Goal: Task Accomplishment & Management: Use online tool/utility

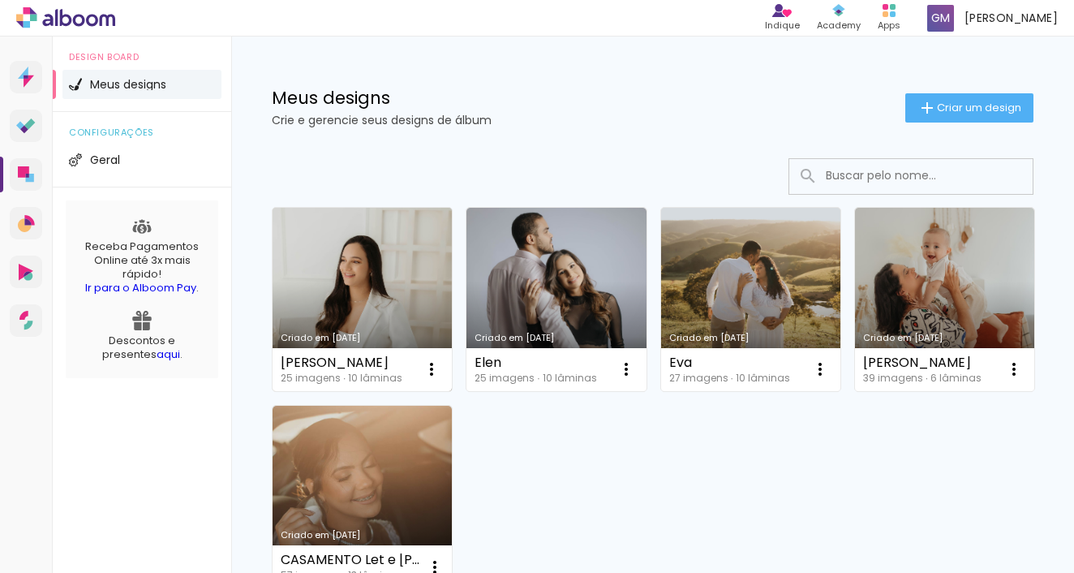
click at [358, 309] on link "Criado em [DATE]" at bounding box center [361, 299] width 179 height 183
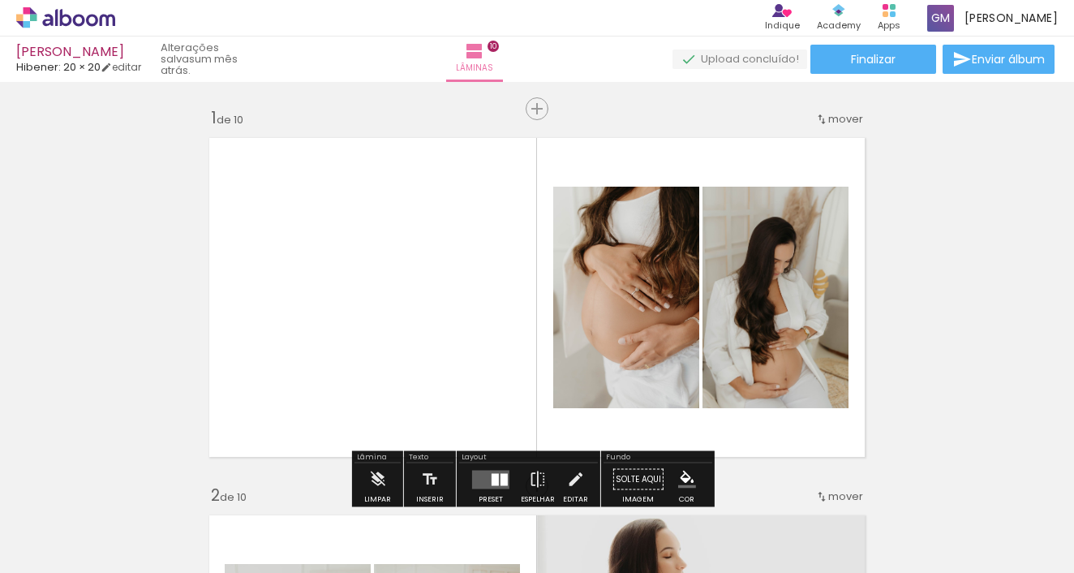
scroll to position [38, 0]
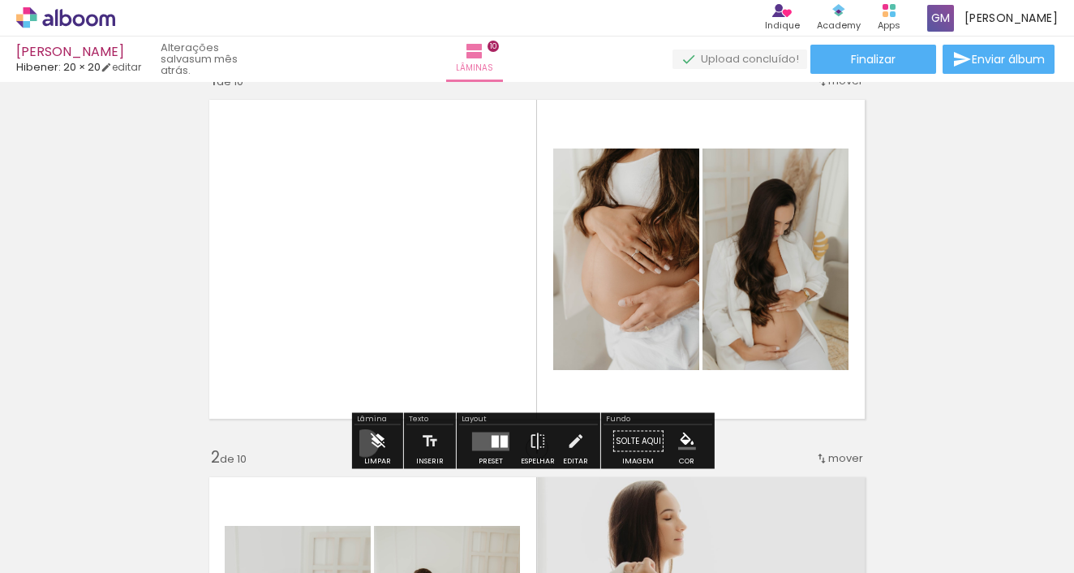
click at [364, 443] on paper-button "Limpar" at bounding box center [377, 445] width 35 height 41
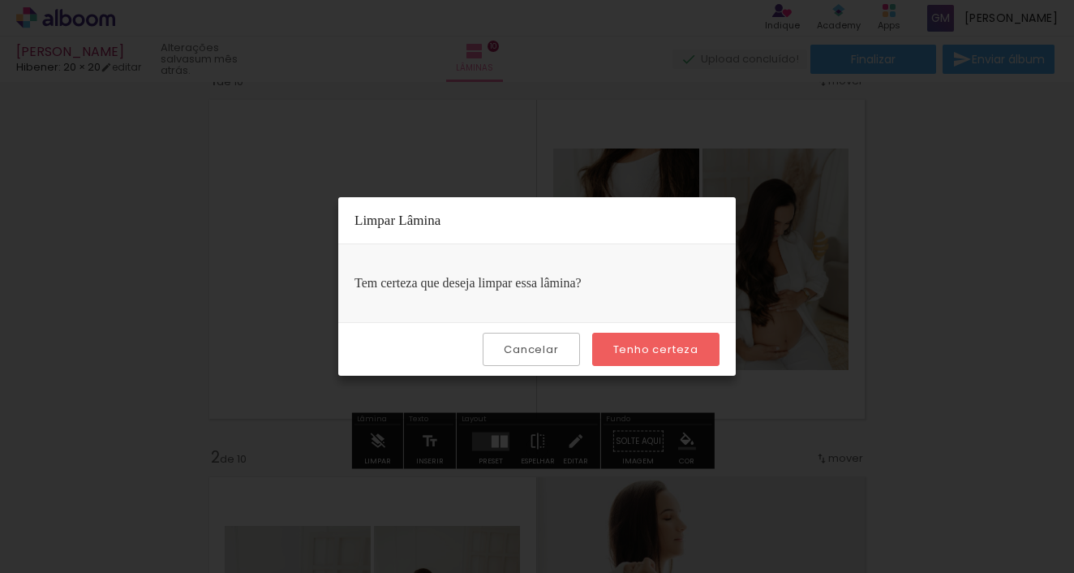
click at [0, 0] on slot "Tenho certeza" at bounding box center [0, 0] width 0 height 0
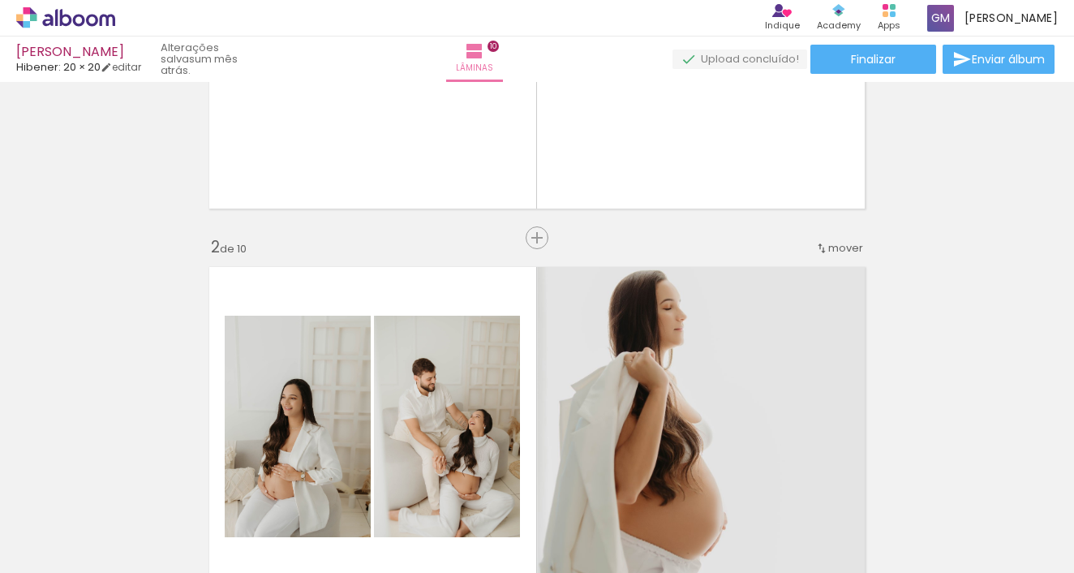
scroll to position [210, 0]
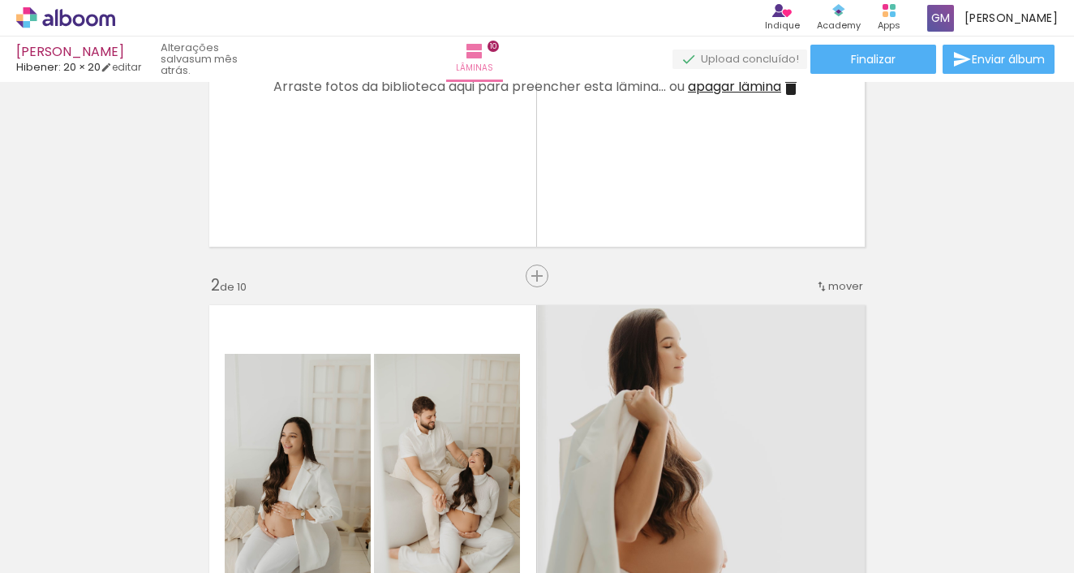
click at [736, 90] on span "apagar lâmina" at bounding box center [734, 86] width 93 height 19
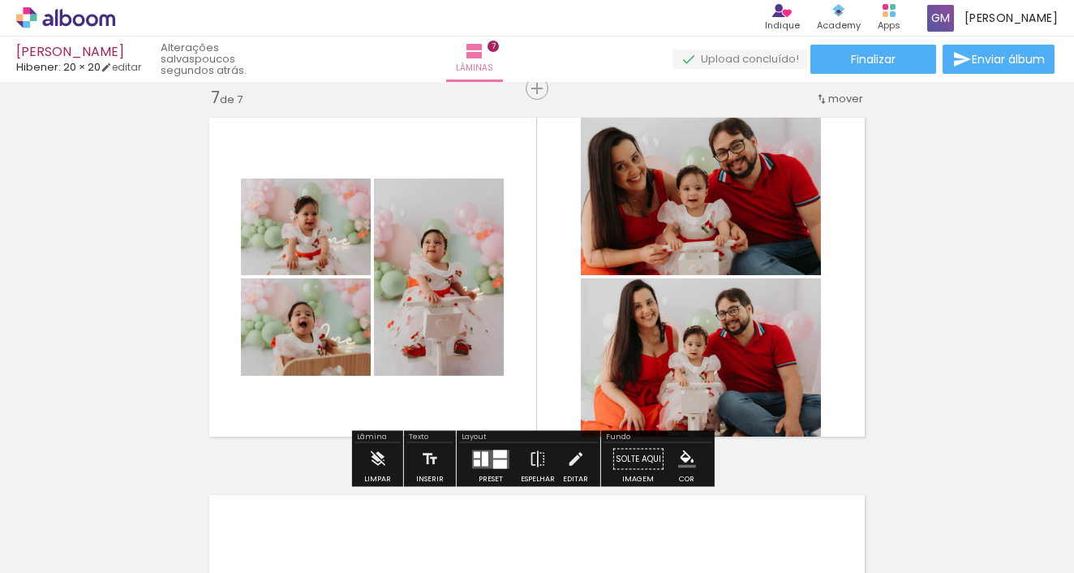
scroll to position [2622, 0]
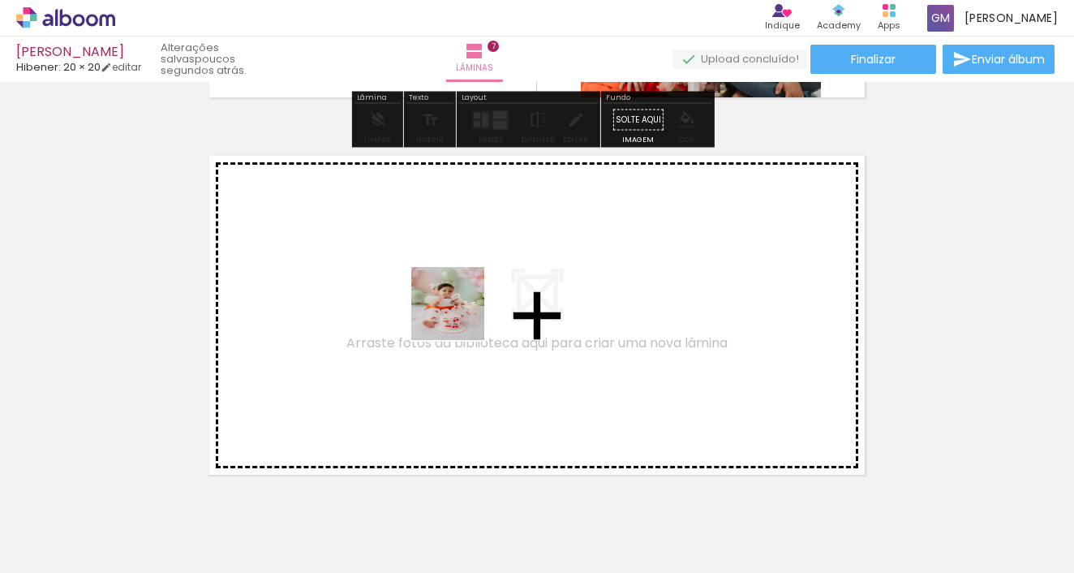
drag, startPoint x: 592, startPoint y: 529, endPoint x: 437, endPoint y: 279, distance: 293.9
click at [437, 279] on quentale-workspace at bounding box center [537, 286] width 1074 height 573
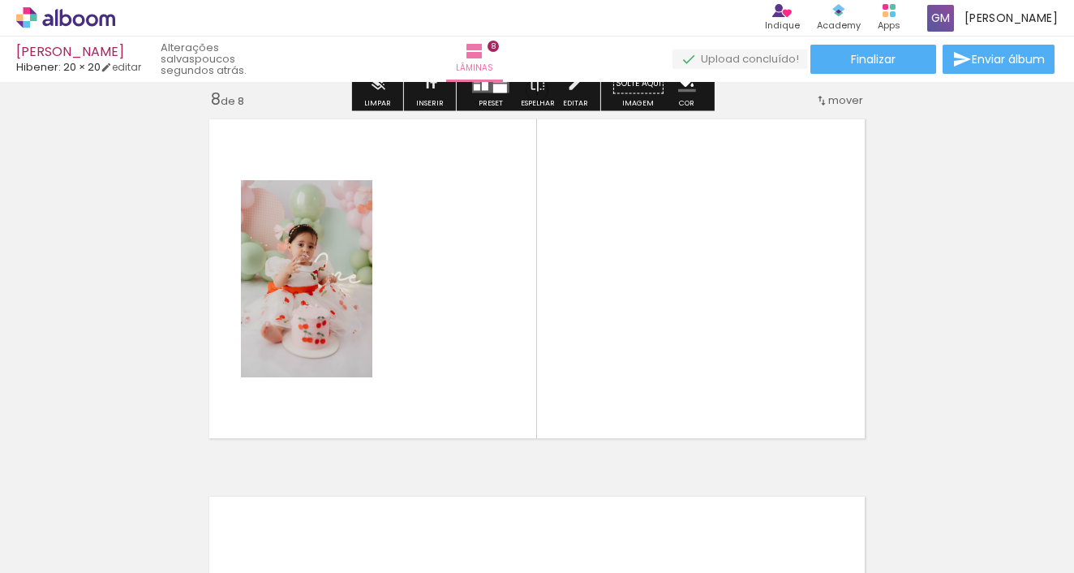
scroll to position [2660, 0]
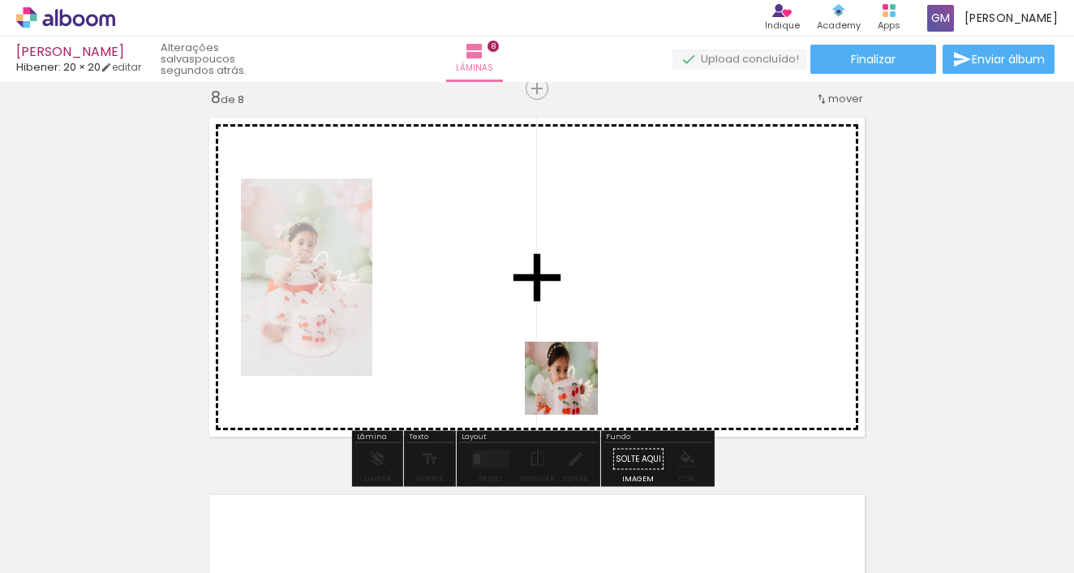
drag, startPoint x: 680, startPoint y: 533, endPoint x: 551, endPoint y: 362, distance: 213.1
click at [551, 362] on quentale-workspace at bounding box center [537, 286] width 1074 height 573
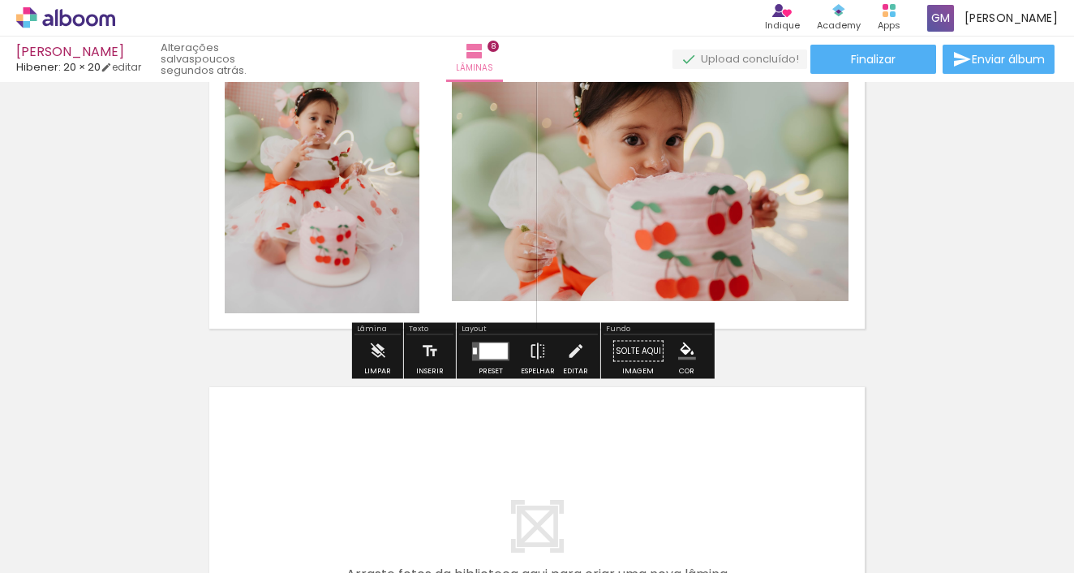
scroll to position [2893, 0]
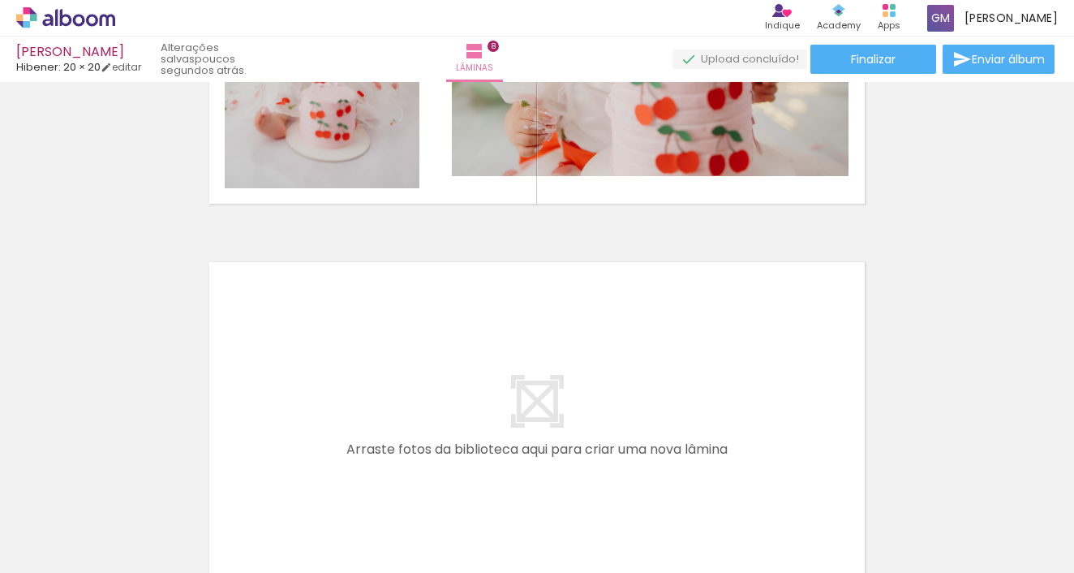
drag, startPoint x: 777, startPoint y: 532, endPoint x: 577, endPoint y: 400, distance: 240.0
click at [577, 400] on quentale-workspace at bounding box center [537, 286] width 1074 height 573
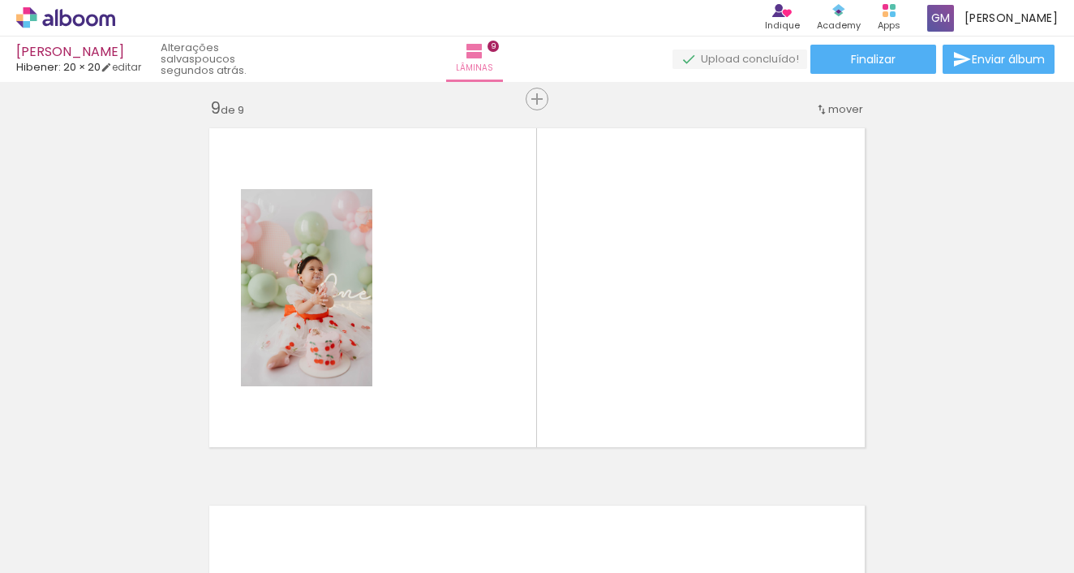
scroll to position [3037, 0]
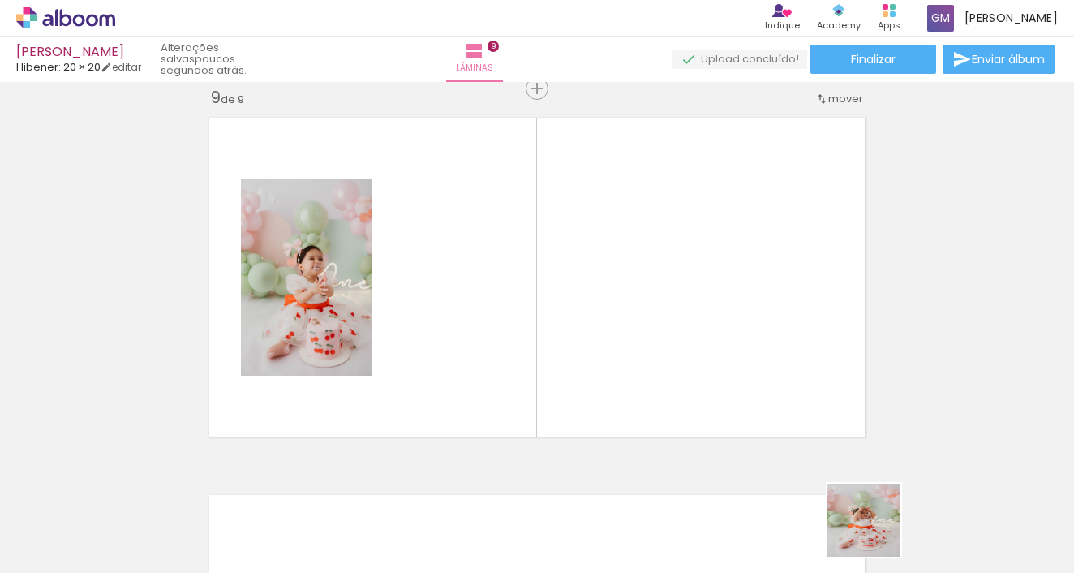
drag, startPoint x: 880, startPoint y: 534, endPoint x: 839, endPoint y: 491, distance: 58.5
click at [556, 341] on quentale-workspace at bounding box center [537, 286] width 1074 height 573
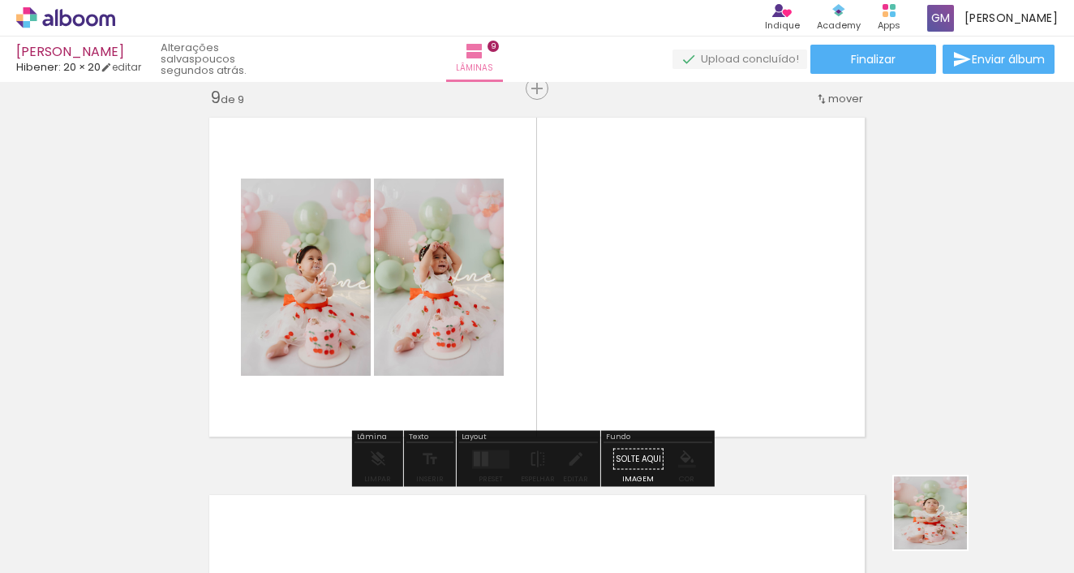
drag, startPoint x: 944, startPoint y: 534, endPoint x: 663, endPoint y: 318, distance: 354.6
click at [663, 318] on quentale-workspace at bounding box center [537, 286] width 1074 height 573
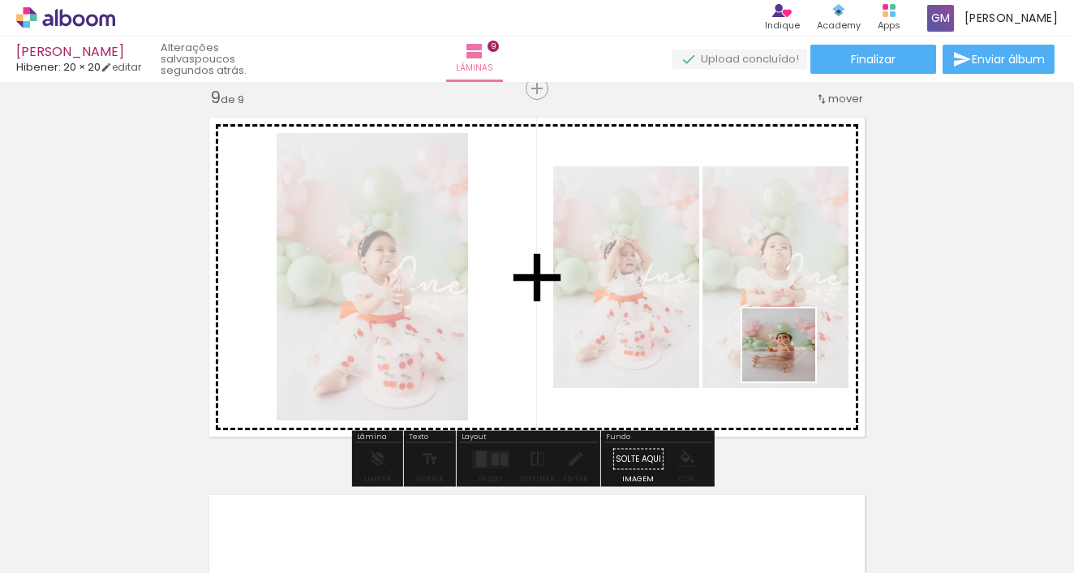
drag, startPoint x: 1059, startPoint y: 526, endPoint x: 757, endPoint y: 326, distance: 362.1
click at [757, 326] on quentale-workspace at bounding box center [537, 286] width 1074 height 573
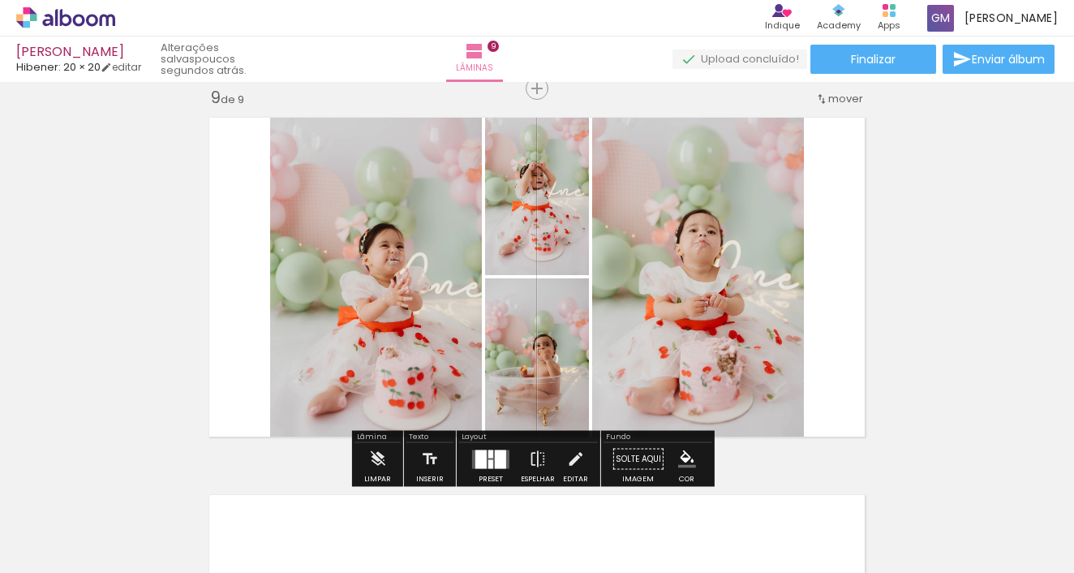
click at [479, 458] on div at bounding box center [480, 458] width 11 height 19
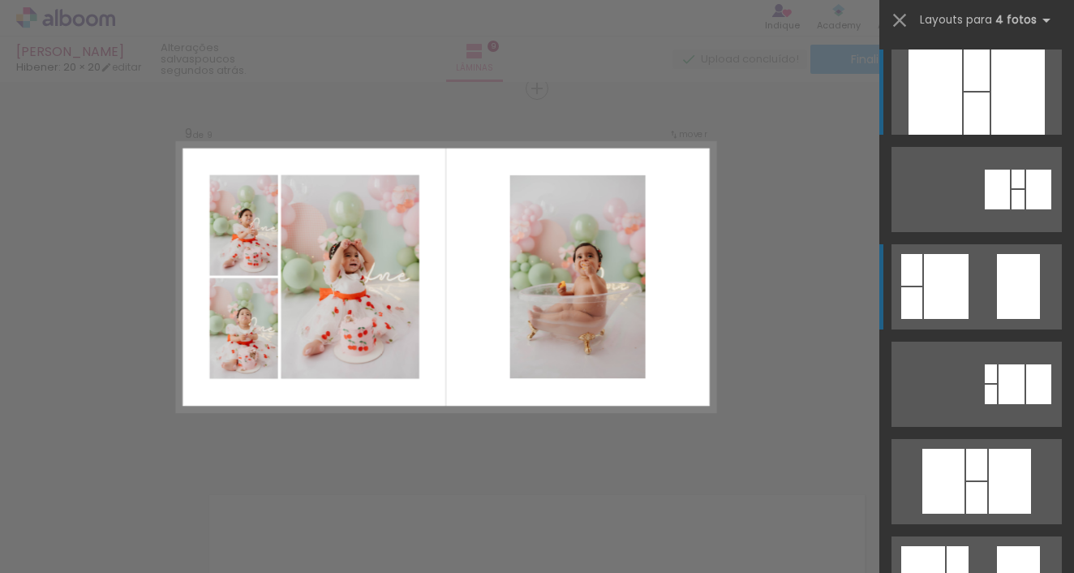
click at [974, 232] on quentale-layouter at bounding box center [976, 189] width 170 height 85
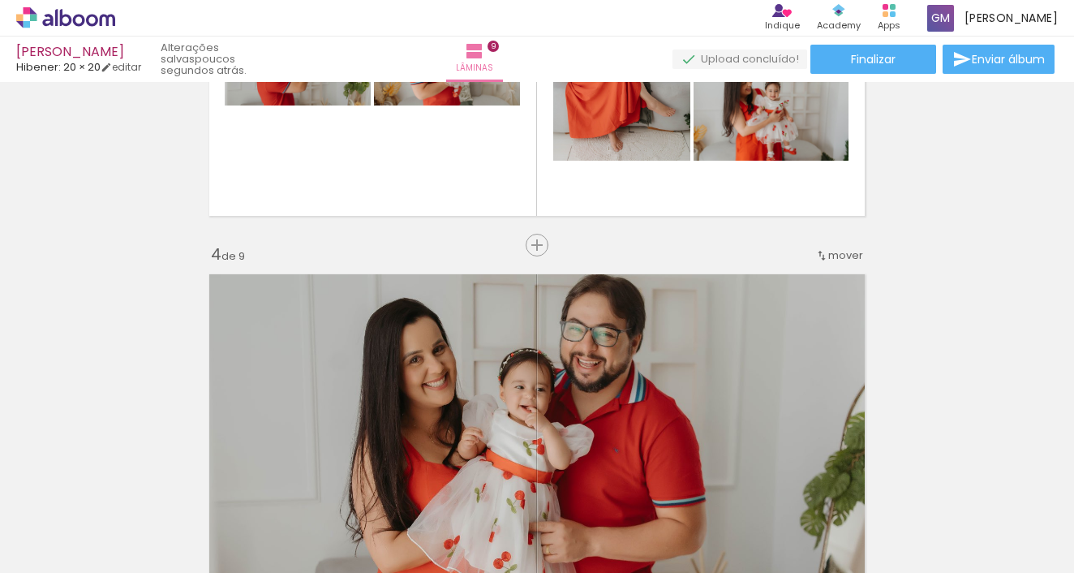
scroll to position [0, 0]
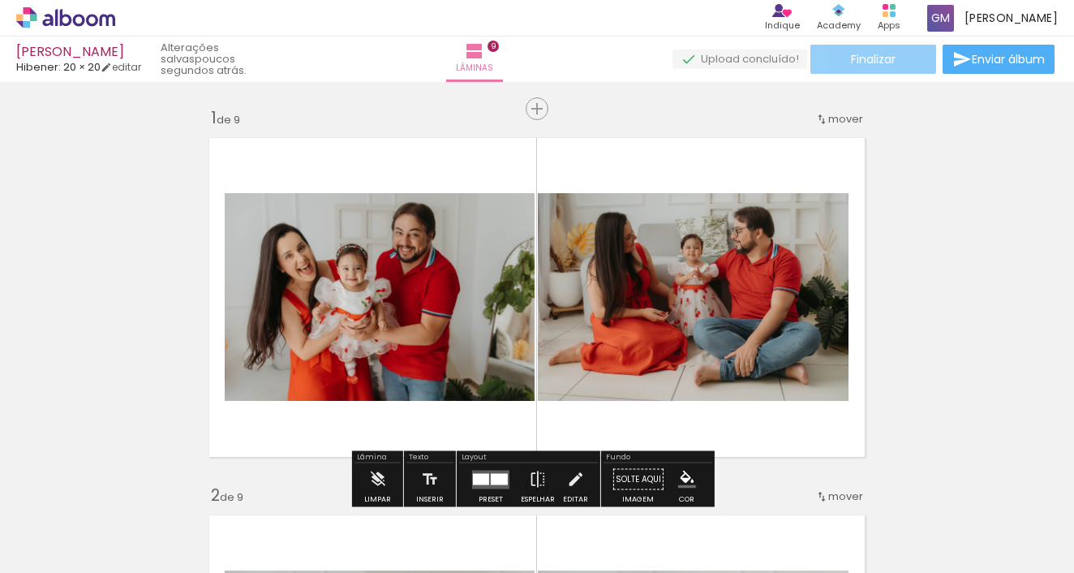
click at [872, 62] on span "Finalizar" at bounding box center [873, 59] width 45 height 11
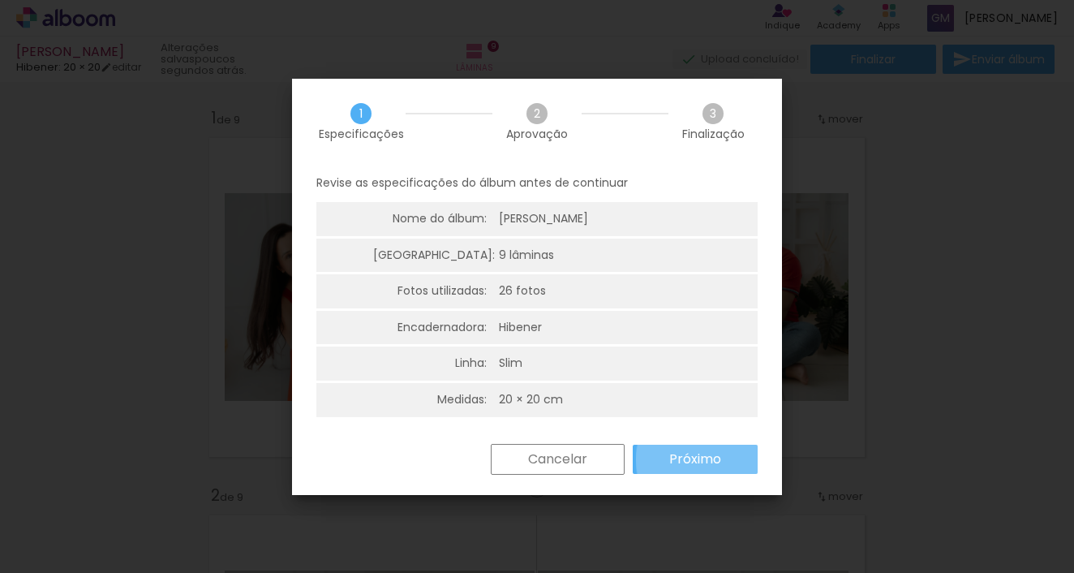
click at [0, 0] on slot "Próximo" at bounding box center [0, 0] width 0 height 0
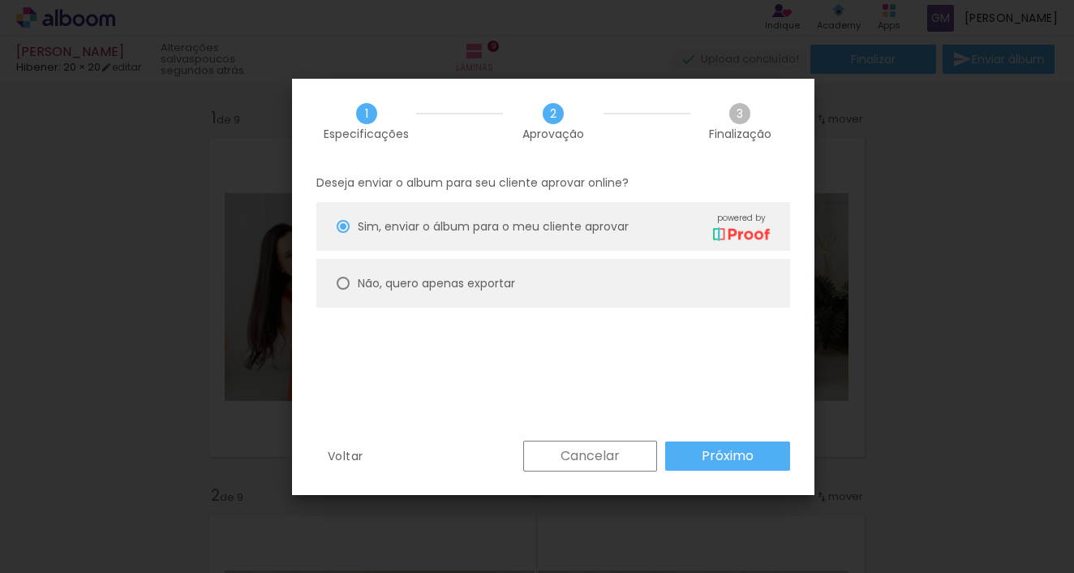
click at [0, 0] on slot "Não, quero apenas exportar" at bounding box center [0, 0] width 0 height 0
type paper-radio-button "on"
click at [696, 452] on paper-button "Próximo" at bounding box center [727, 455] width 125 height 29
type input "Alta, 300 DPI"
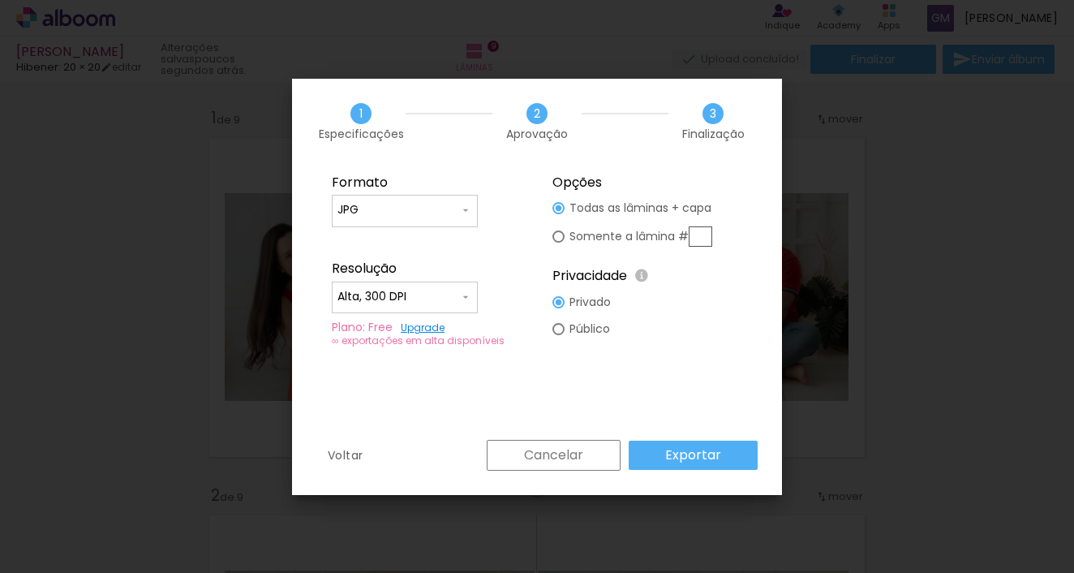
click at [0, 0] on slot "Exportar" at bounding box center [0, 0] width 0 height 0
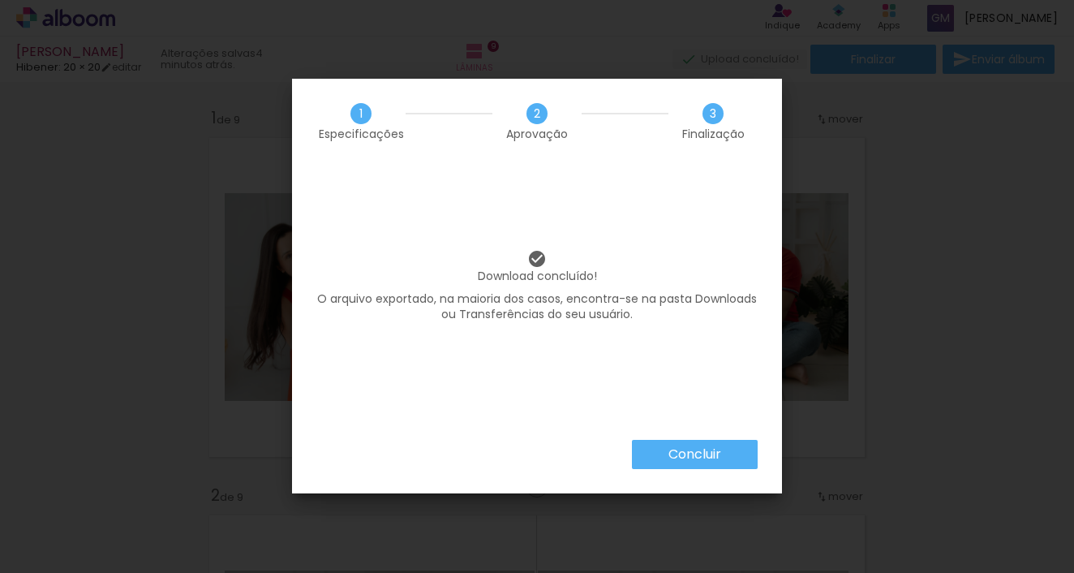
click at [0, 0] on slot "Concluir" at bounding box center [0, 0] width 0 height 0
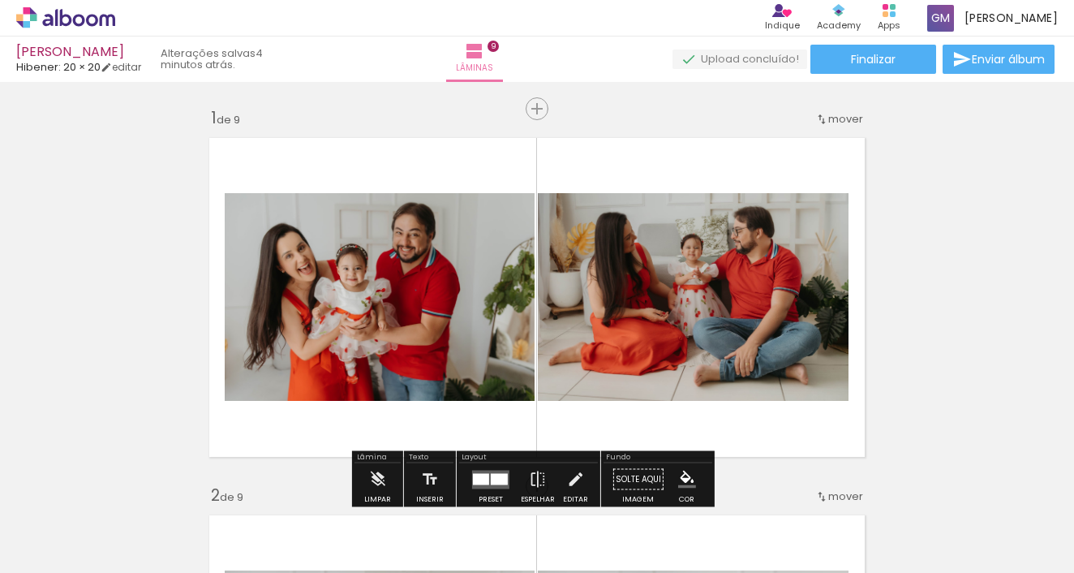
click at [57, 19] on icon at bounding box center [56, 17] width 2 height 17
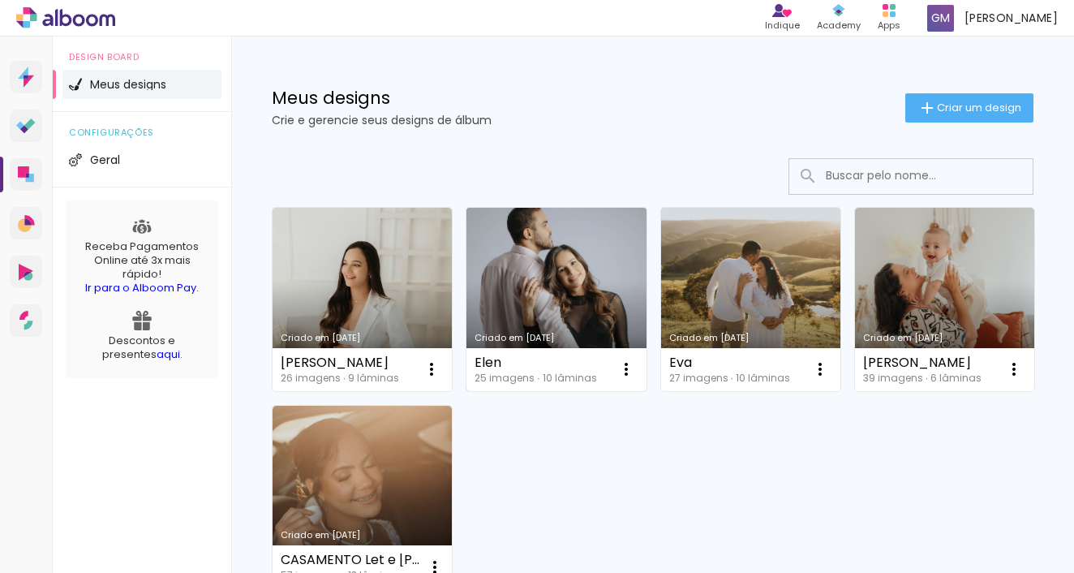
click at [564, 322] on link "Criado em [DATE]" at bounding box center [555, 299] width 179 height 183
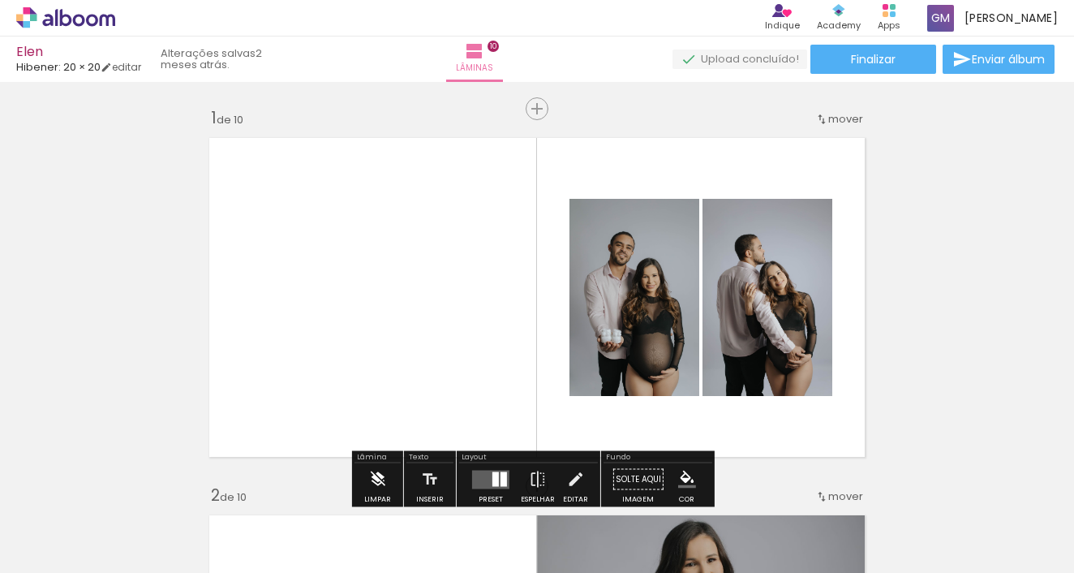
scroll to position [31, 0]
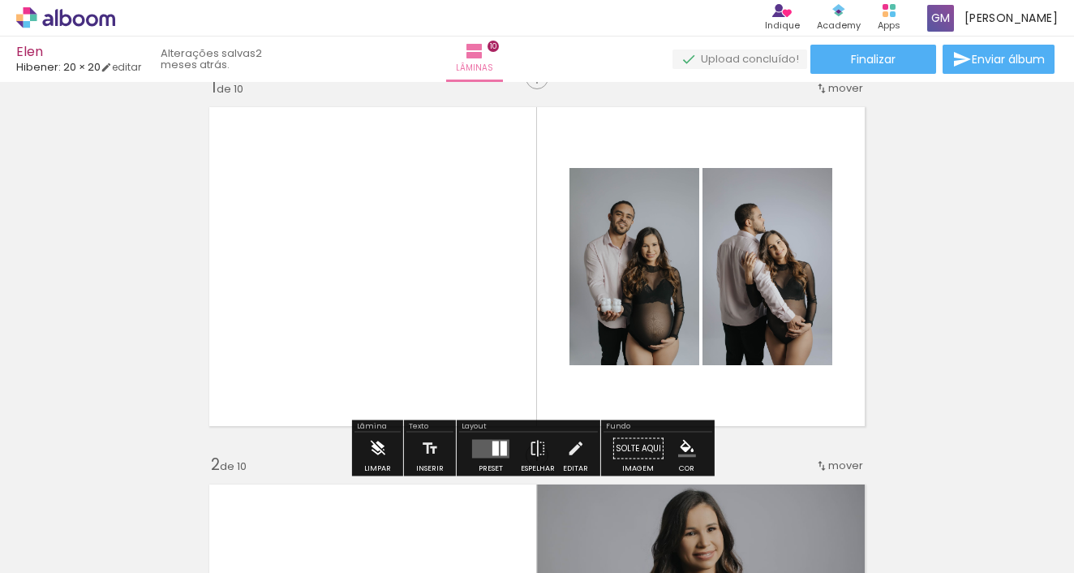
click at [378, 433] on iron-icon at bounding box center [377, 448] width 18 height 32
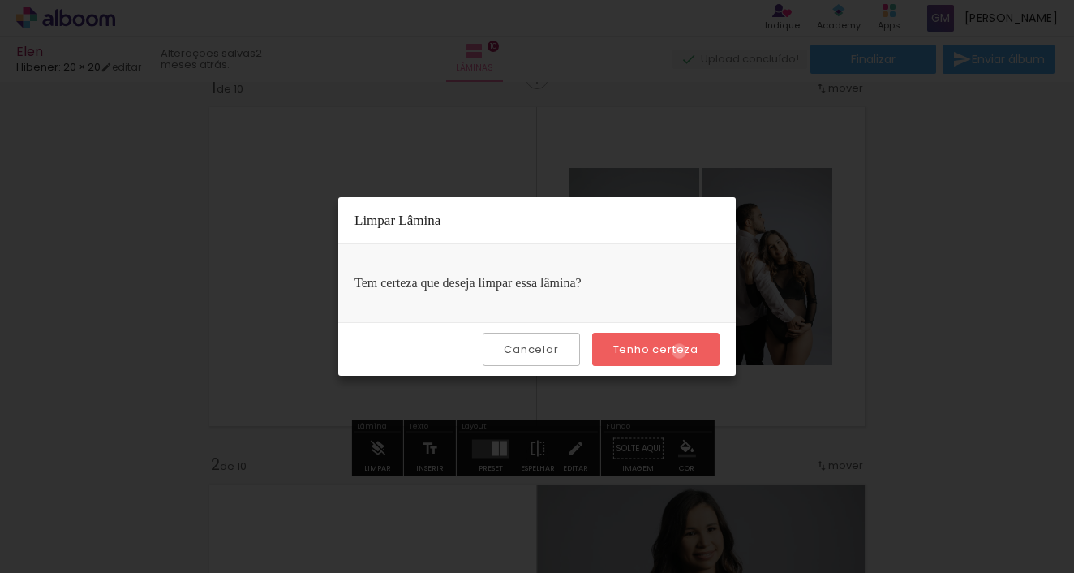
click at [0, 0] on slot "Tenho certeza" at bounding box center [0, 0] width 0 height 0
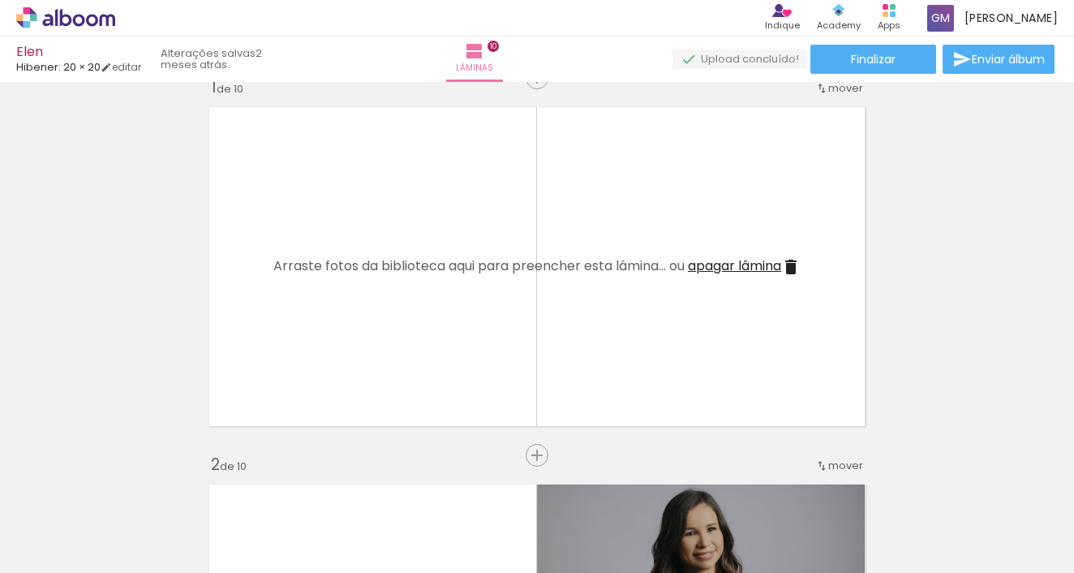
scroll to position [66, 0]
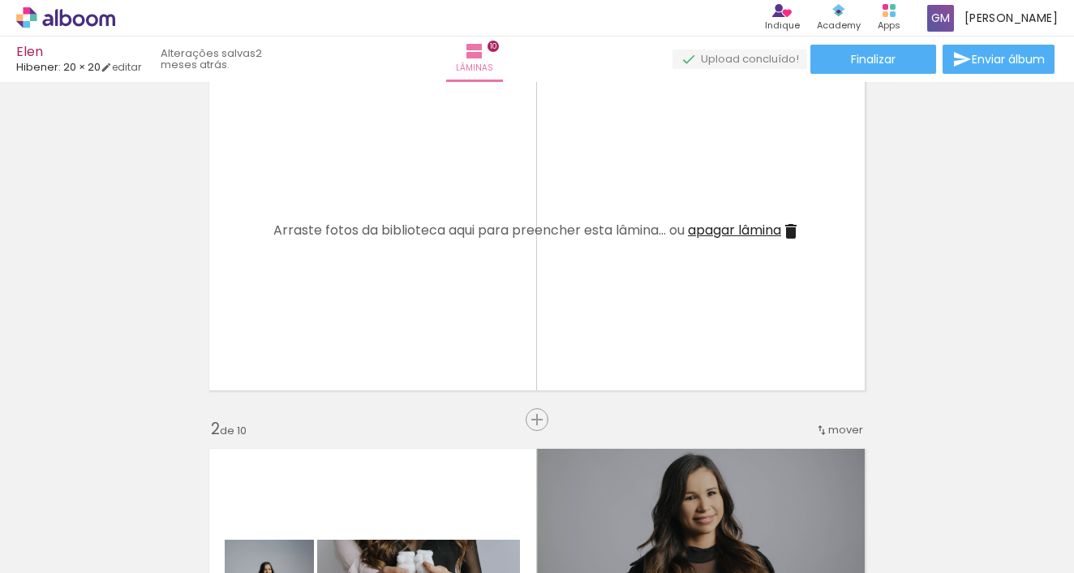
click at [731, 241] on quentale-layouter at bounding box center [536, 230] width 673 height 337
click at [707, 234] on span "apagar lâmina" at bounding box center [734, 230] width 93 height 19
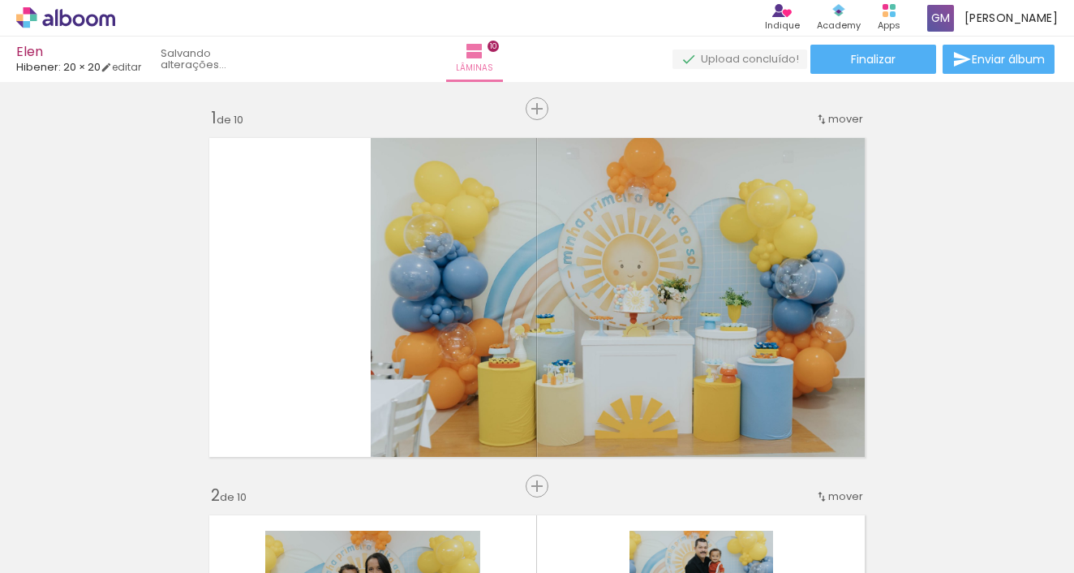
click at [491, 362] on quentale-workspace at bounding box center [537, 286] width 1074 height 573
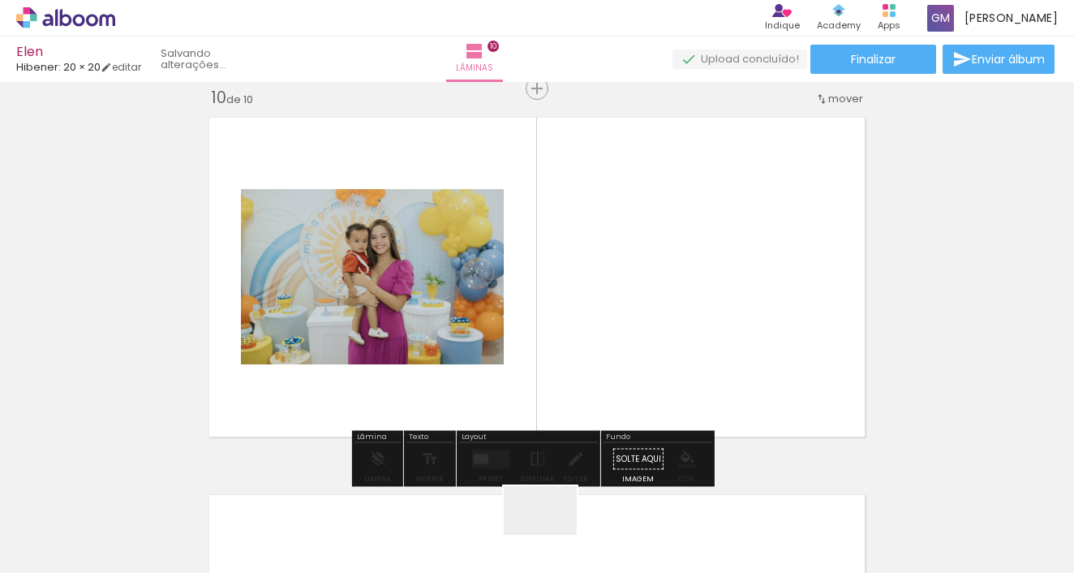
drag, startPoint x: 552, startPoint y: 538, endPoint x: 521, endPoint y: 503, distance: 47.7
click at [547, 354] on quentale-workspace at bounding box center [537, 286] width 1074 height 573
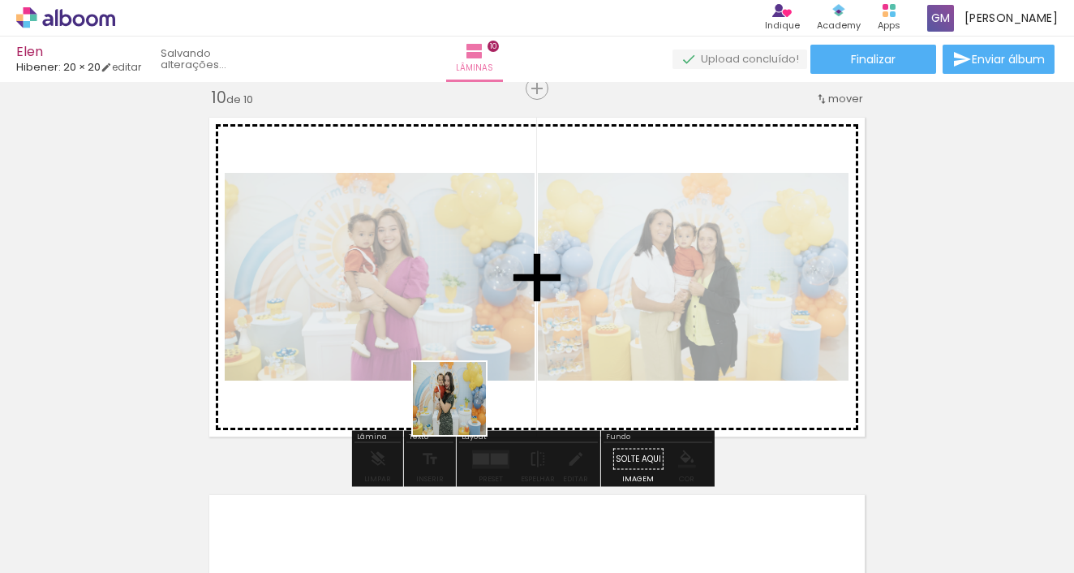
drag, startPoint x: 456, startPoint y: 534, endPoint x: 467, endPoint y: 341, distance: 193.3
click at [467, 341] on quentale-workspace at bounding box center [537, 286] width 1074 height 573
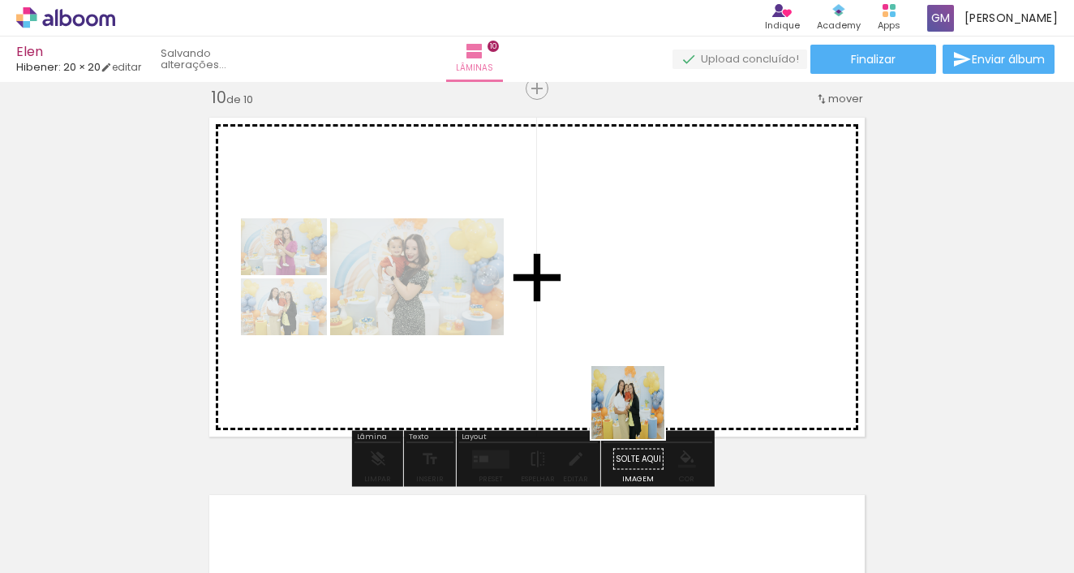
drag, startPoint x: 650, startPoint y: 530, endPoint x: 640, endPoint y: 383, distance: 147.9
click at [640, 383] on quentale-workspace at bounding box center [537, 286] width 1074 height 573
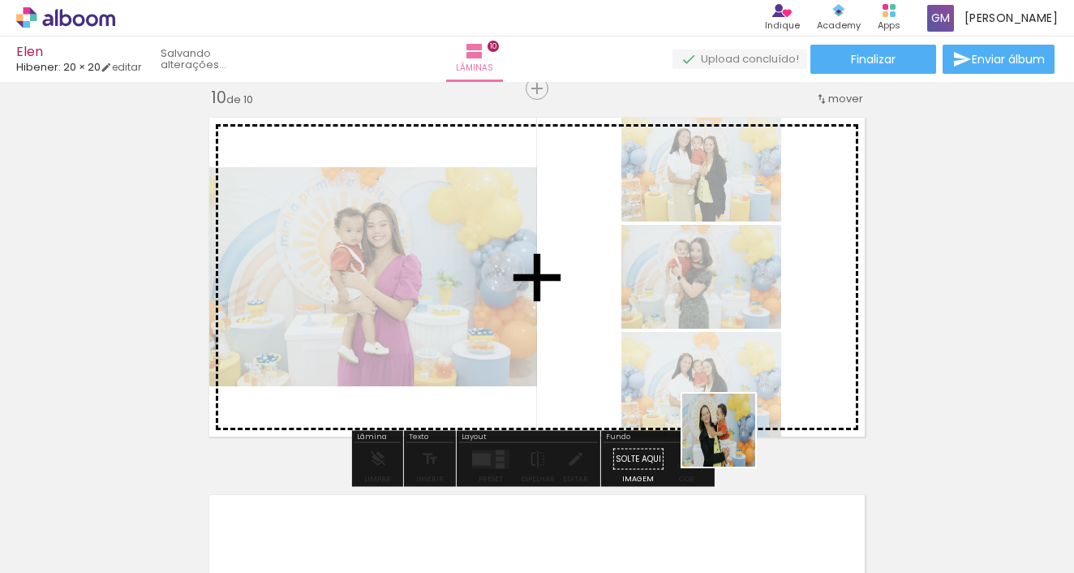
drag, startPoint x: 734, startPoint y: 537, endPoint x: 821, endPoint y: 510, distance: 91.6
click at [717, 378] on quentale-workspace at bounding box center [537, 286] width 1074 height 573
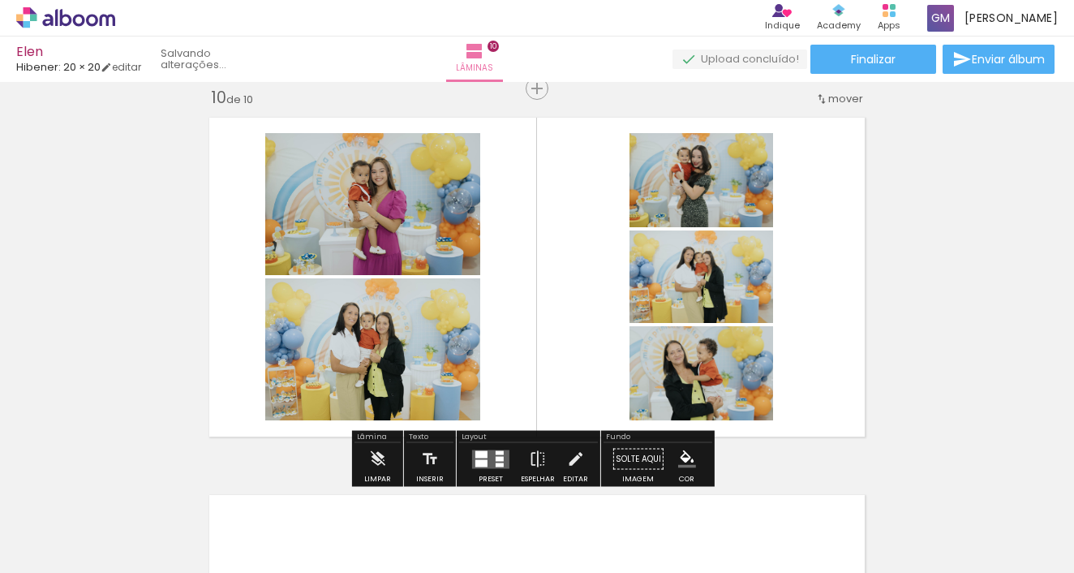
drag, startPoint x: 817, startPoint y: 498, endPoint x: 768, endPoint y: 362, distance: 144.7
click at [768, 362] on quentale-workspace at bounding box center [537, 286] width 1074 height 573
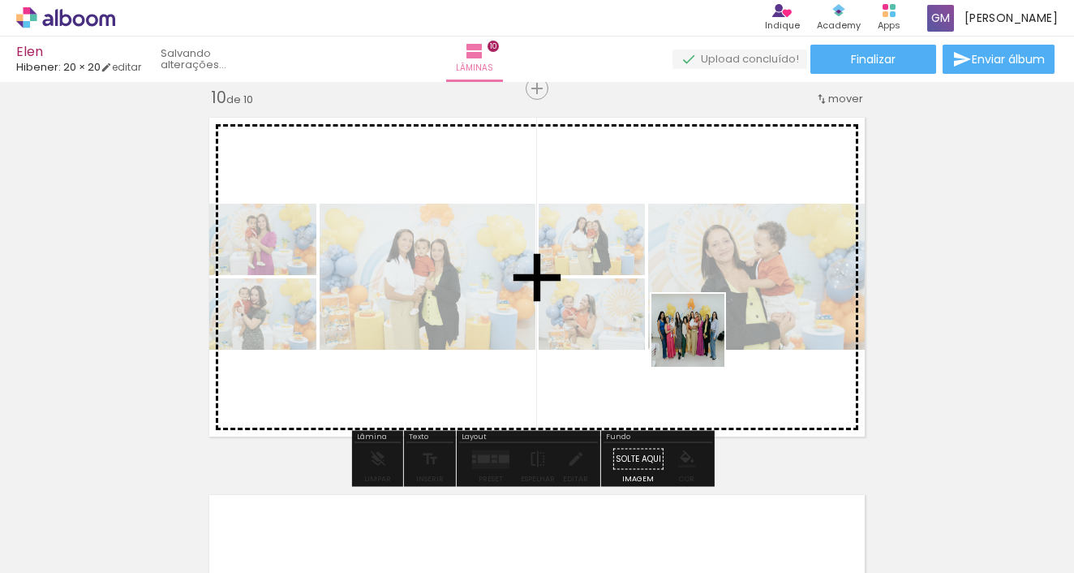
drag, startPoint x: 920, startPoint y: 521, endPoint x: 700, endPoint y: 342, distance: 283.1
click at [700, 342] on quentale-workspace at bounding box center [537, 286] width 1074 height 573
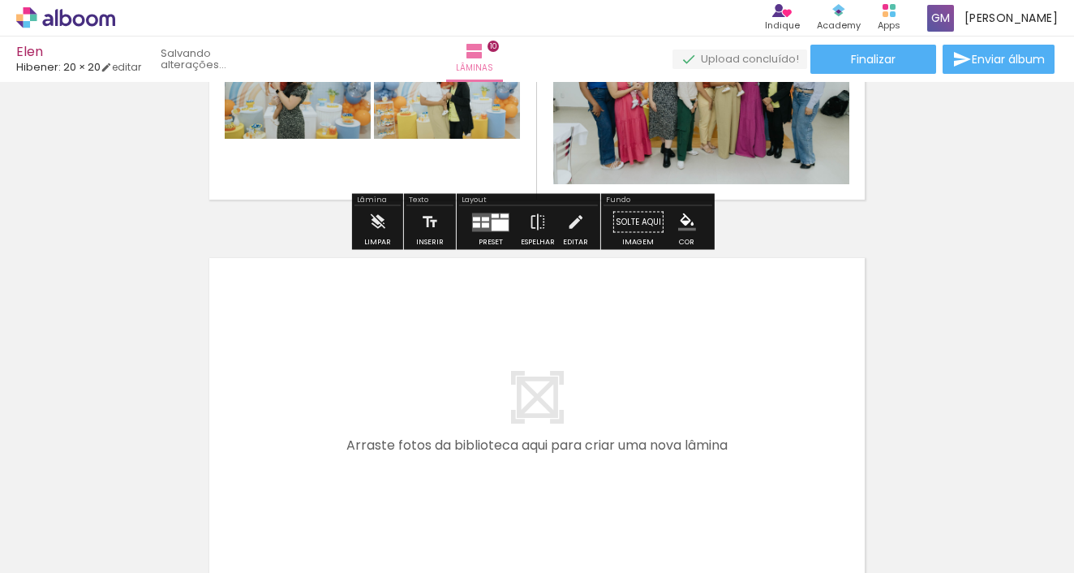
scroll to position [3665, 0]
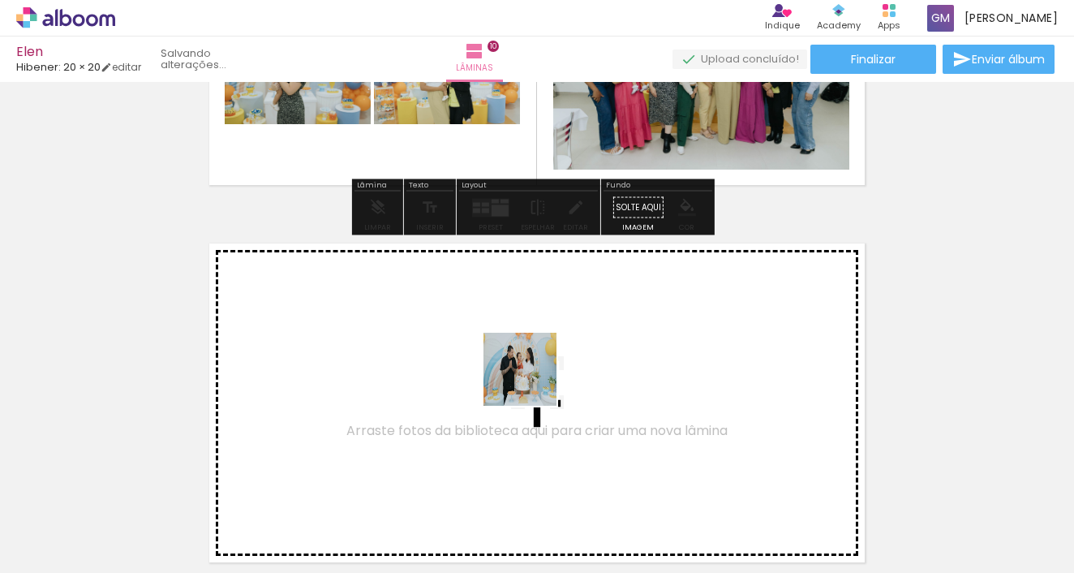
drag, startPoint x: 981, startPoint y: 537, endPoint x: 532, endPoint y: 381, distance: 475.5
click at [532, 381] on quentale-workspace at bounding box center [537, 286] width 1074 height 573
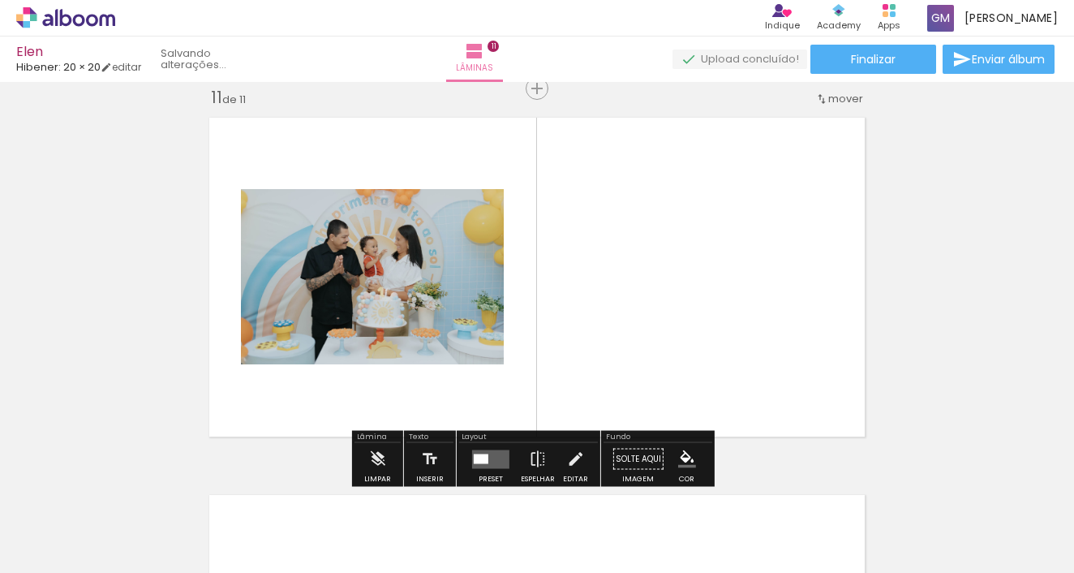
scroll to position [0, 3357]
drag, startPoint x: 858, startPoint y: 564, endPoint x: 1053, endPoint y: 560, distance: 194.7
click at [133, 560] on iron-horizontal-list at bounding box center [117, 521] width 32 height 101
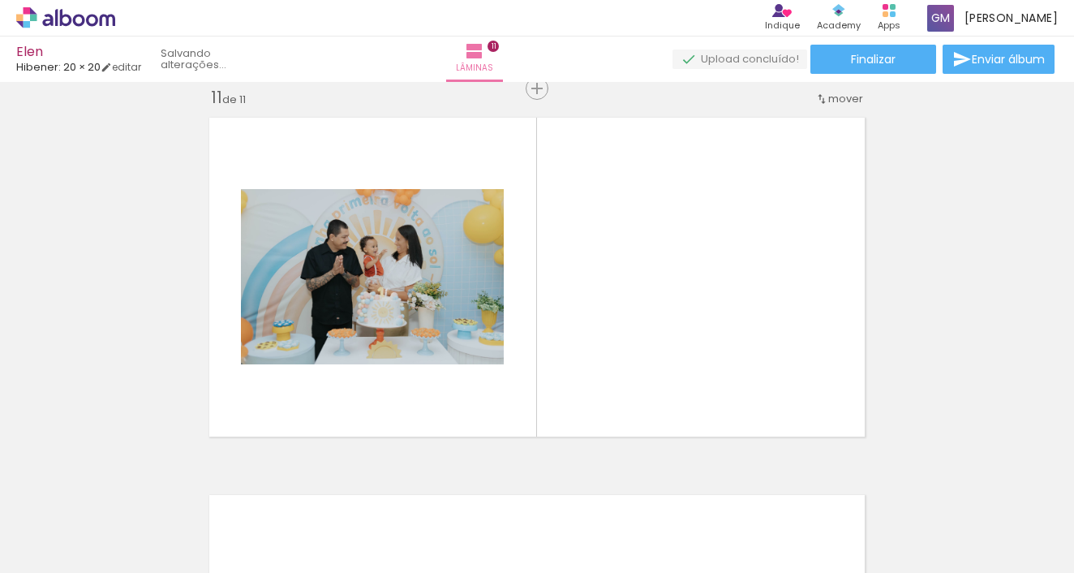
scroll to position [0, 3589]
drag, startPoint x: 866, startPoint y: 526, endPoint x: 803, endPoint y: 410, distance: 132.8
click at [803, 410] on quentale-workspace at bounding box center [537, 286] width 1074 height 573
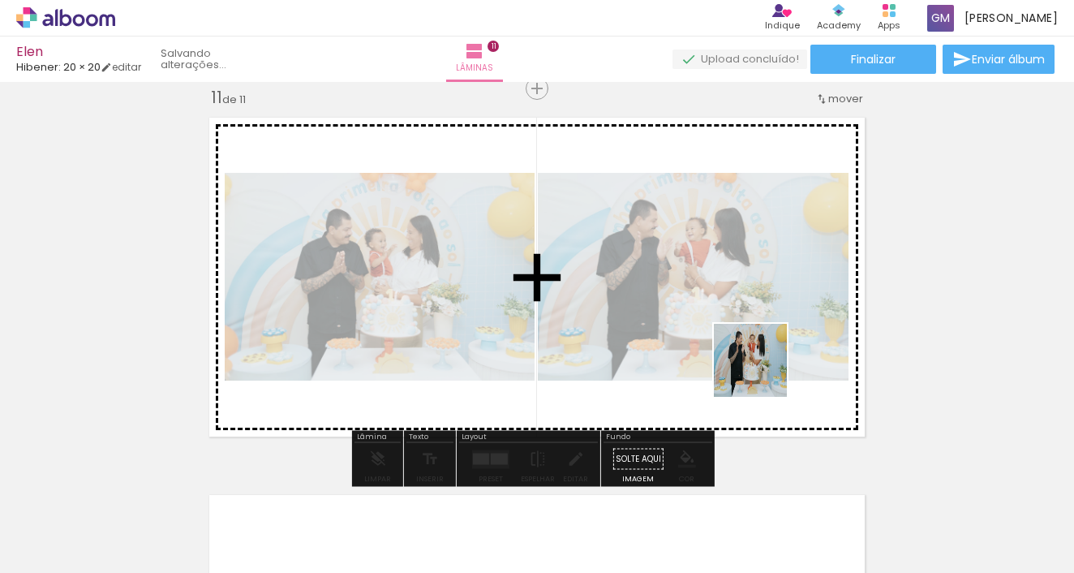
drag, startPoint x: 903, startPoint y: 479, endPoint x: 980, endPoint y: 485, distance: 76.4
click at [756, 362] on quentale-workspace at bounding box center [537, 286] width 1074 height 573
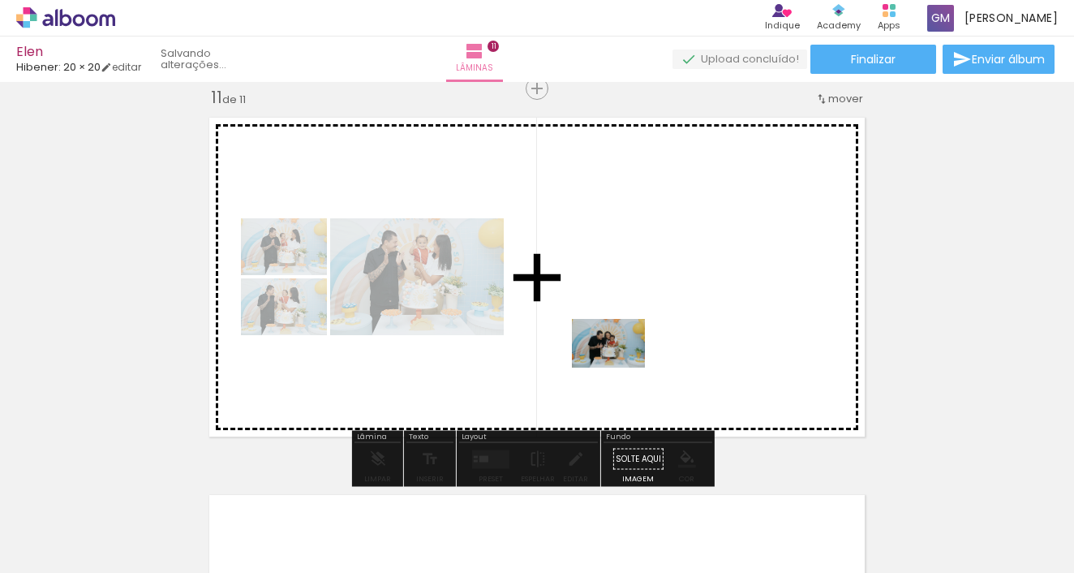
drag, startPoint x: 1039, startPoint y: 519, endPoint x: 620, endPoint y: 367, distance: 445.1
click at [620, 367] on quentale-workspace at bounding box center [537, 286] width 1074 height 573
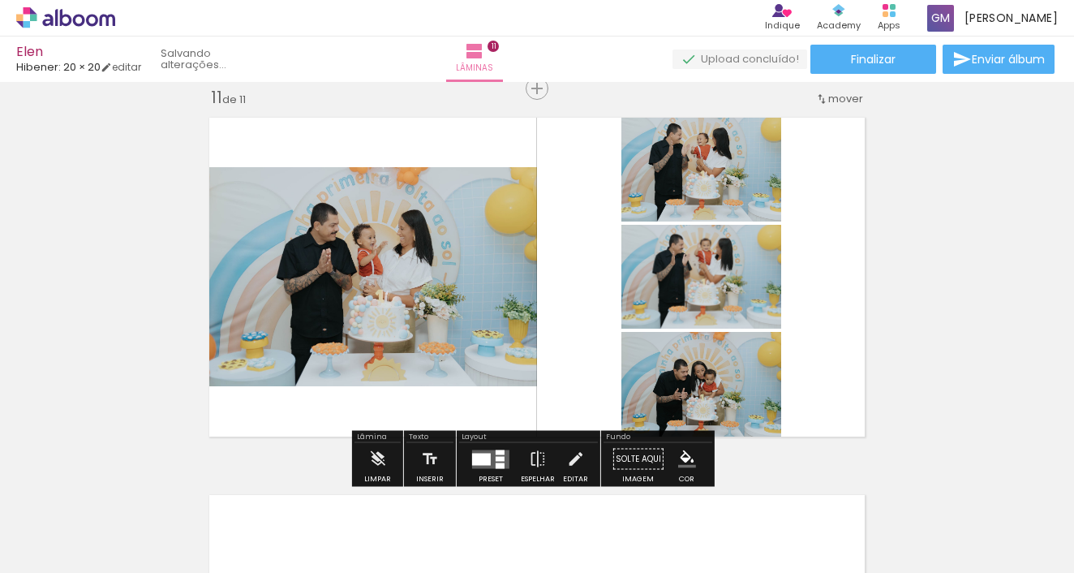
click at [485, 459] on div at bounding box center [481, 459] width 19 height 12
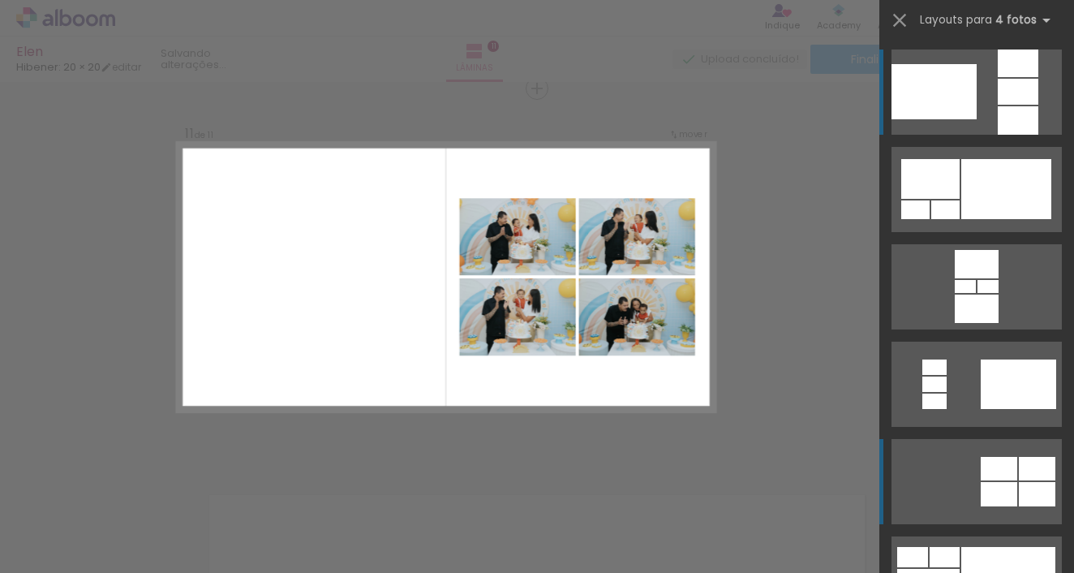
scroll to position [298, 0]
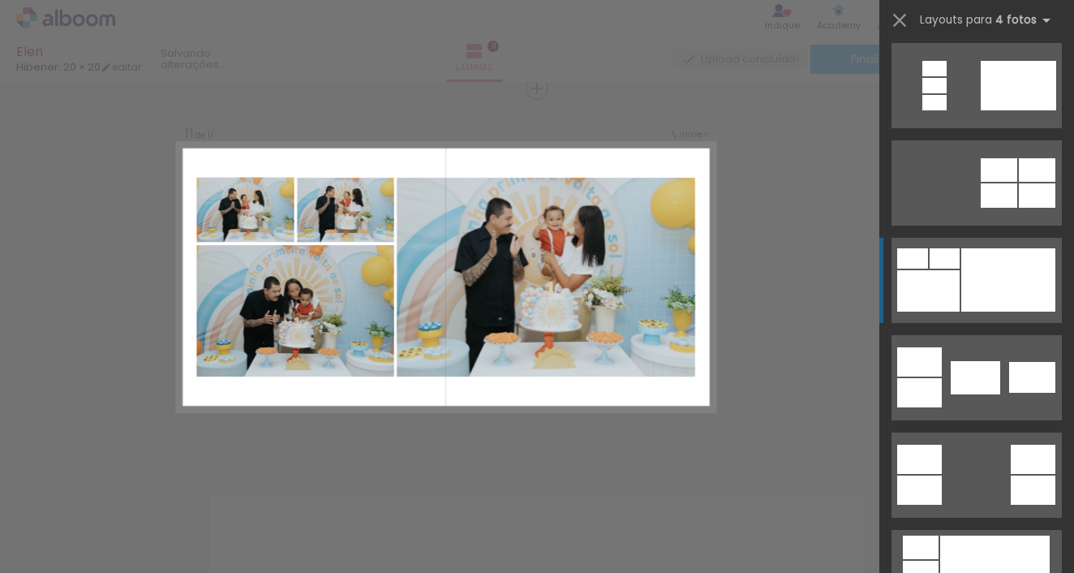
click at [993, 290] on div at bounding box center [1008, 279] width 94 height 63
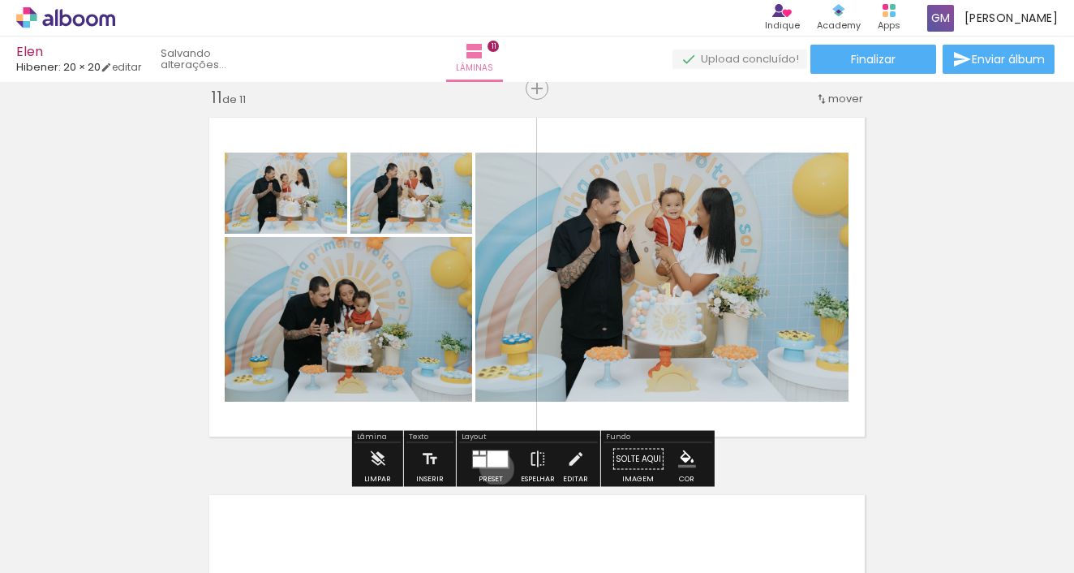
click at [493, 468] on quentale-layouter at bounding box center [490, 458] width 37 height 19
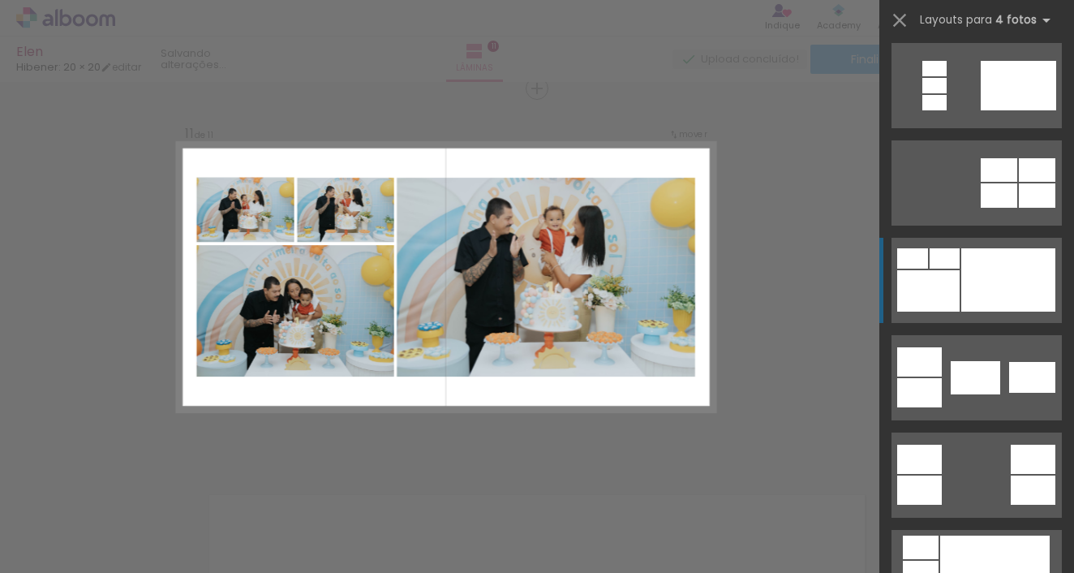
scroll to position [487, 0]
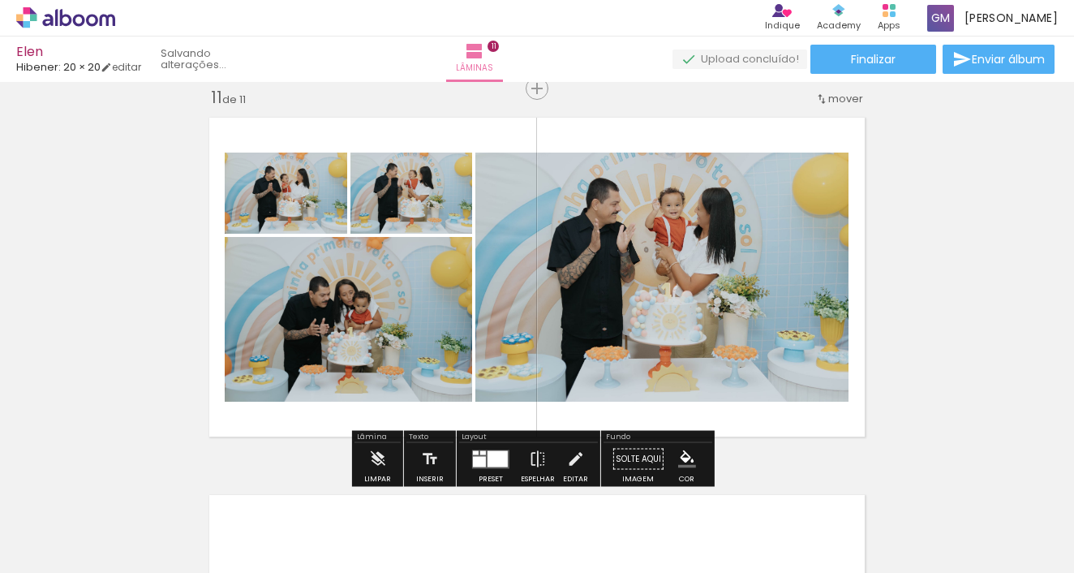
click at [487, 457] on div at bounding box center [497, 458] width 20 height 16
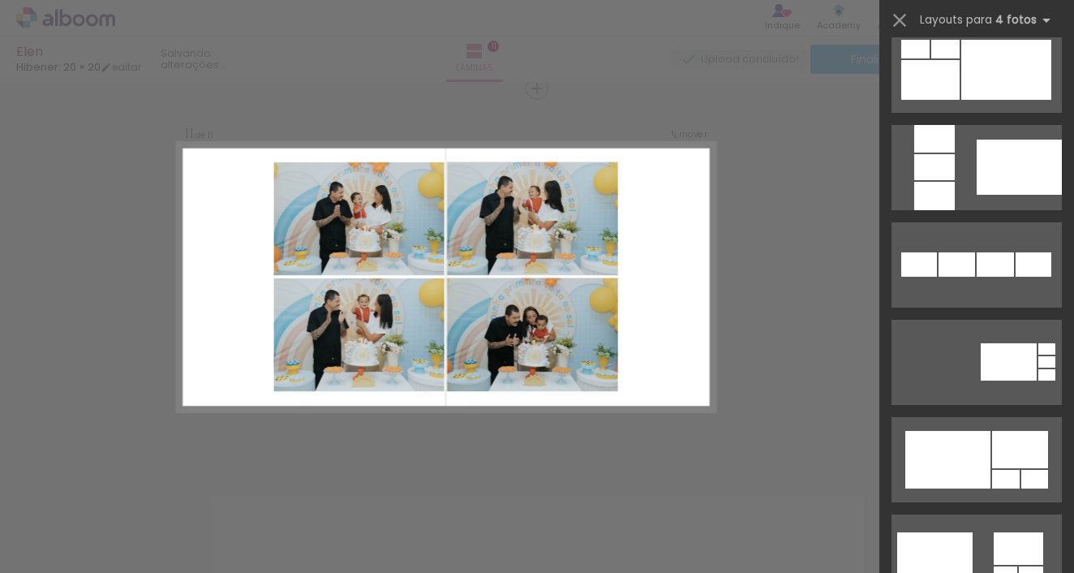
scroll to position [855, 0]
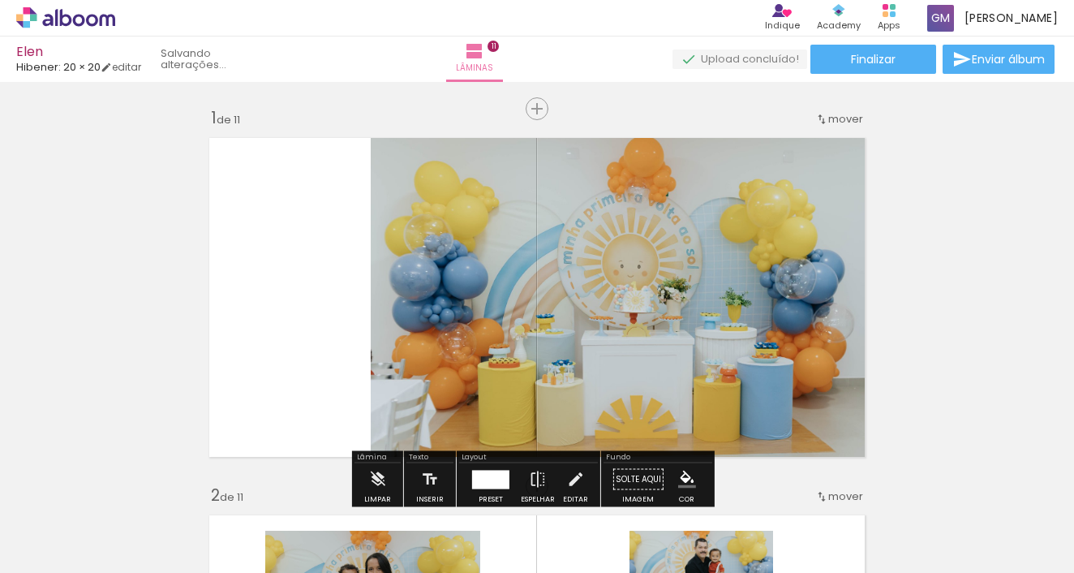
scroll to position [106, 0]
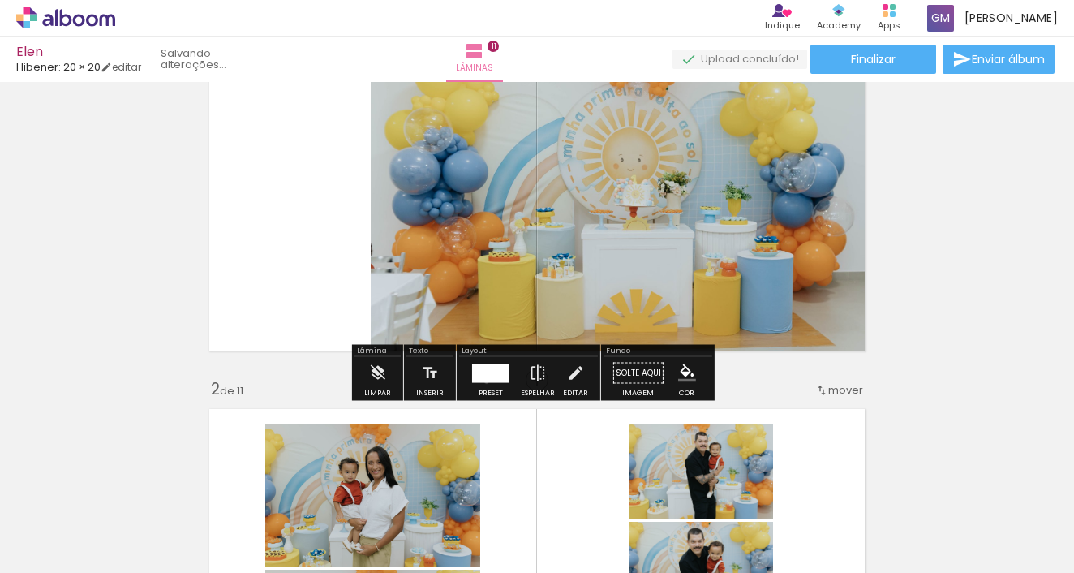
click at [483, 381] on div at bounding box center [490, 372] width 37 height 19
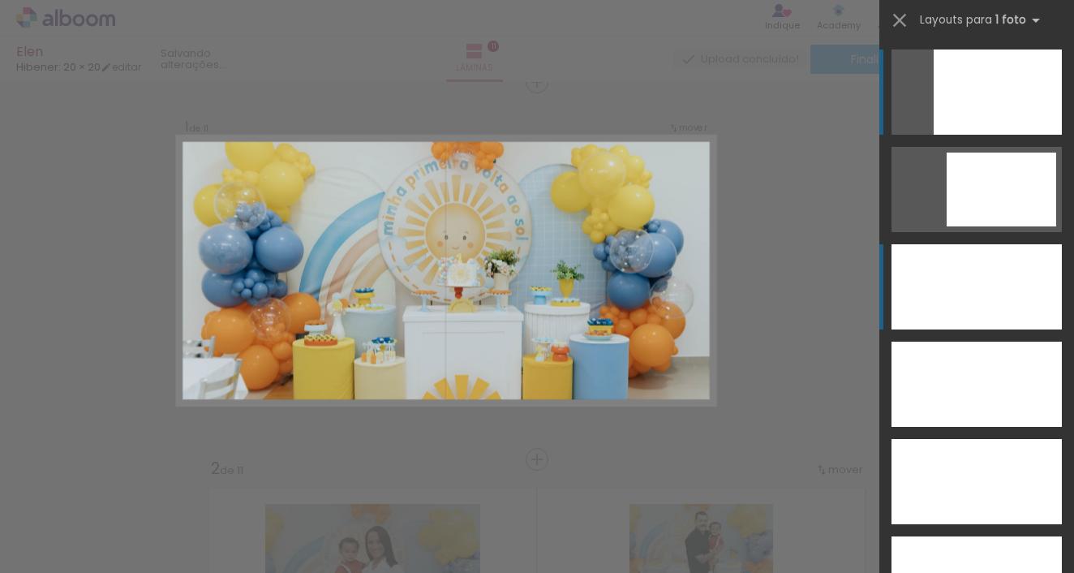
scroll to position [20, 0]
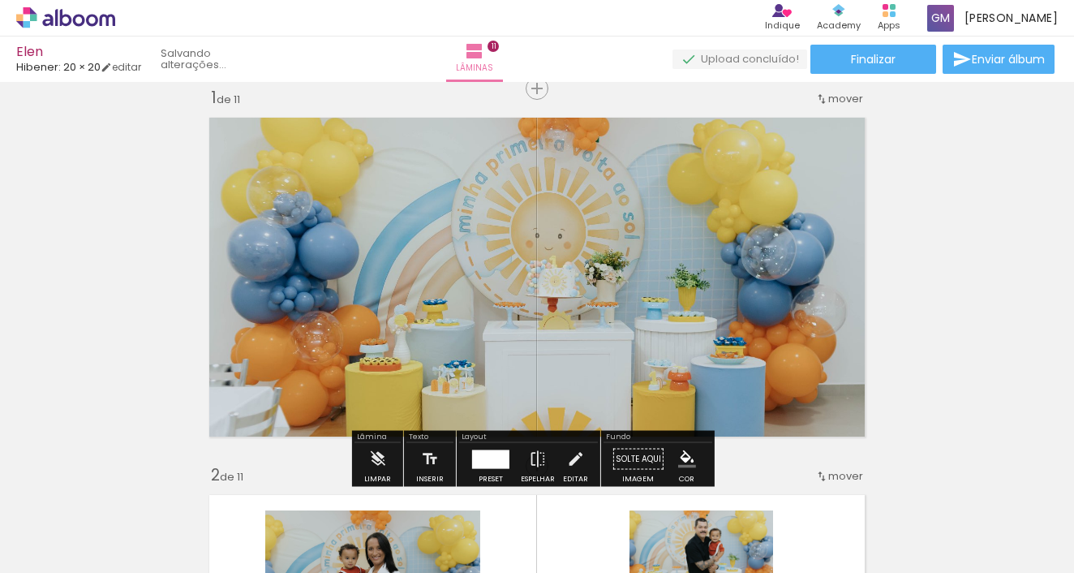
click at [646, 338] on quentale-photo at bounding box center [536, 277] width 673 height 337
click at [550, 174] on quentale-photo at bounding box center [536, 277] width 673 height 337
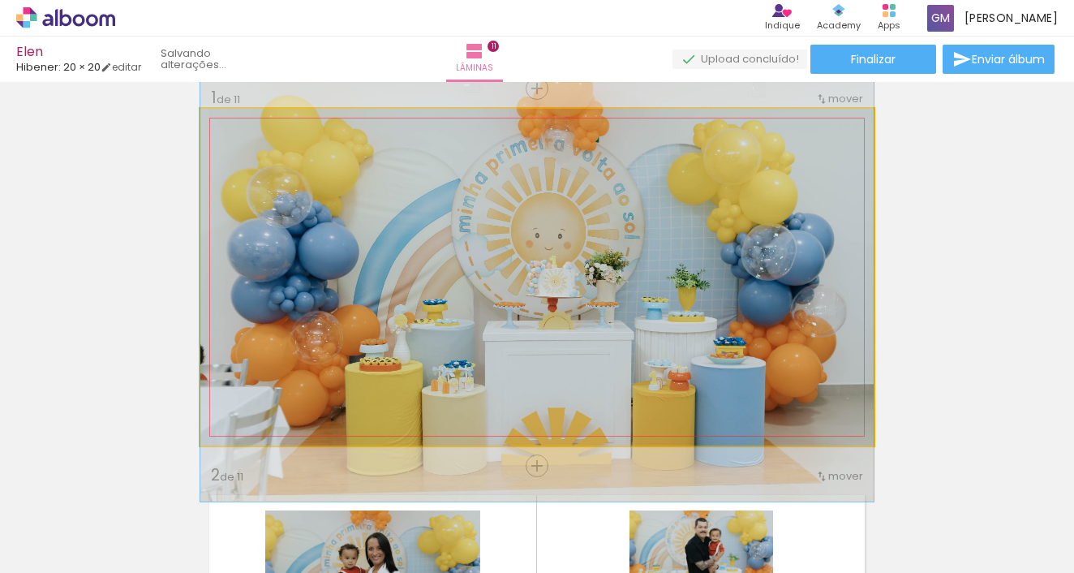
click at [534, 127] on quentale-photo at bounding box center [536, 277] width 673 height 337
drag, startPoint x: 231, startPoint y: 123, endPoint x: 167, endPoint y: 132, distance: 64.7
type paper-slider "100"
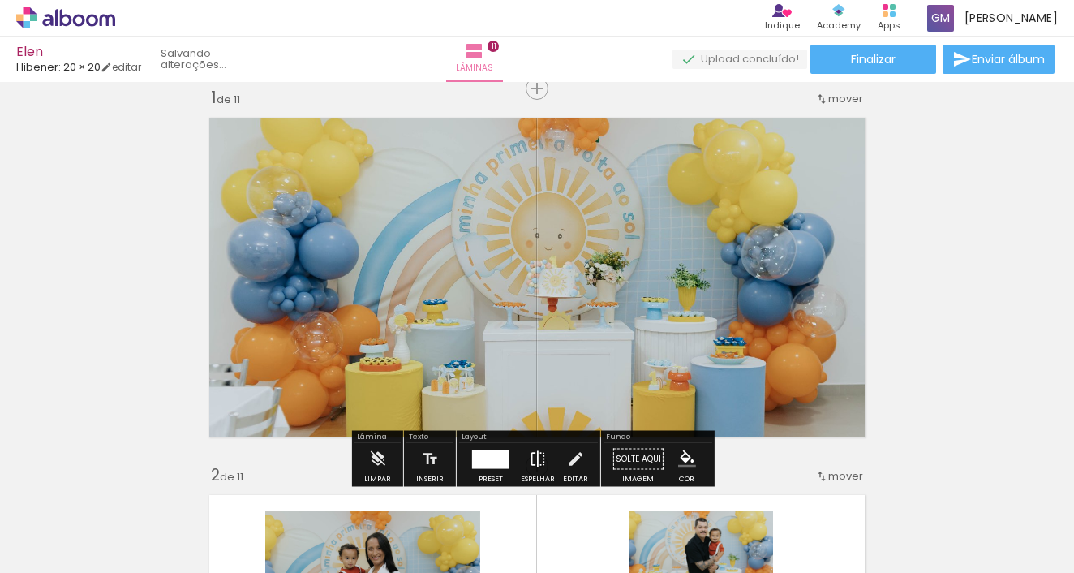
scroll to position [51, 0]
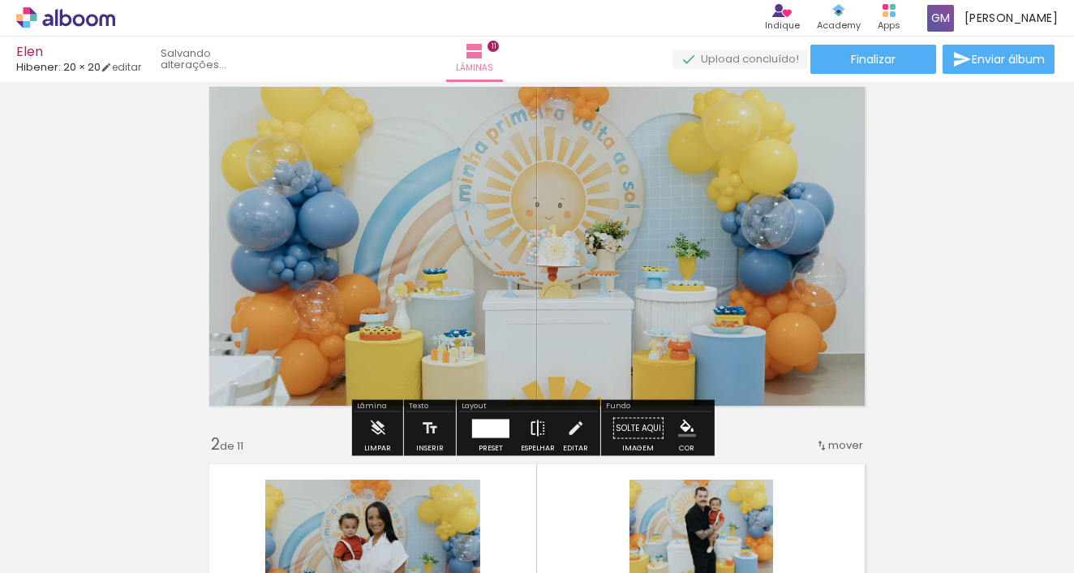
click at [552, 427] on paper-button "Espelhar" at bounding box center [538, 432] width 42 height 41
click at [572, 431] on iron-icon at bounding box center [575, 428] width 18 height 32
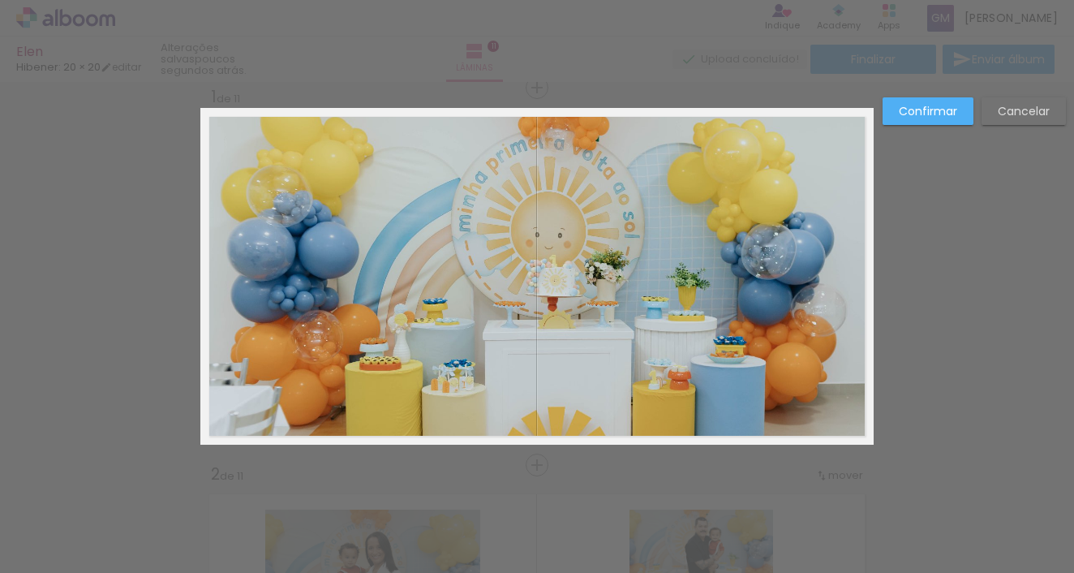
scroll to position [20, 0]
click at [530, 435] on quentale-photo at bounding box center [536, 277] width 673 height 337
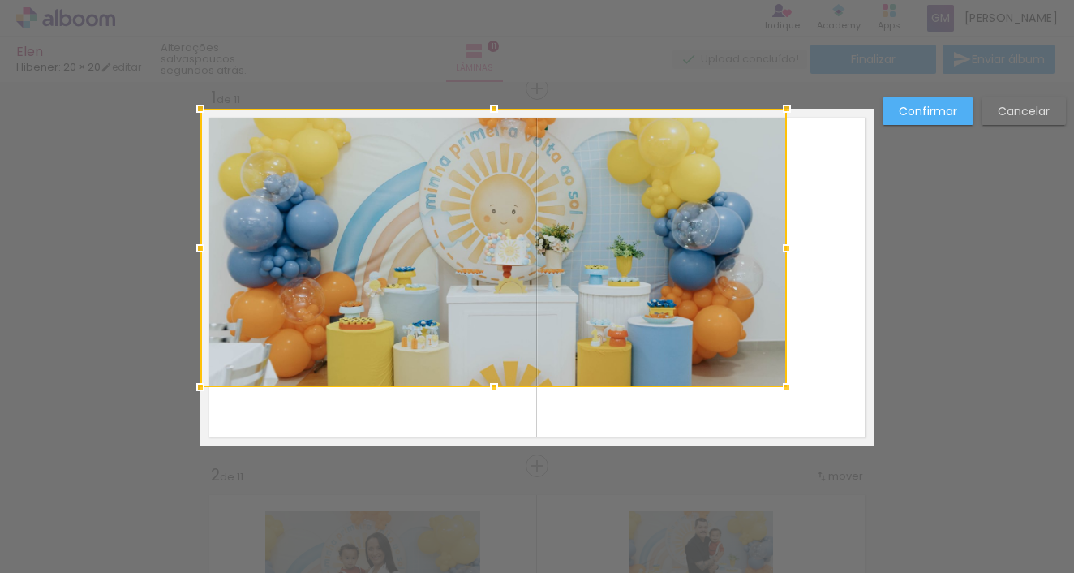
drag, startPoint x: 868, startPoint y: 446, endPoint x: 787, endPoint y: 391, distance: 97.4
click at [787, 391] on div at bounding box center [786, 387] width 32 height 32
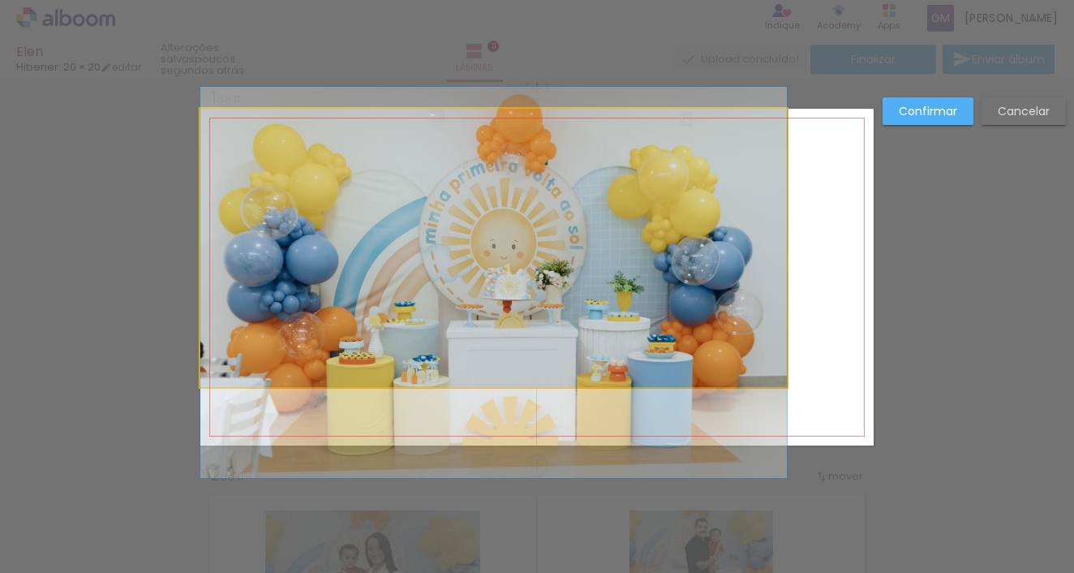
drag, startPoint x: 680, startPoint y: 326, endPoint x: 729, endPoint y: 361, distance: 60.5
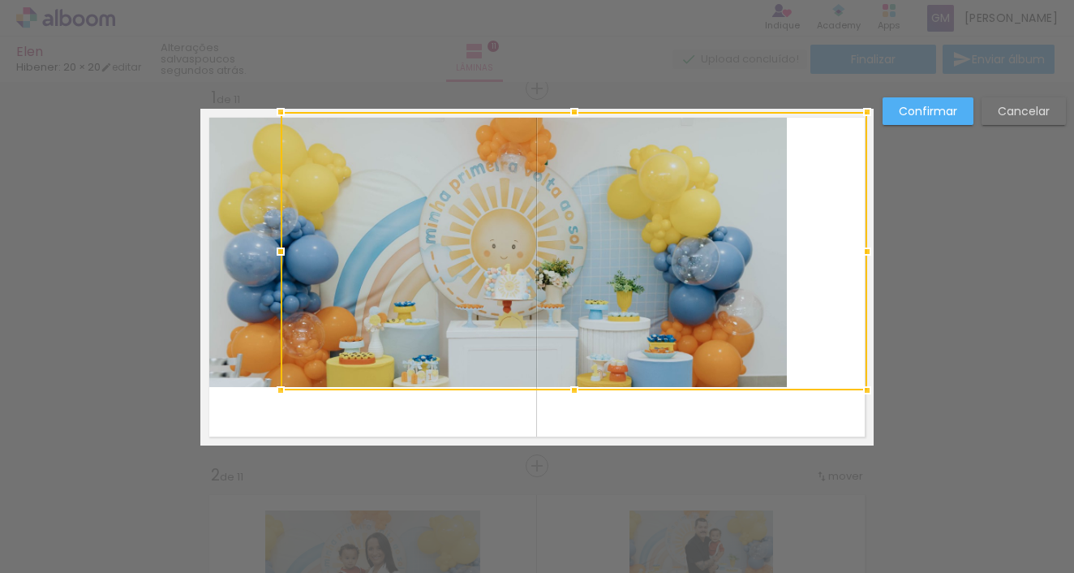
drag, startPoint x: 648, startPoint y: 303, endPoint x: 733, endPoint y: 309, distance: 85.3
click at [733, 309] on div at bounding box center [574, 251] width 586 height 278
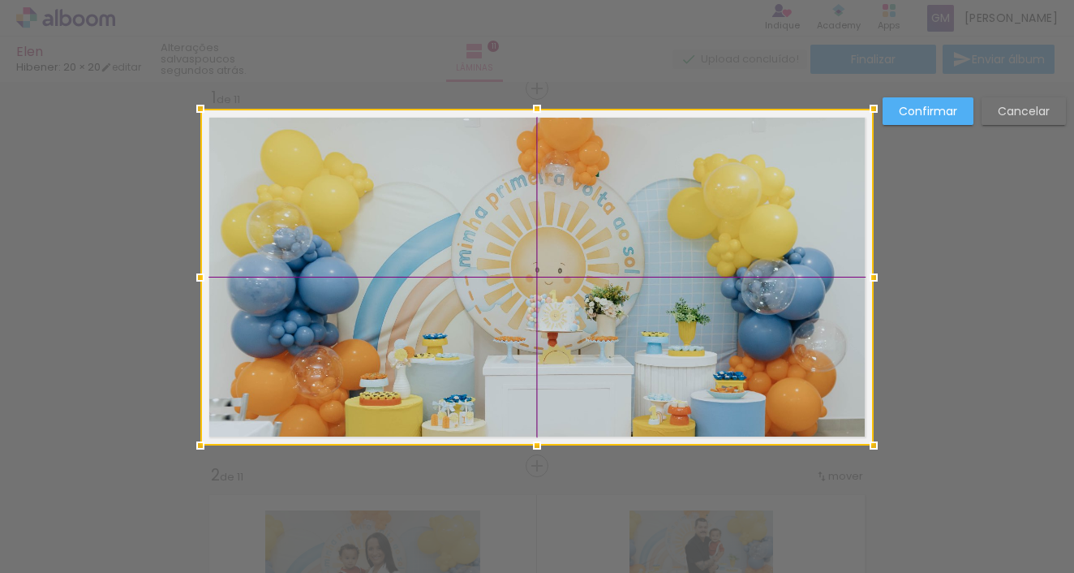
drag, startPoint x: 662, startPoint y: 305, endPoint x: 650, endPoint y: 306, distance: 12.2
click at [650, 306] on div at bounding box center [536, 277] width 673 height 337
click at [0, 0] on slot "Cancelar" at bounding box center [0, 0] width 0 height 0
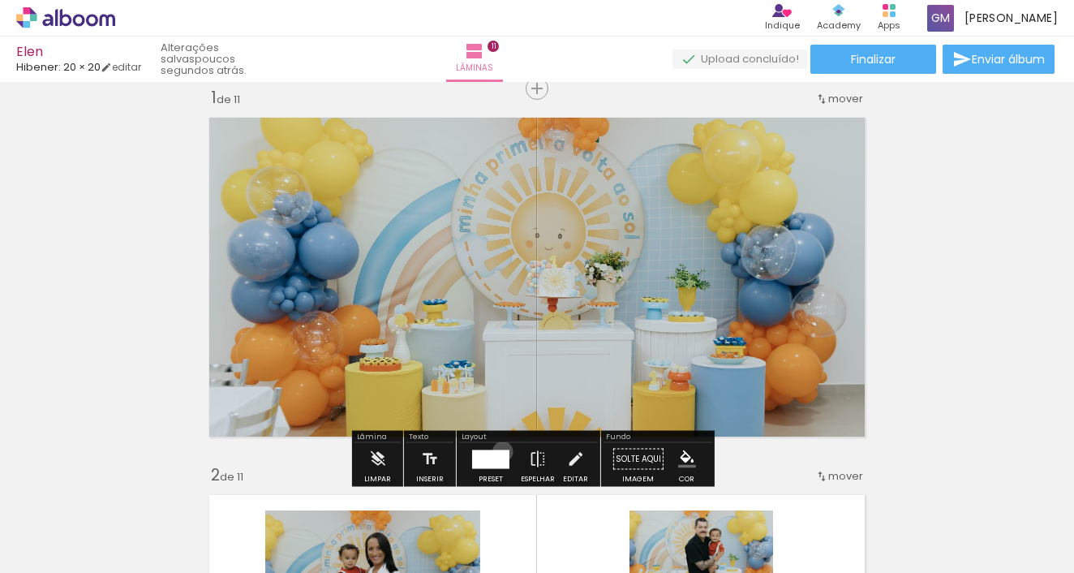
click at [499, 451] on div at bounding box center [490, 458] width 37 height 19
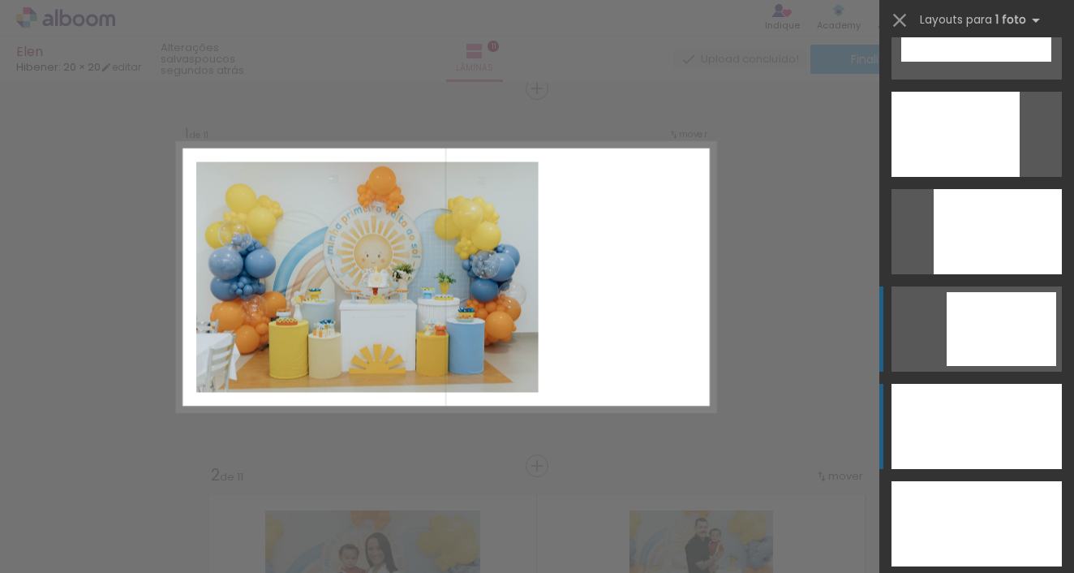
scroll to position [4207, 0]
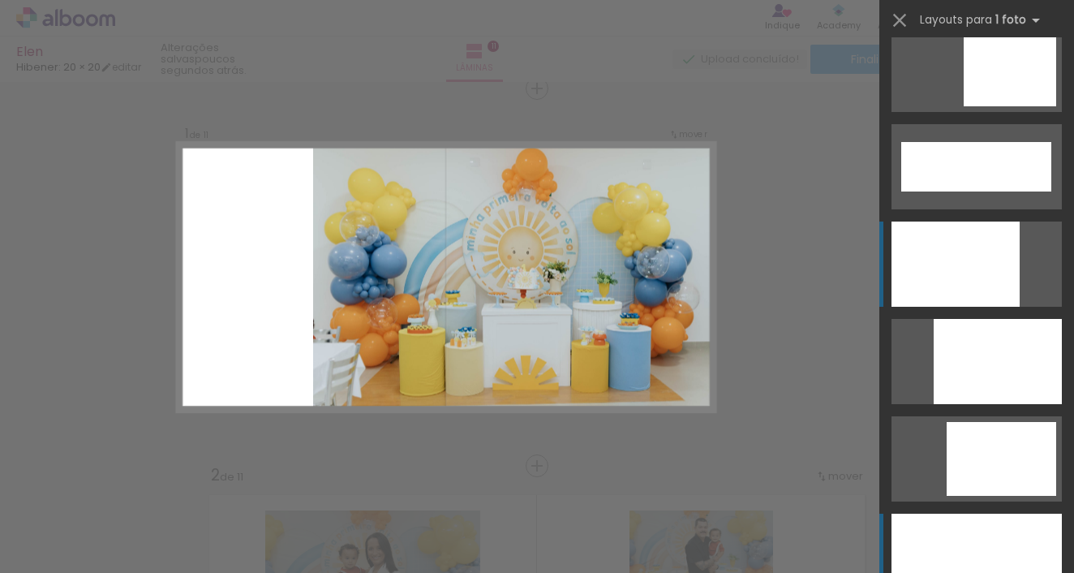
click at [967, 257] on div at bounding box center [955, 263] width 128 height 85
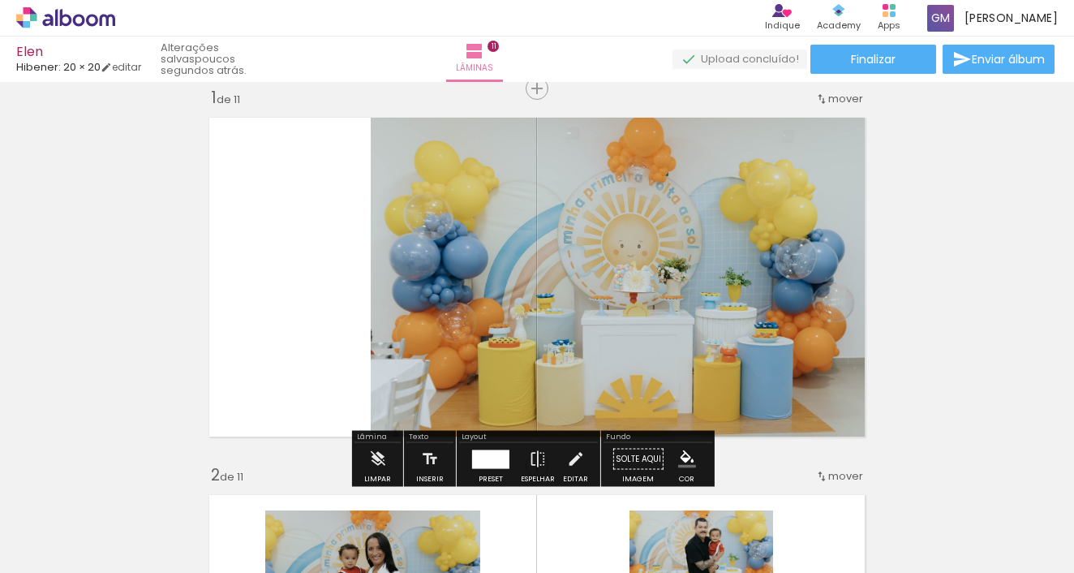
scroll to position [0, 0]
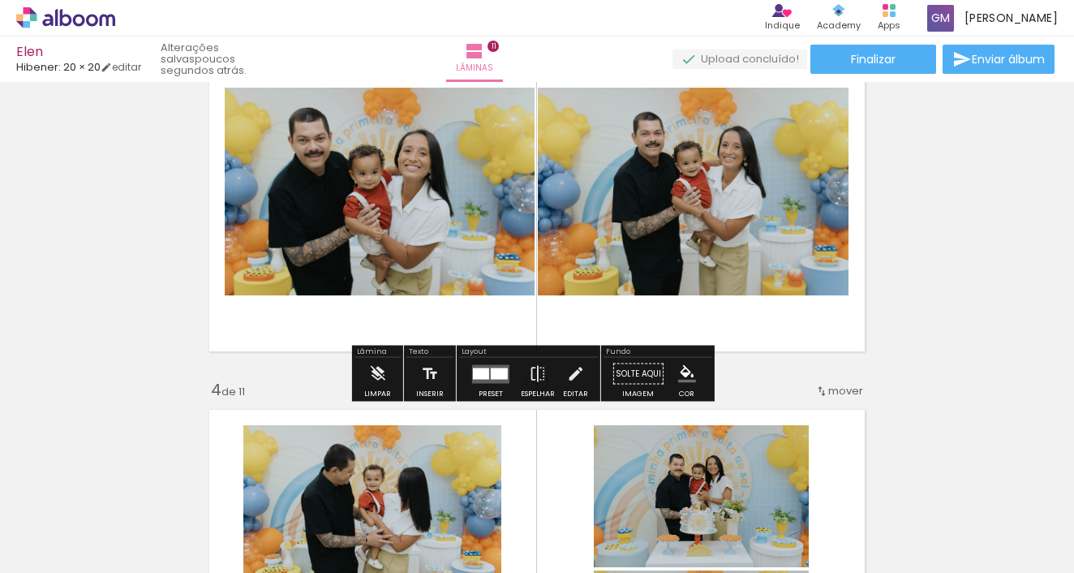
scroll to position [1639, 0]
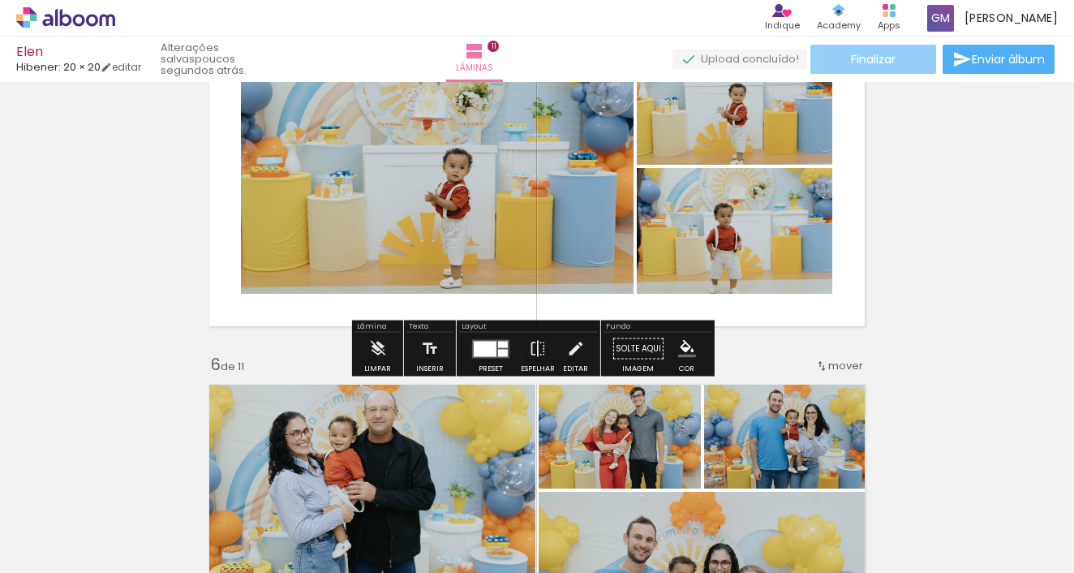
click at [903, 45] on paper-button "Finalizar" at bounding box center [873, 59] width 126 height 29
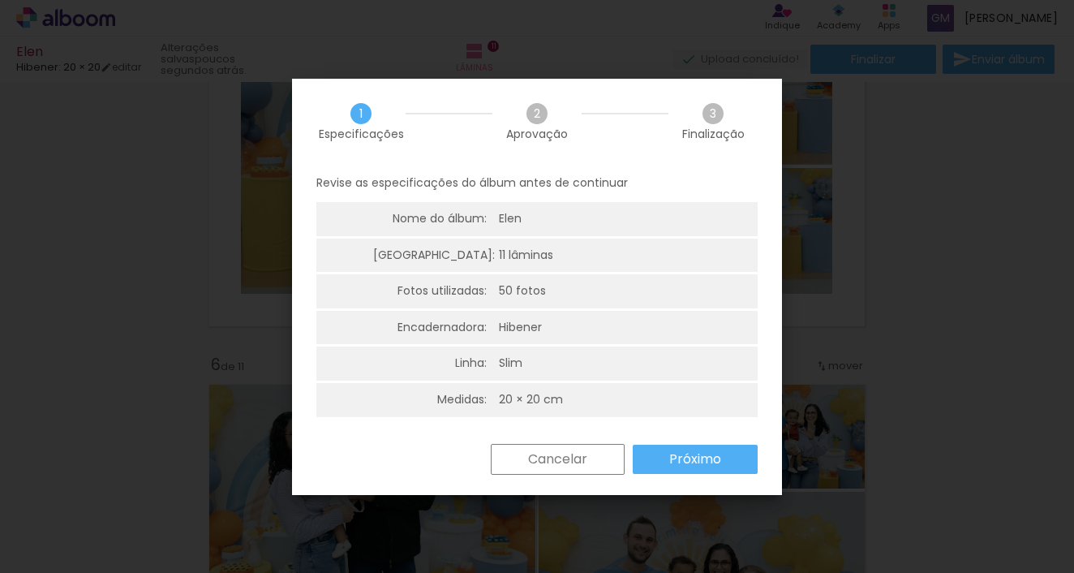
click at [0, 0] on slot "Próximo" at bounding box center [0, 0] width 0 height 0
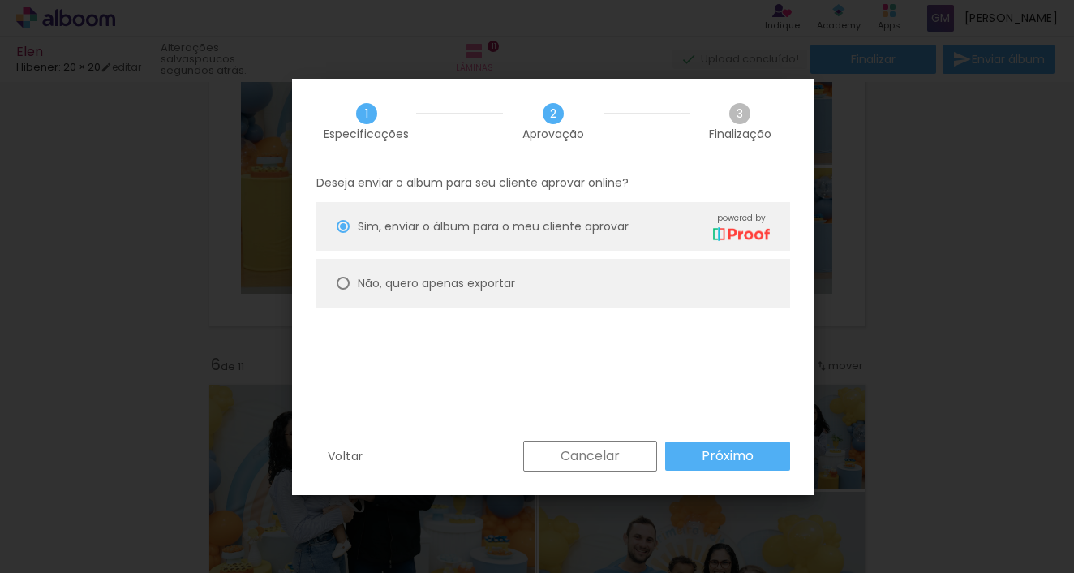
click at [0, 0] on slot "Não, quero apenas exportar" at bounding box center [0, 0] width 0 height 0
type paper-radio-button "on"
click at [0, 0] on slot "Próximo" at bounding box center [0, 0] width 0 height 0
type input "Alta, 300 DPI"
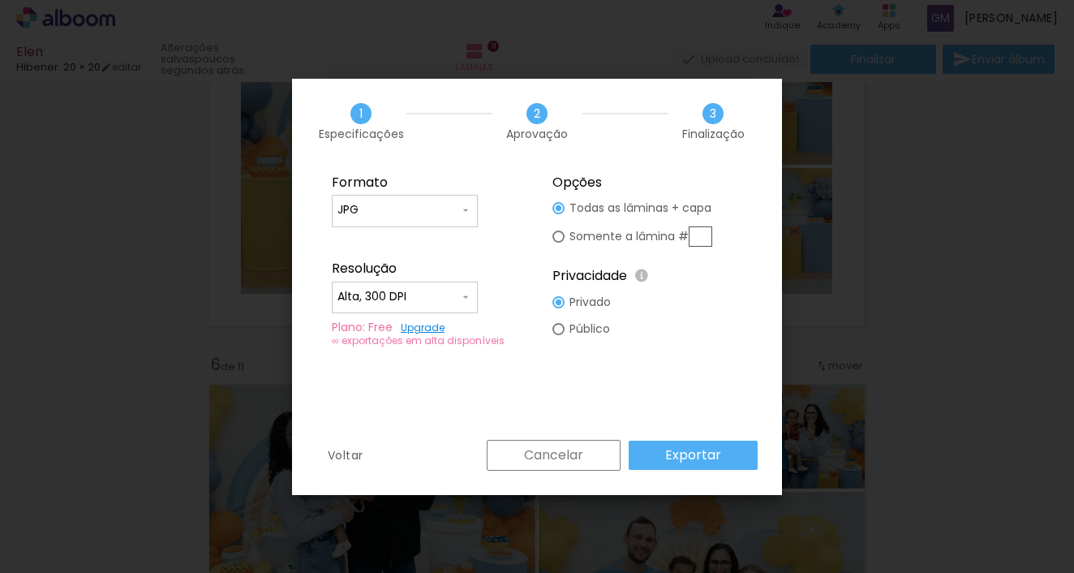
click at [666, 461] on paper-button "Exportar" at bounding box center [692, 454] width 129 height 29
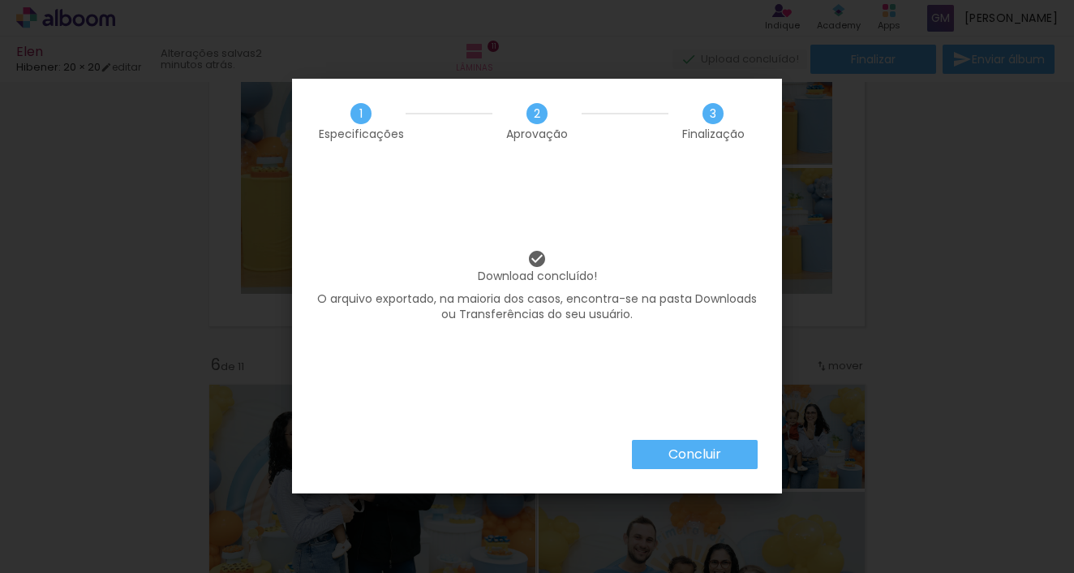
scroll to position [0, 3589]
drag, startPoint x: 710, startPoint y: 444, endPoint x: 605, endPoint y: 334, distance: 152.6
click at [0, 0] on slot "Concluir" at bounding box center [0, 0] width 0 height 0
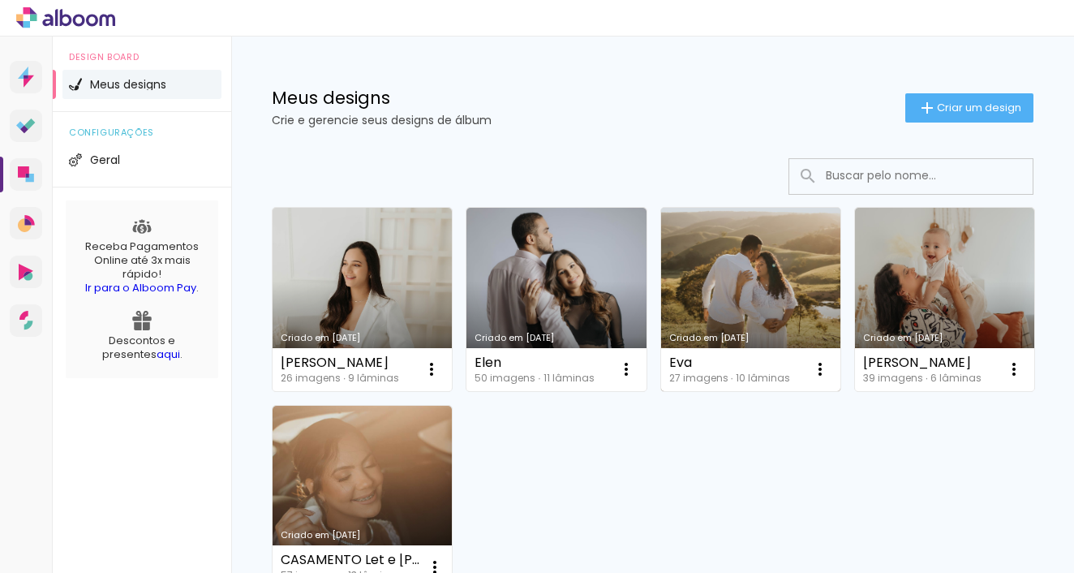
click at [716, 315] on link "Criado em [DATE]" at bounding box center [750, 299] width 179 height 183
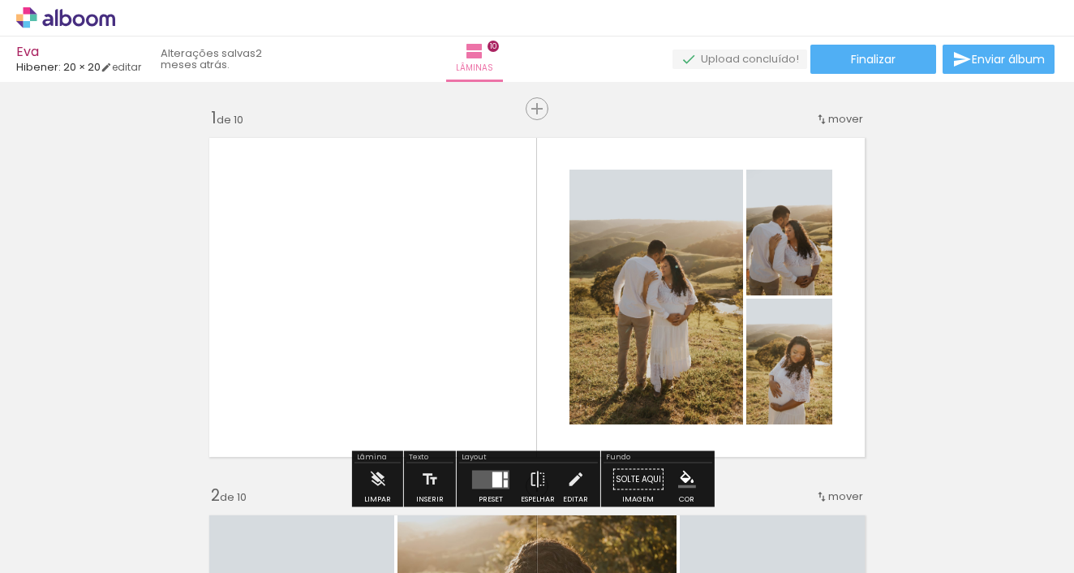
click at [127, 491] on iron-icon at bounding box center [126, 485] width 17 height 17
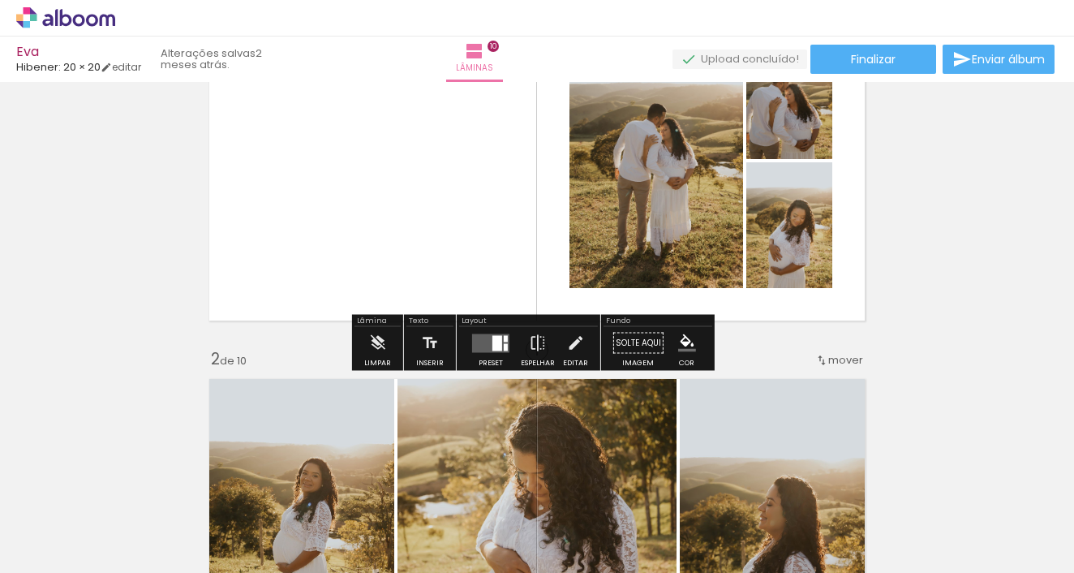
scroll to position [49, 0]
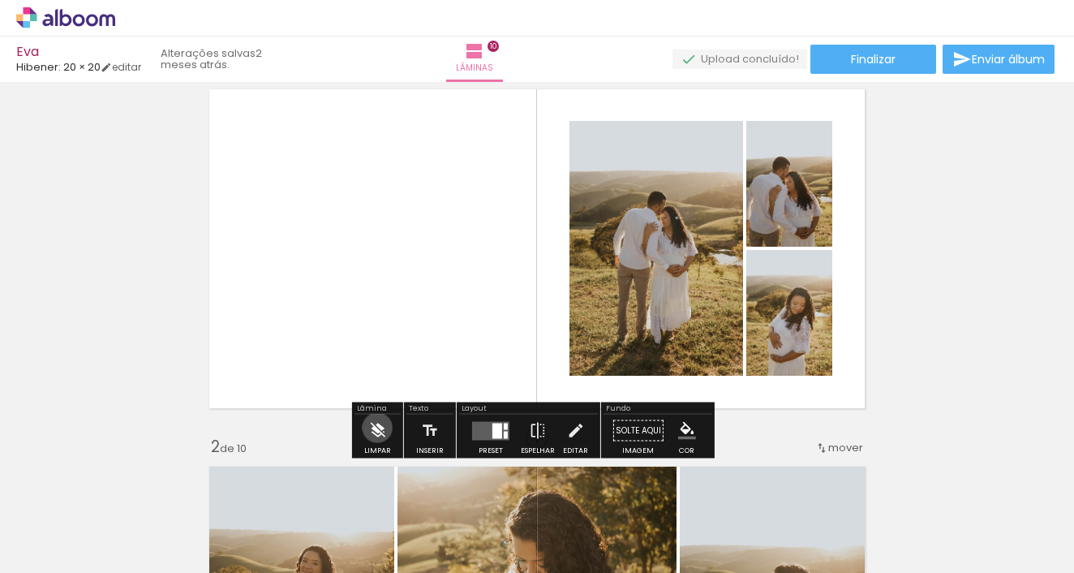
click at [377, 427] on iron-icon at bounding box center [377, 430] width 18 height 32
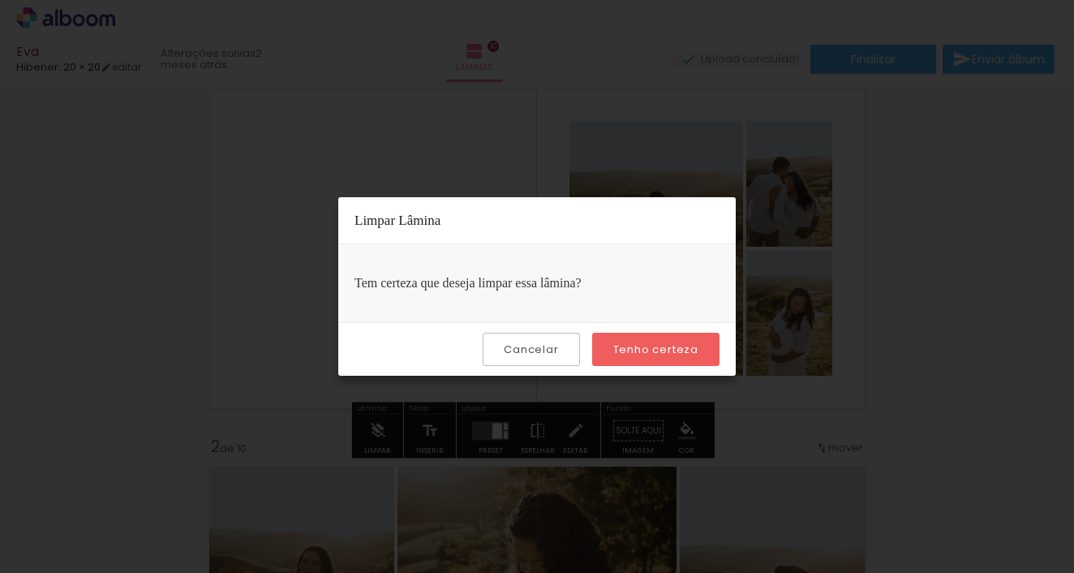
click at [663, 334] on paper-button "Tenho certeza" at bounding box center [655, 348] width 127 height 33
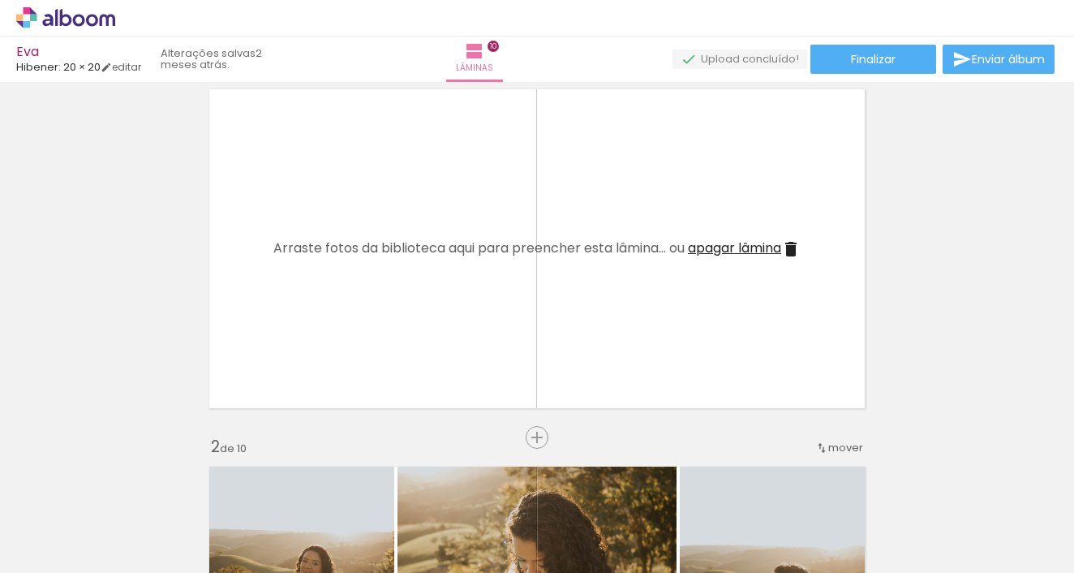
scroll to position [163, 0]
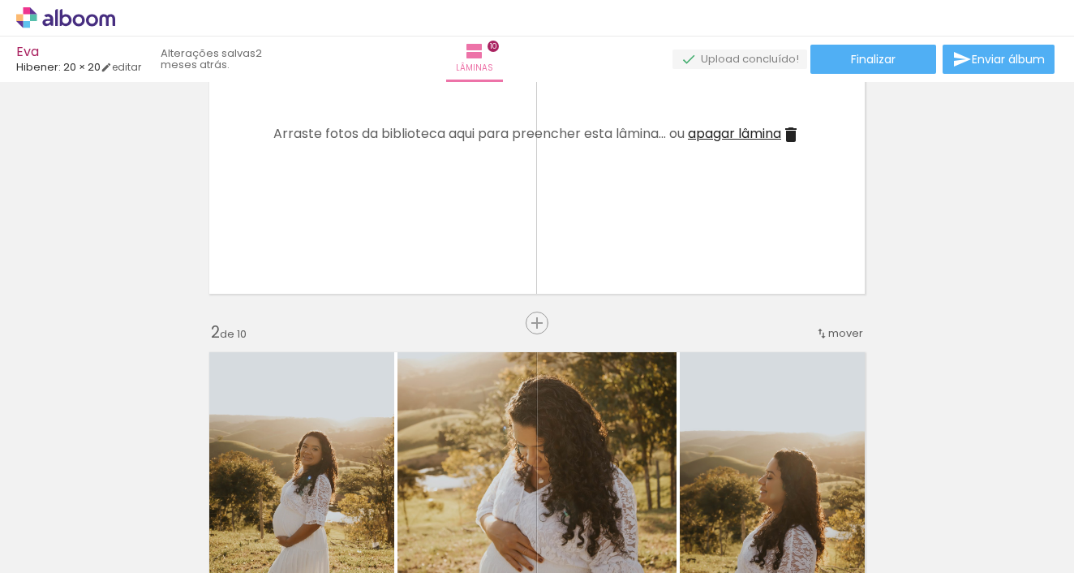
click at [719, 128] on span "apagar lâmina" at bounding box center [734, 133] width 93 height 19
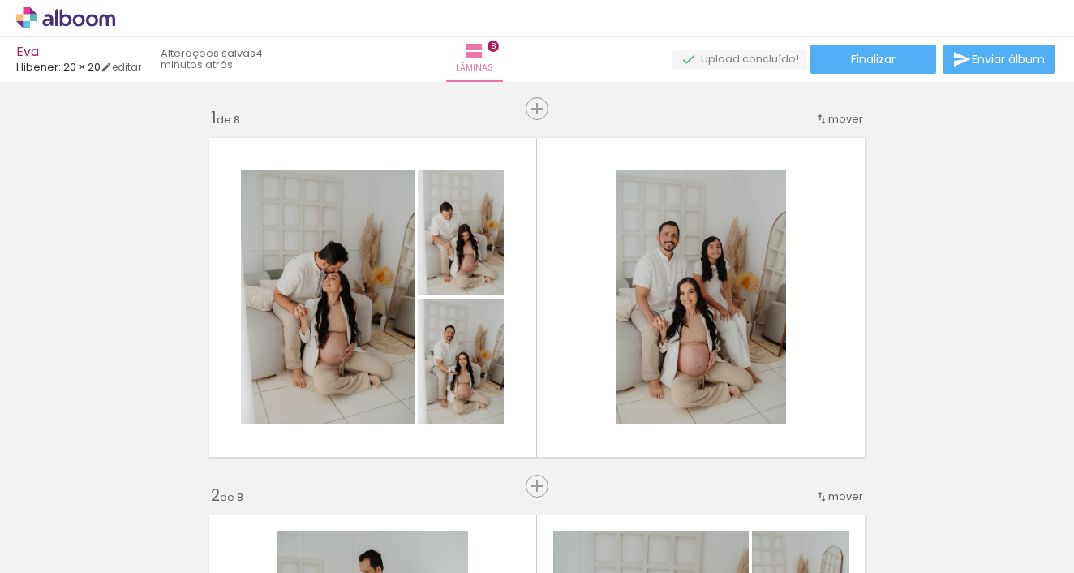
scroll to position [0, 2879]
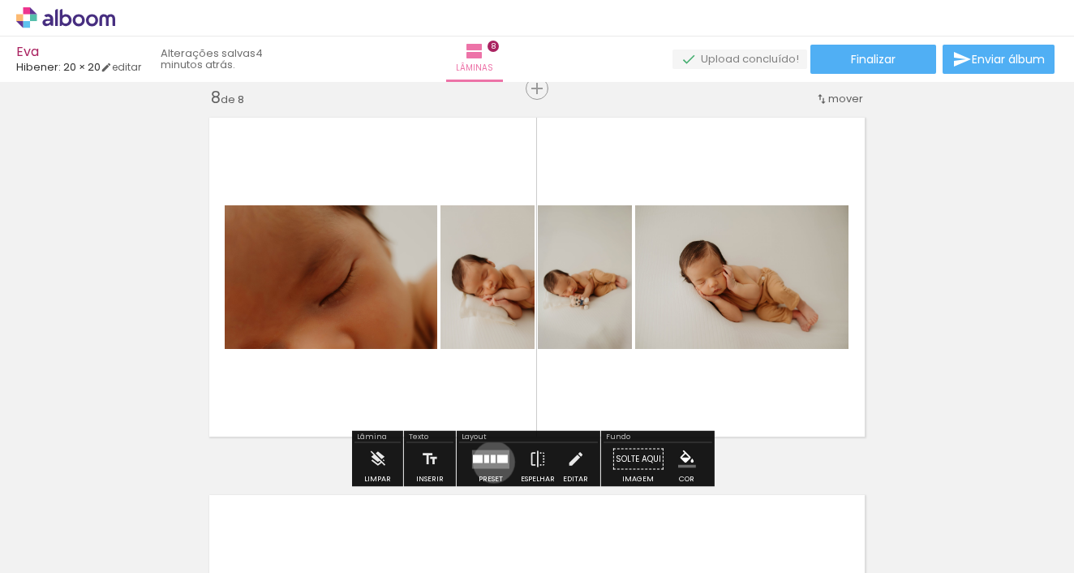
click at [491, 461] on div at bounding box center [493, 458] width 5 height 8
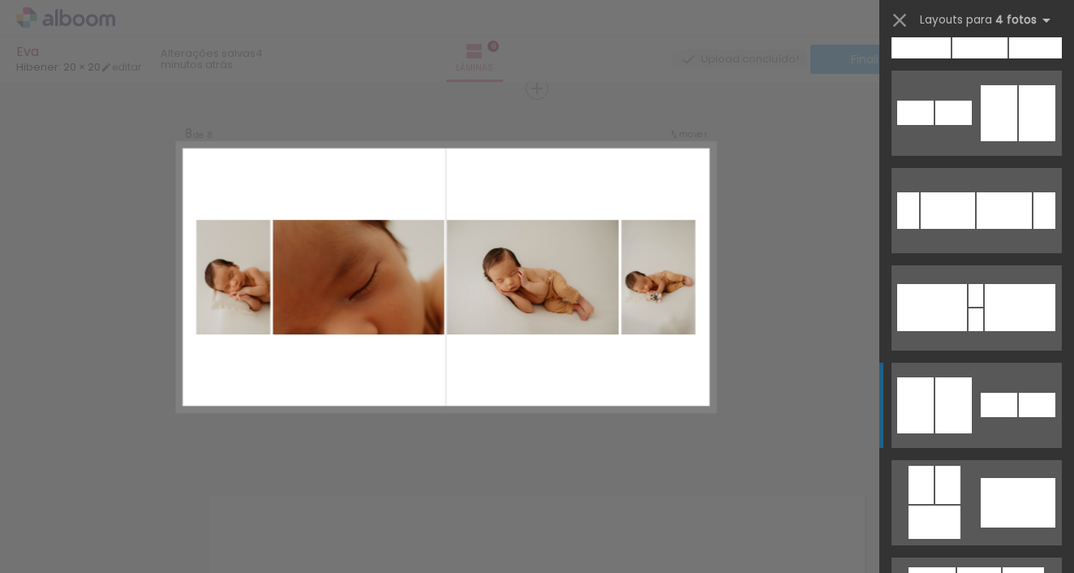
scroll to position [271, 0]
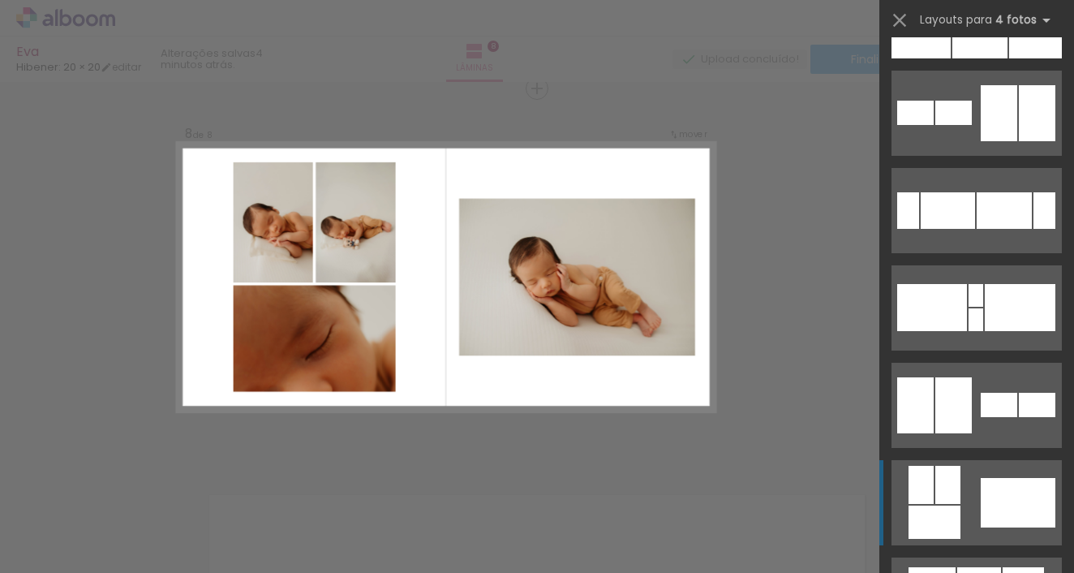
click at [971, 58] on quentale-layouter at bounding box center [976, 15] width 170 height 85
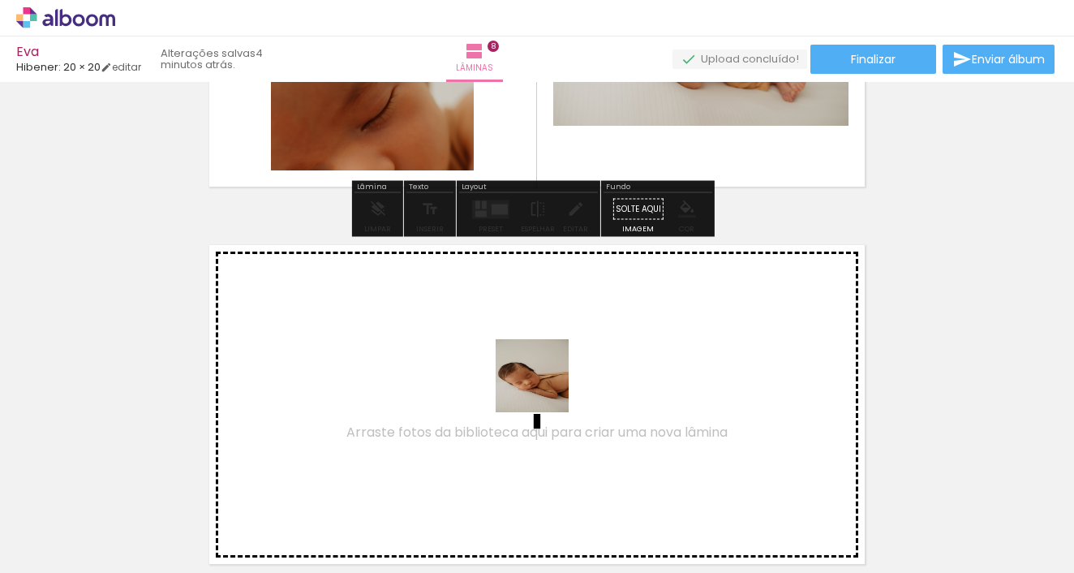
drag, startPoint x: 641, startPoint y: 512, endPoint x: 521, endPoint y: 358, distance: 195.3
click at [521, 358] on quentale-workspace at bounding box center [537, 286] width 1074 height 573
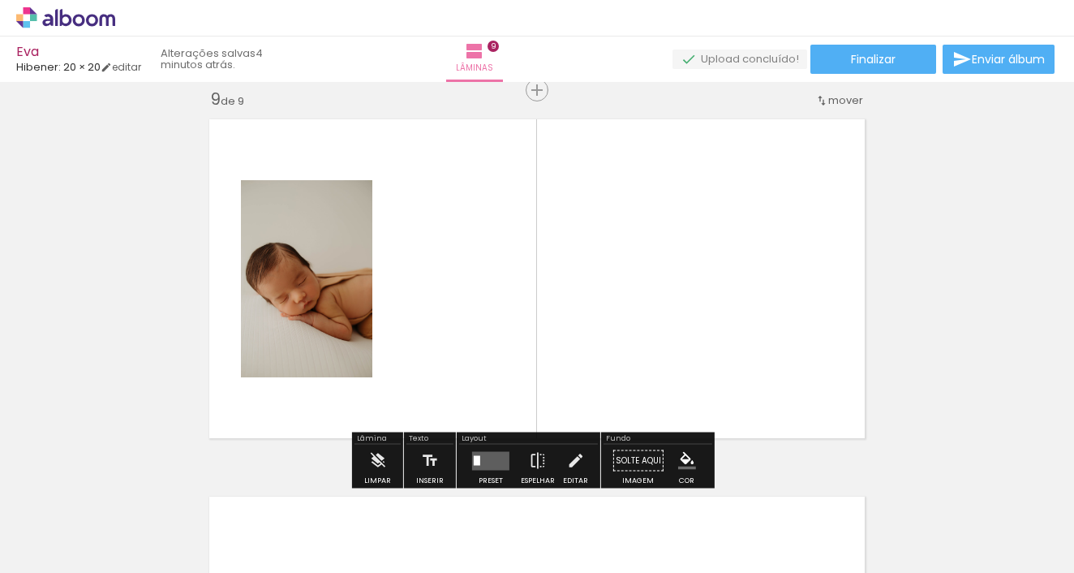
scroll to position [3037, 0]
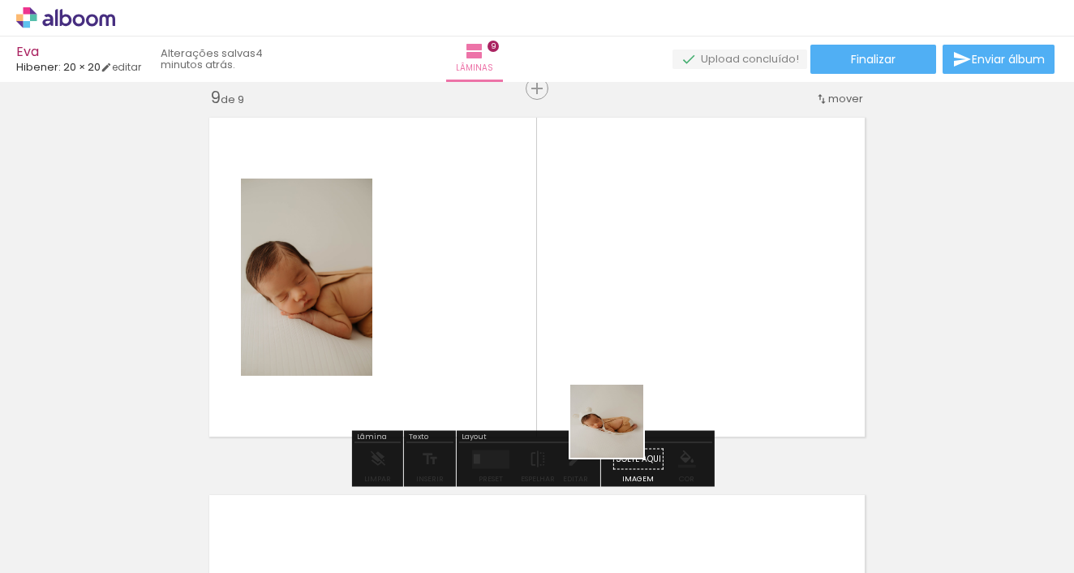
drag, startPoint x: 707, startPoint y: 488, endPoint x: 504, endPoint y: 340, distance: 251.9
click at [504, 340] on quentale-workspace at bounding box center [537, 286] width 1074 height 573
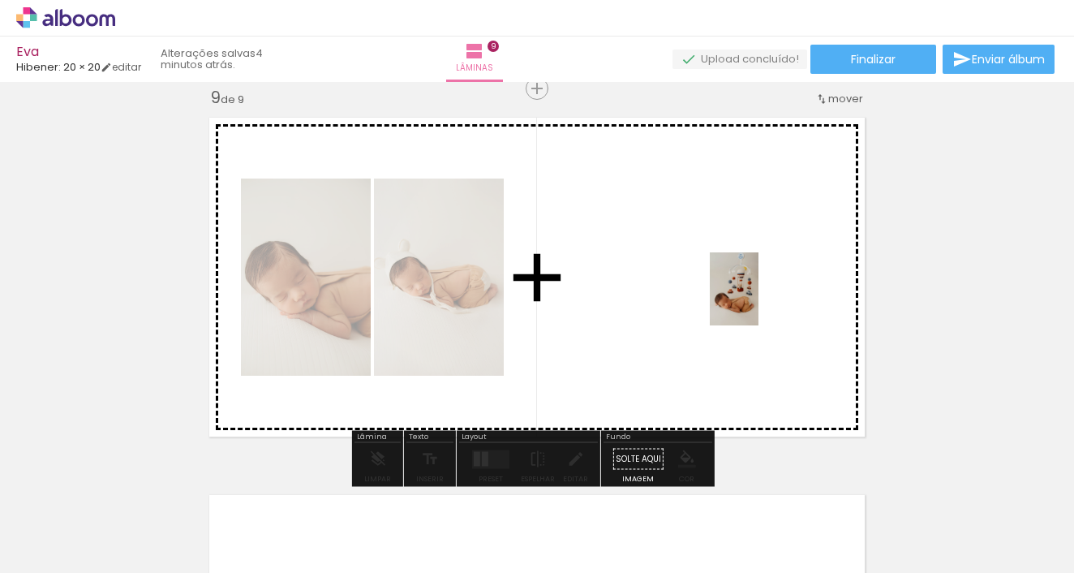
drag, startPoint x: 836, startPoint y: 539, endPoint x: 758, endPoint y: 301, distance: 250.8
click at [758, 301] on quentale-workspace at bounding box center [537, 286] width 1074 height 573
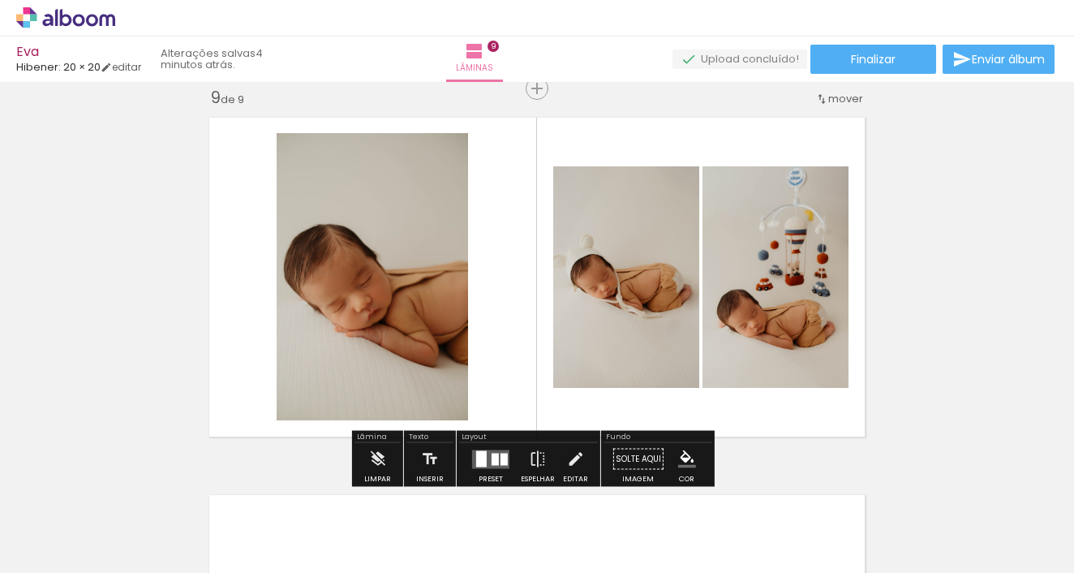
drag, startPoint x: 935, startPoint y: 533, endPoint x: 722, endPoint y: 346, distance: 283.3
click at [722, 346] on quentale-workspace at bounding box center [537, 286] width 1074 height 573
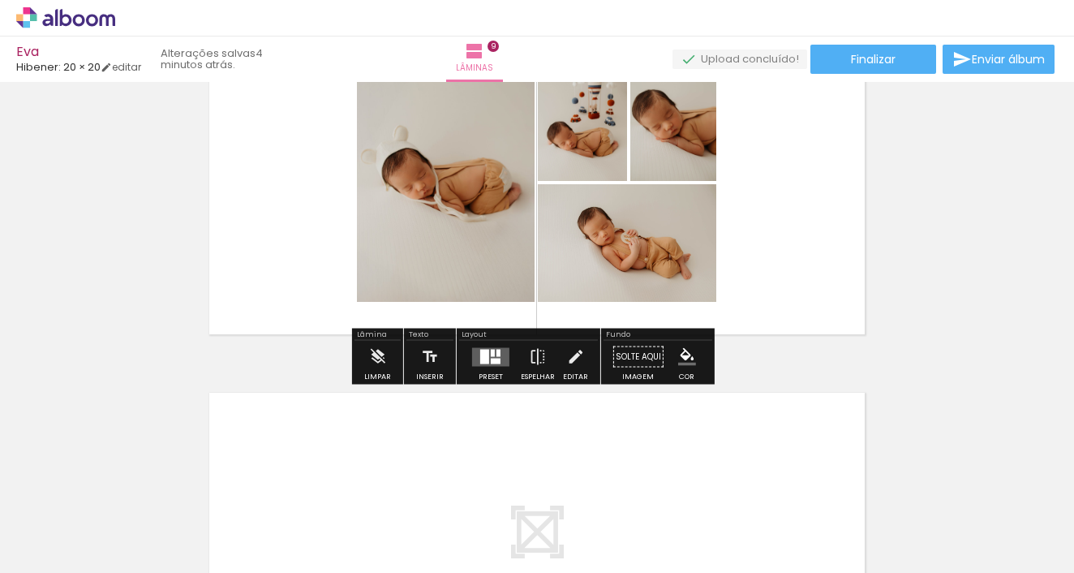
scroll to position [3142, 0]
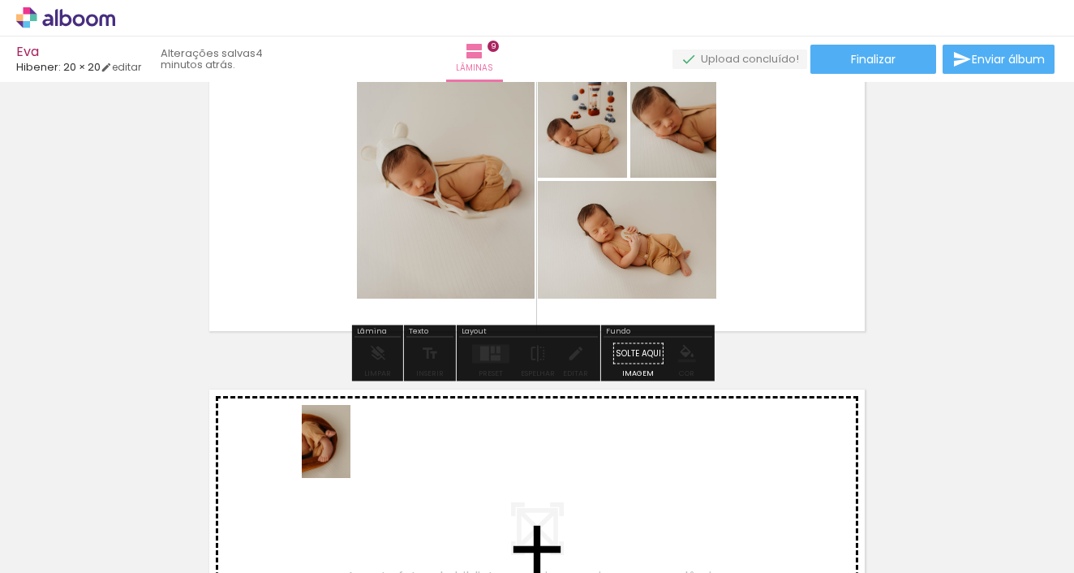
drag, startPoint x: 350, startPoint y: 540, endPoint x: 350, endPoint y: 453, distance: 86.8
click at [350, 453] on quentale-workspace at bounding box center [537, 286] width 1074 height 573
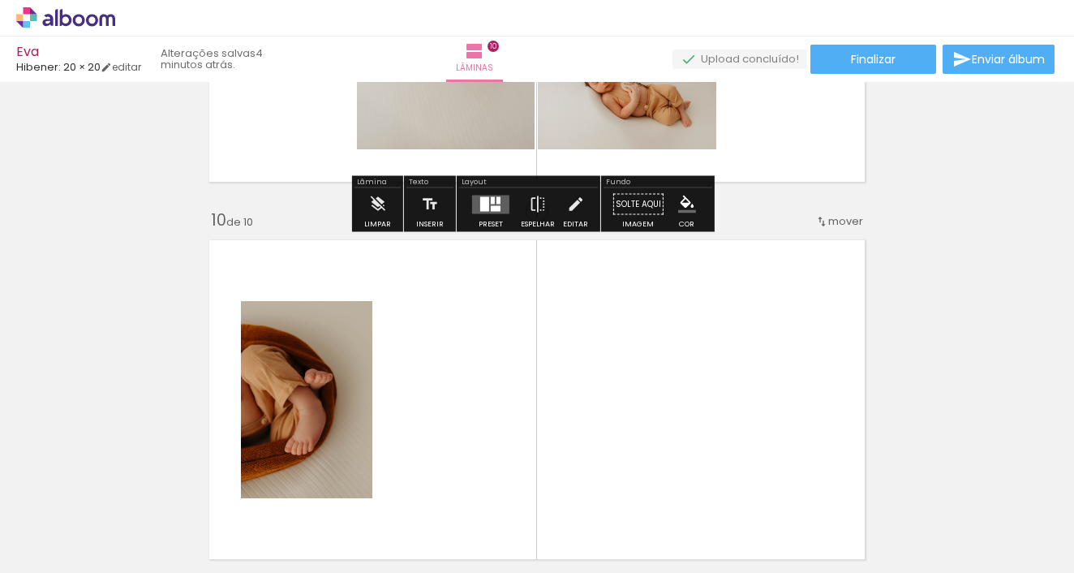
scroll to position [3414, 0]
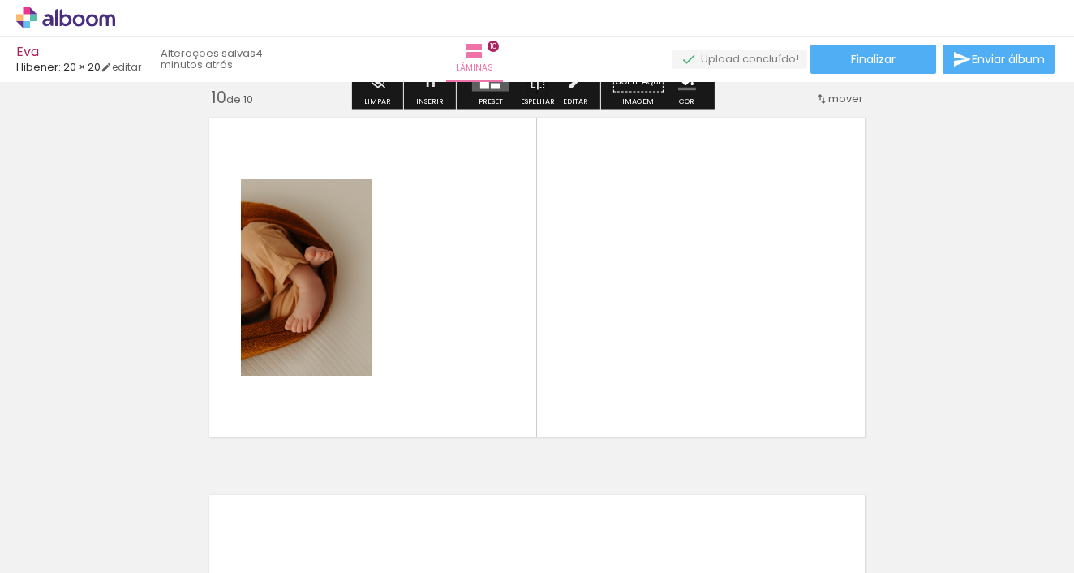
drag, startPoint x: 438, startPoint y: 527, endPoint x: 449, endPoint y: 407, distance: 120.6
click at [449, 407] on quentale-workspace at bounding box center [537, 286] width 1074 height 573
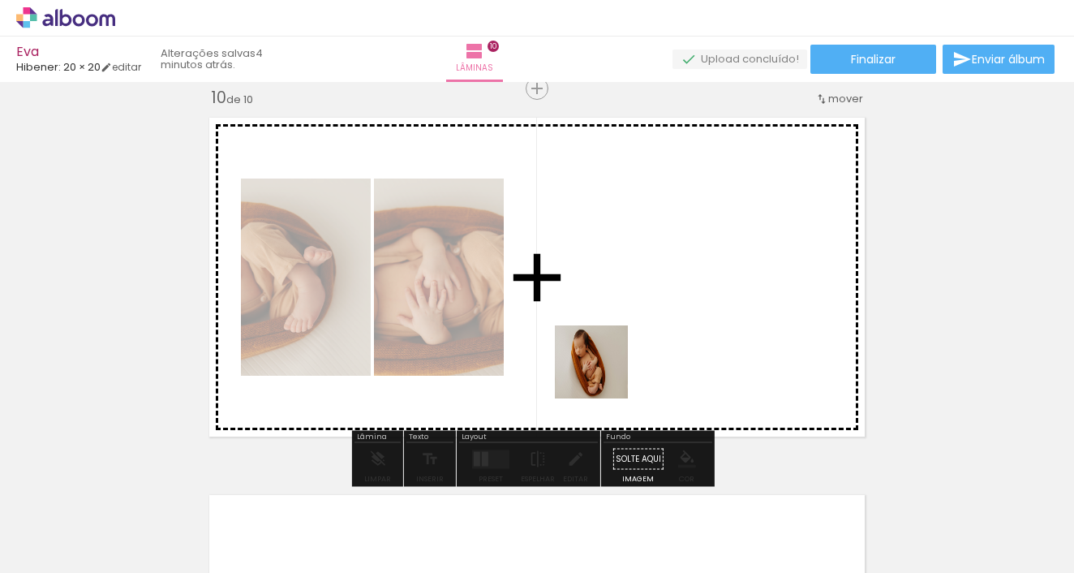
drag, startPoint x: 548, startPoint y: 534, endPoint x: 611, endPoint y: 359, distance: 186.0
click at [611, 359] on quentale-workspace at bounding box center [537, 286] width 1074 height 573
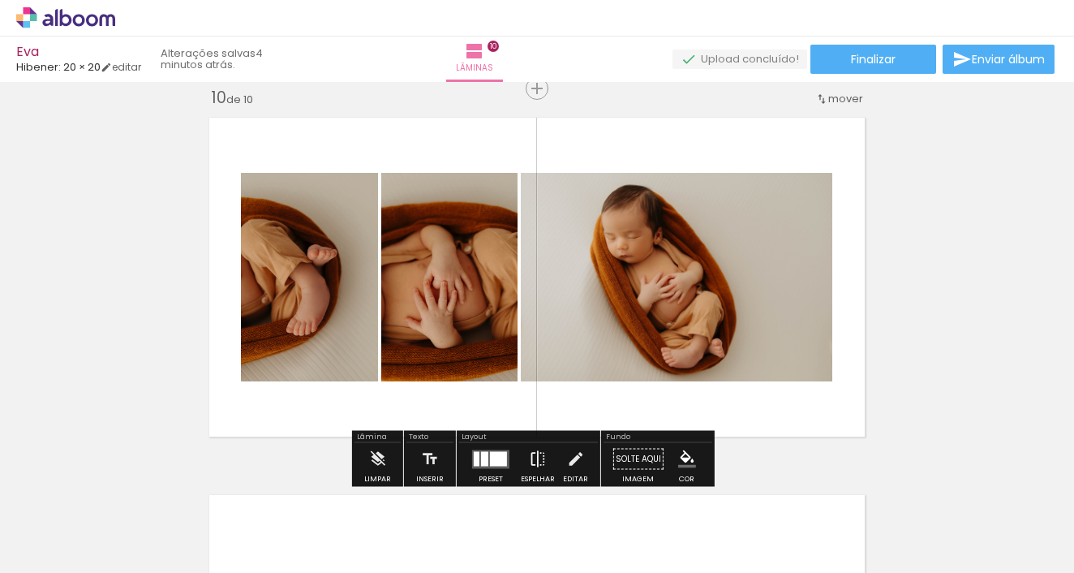
click at [529, 457] on iron-icon at bounding box center [538, 459] width 18 height 32
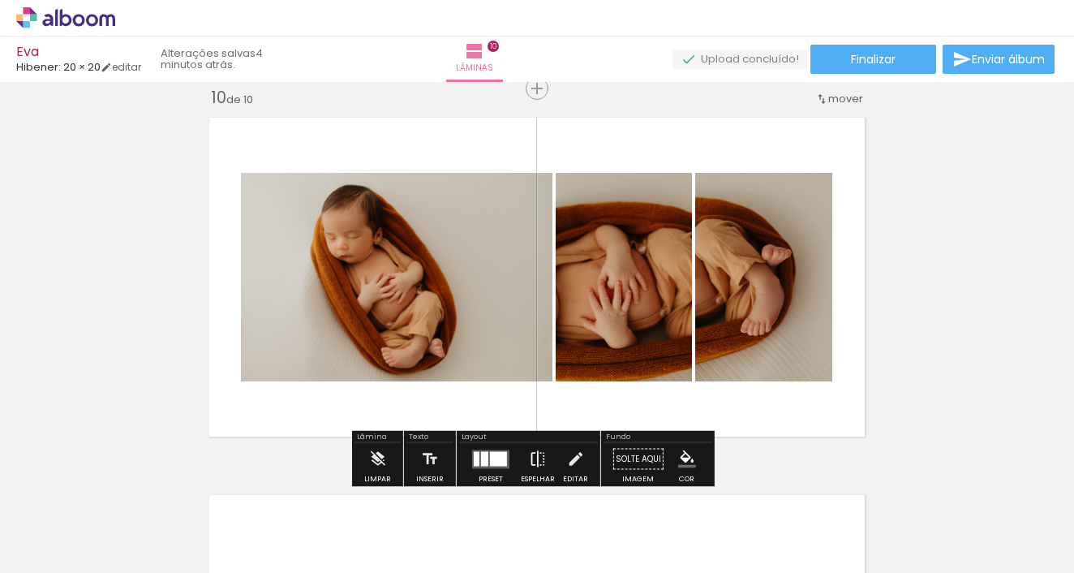
click at [536, 455] on iron-icon at bounding box center [538, 459] width 18 height 32
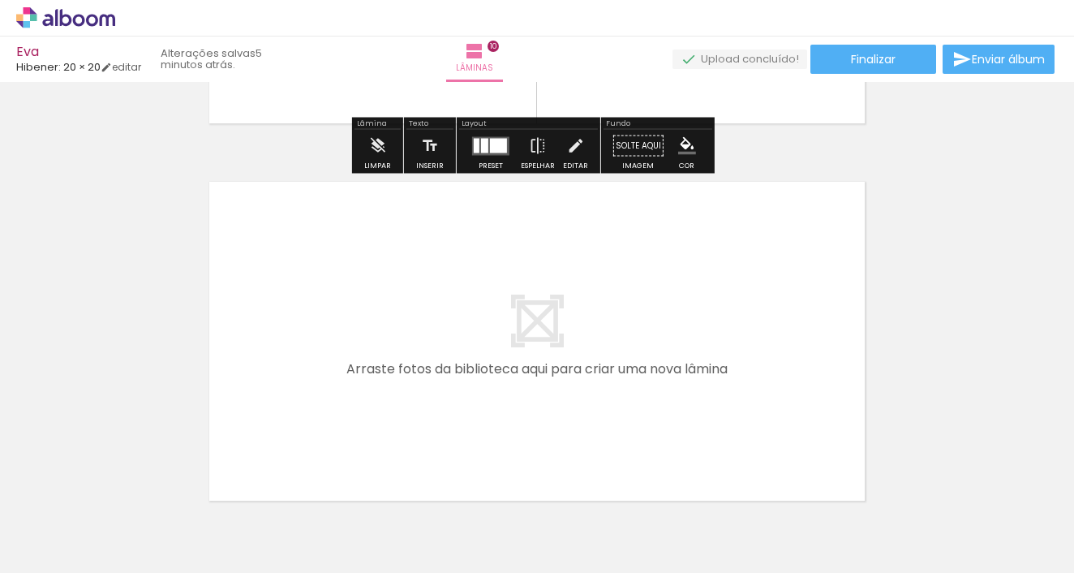
scroll to position [3730, 0]
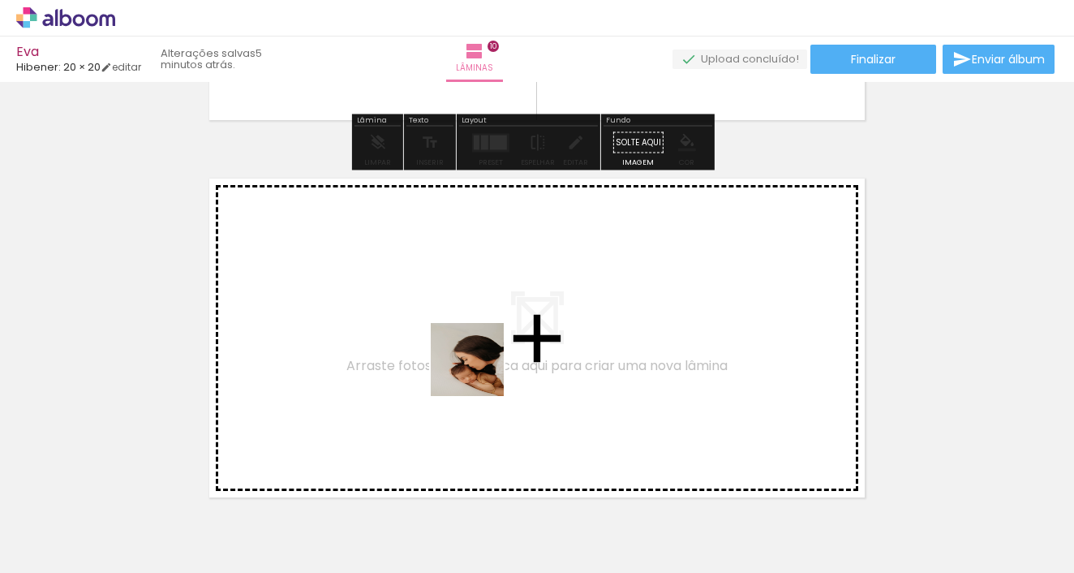
drag, startPoint x: 615, startPoint y: 518, endPoint x: 712, endPoint y: 506, distance: 98.1
click at [467, 360] on quentale-workspace at bounding box center [537, 286] width 1074 height 573
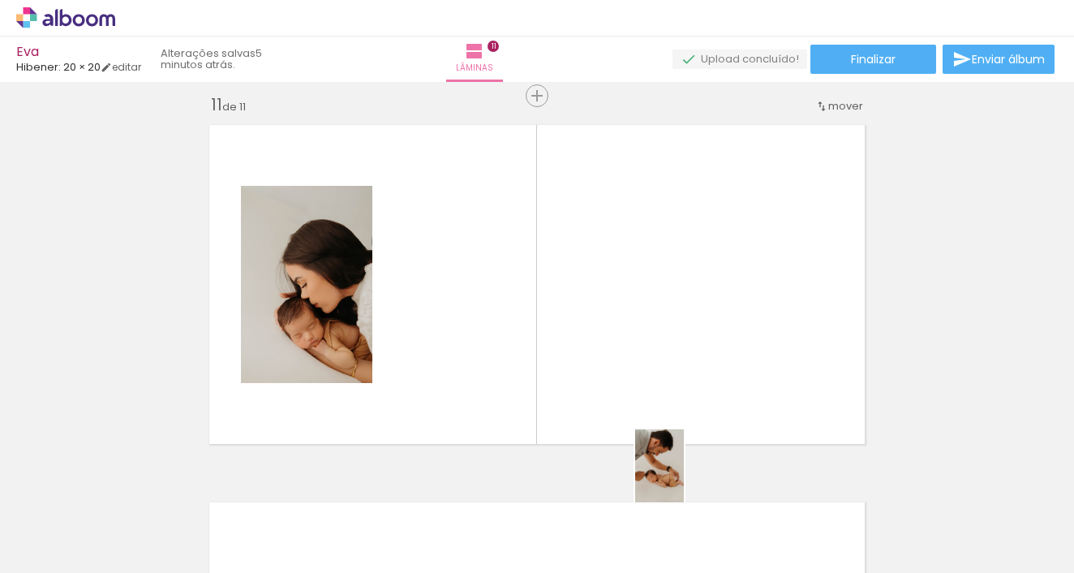
drag, startPoint x: 713, startPoint y: 510, endPoint x: 666, endPoint y: 420, distance: 101.6
click at [554, 352] on quentale-workspace at bounding box center [537, 286] width 1074 height 573
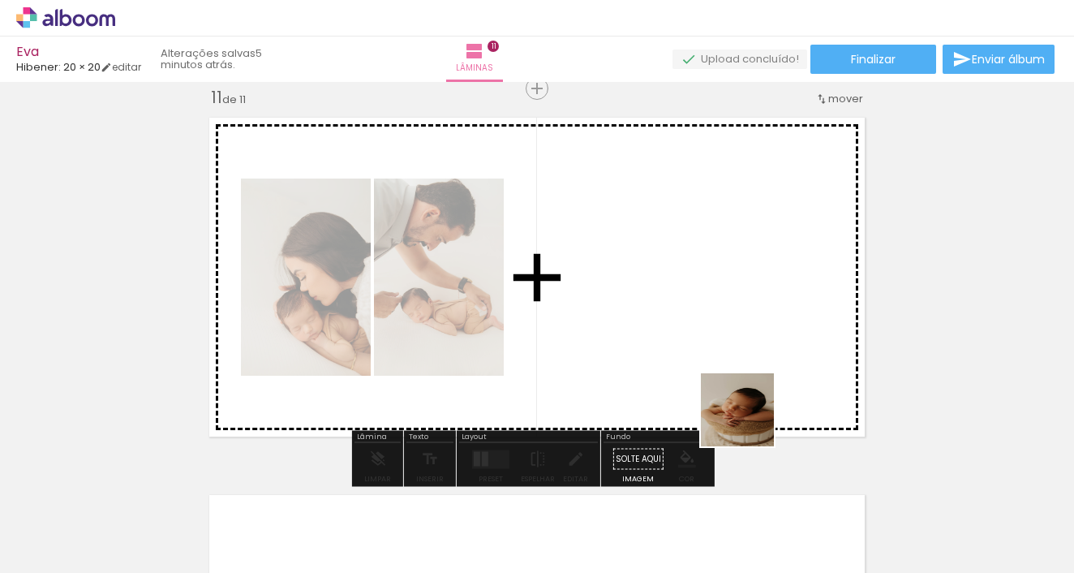
drag, startPoint x: 782, startPoint y: 470, endPoint x: 677, endPoint y: 331, distance: 173.7
click at [677, 331] on quentale-workspace at bounding box center [537, 286] width 1074 height 573
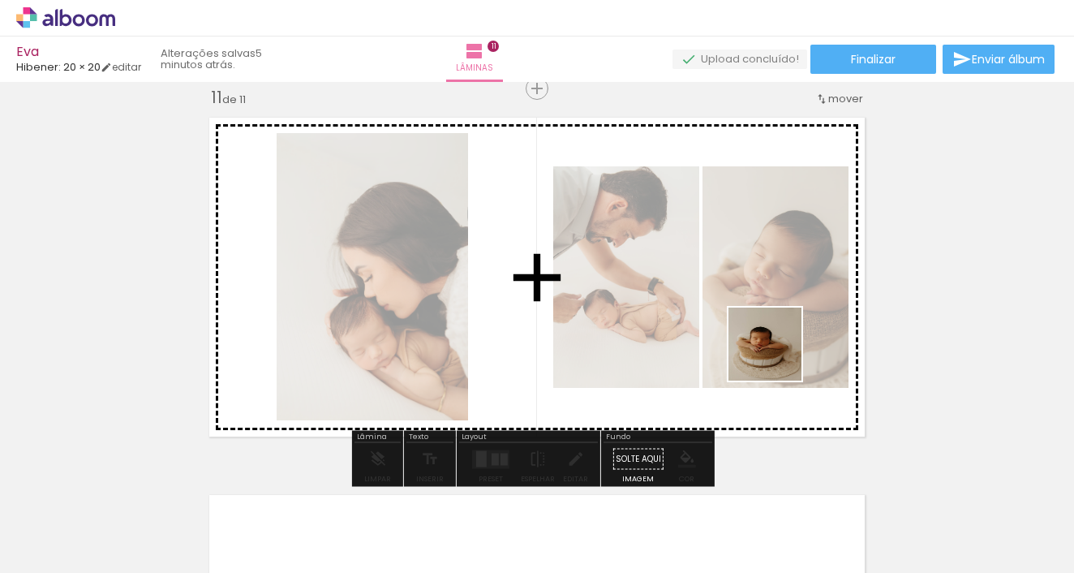
drag, startPoint x: 877, startPoint y: 522, endPoint x: 775, endPoint y: 349, distance: 201.0
click at [775, 349] on quentale-workspace at bounding box center [537, 286] width 1074 height 573
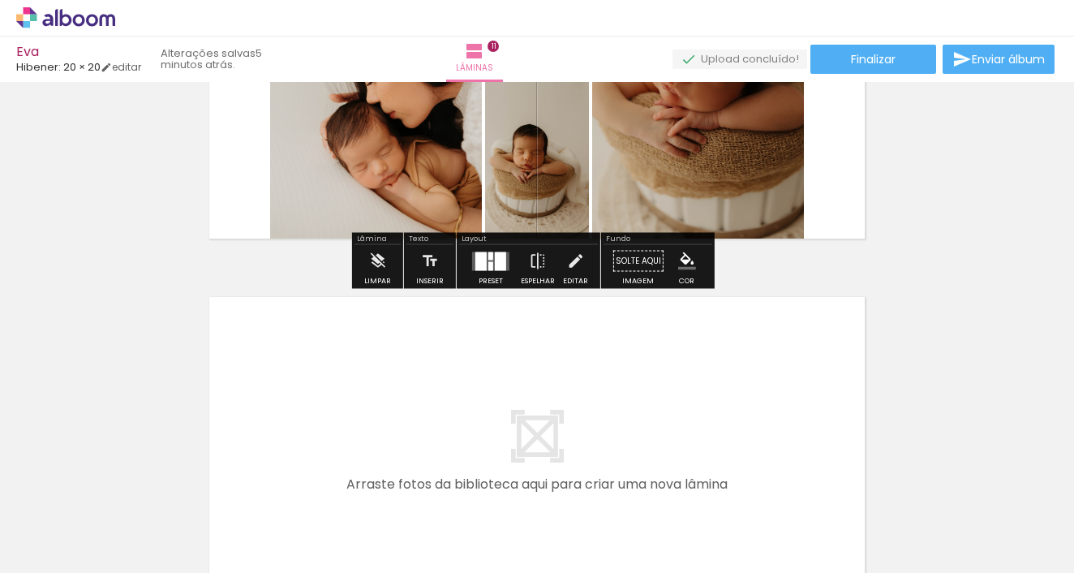
scroll to position [3734, 0]
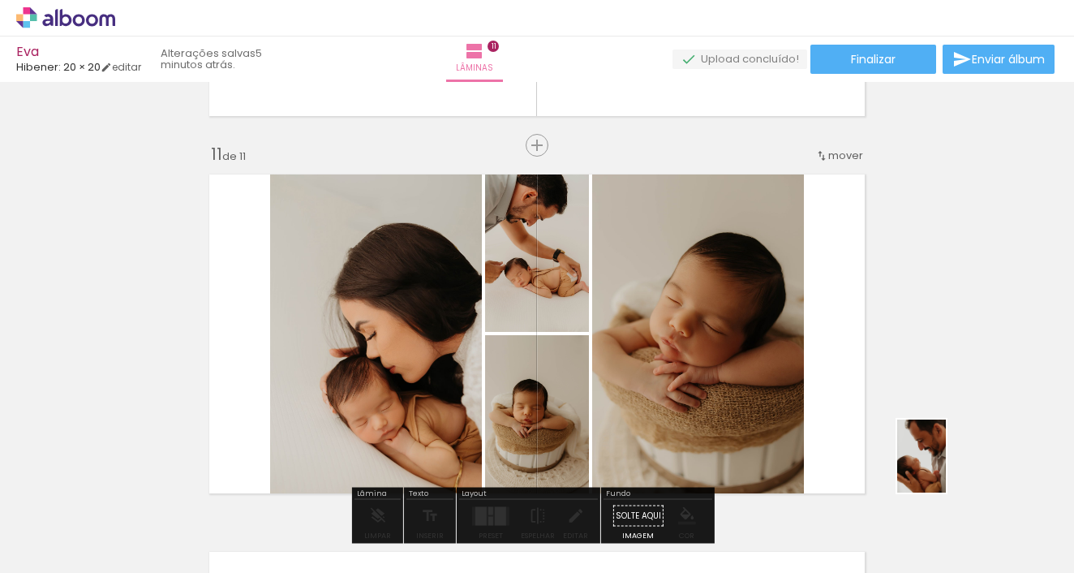
drag, startPoint x: 963, startPoint y: 483, endPoint x: 661, endPoint y: 341, distance: 333.4
click at [661, 341] on quentale-workspace at bounding box center [537, 286] width 1074 height 573
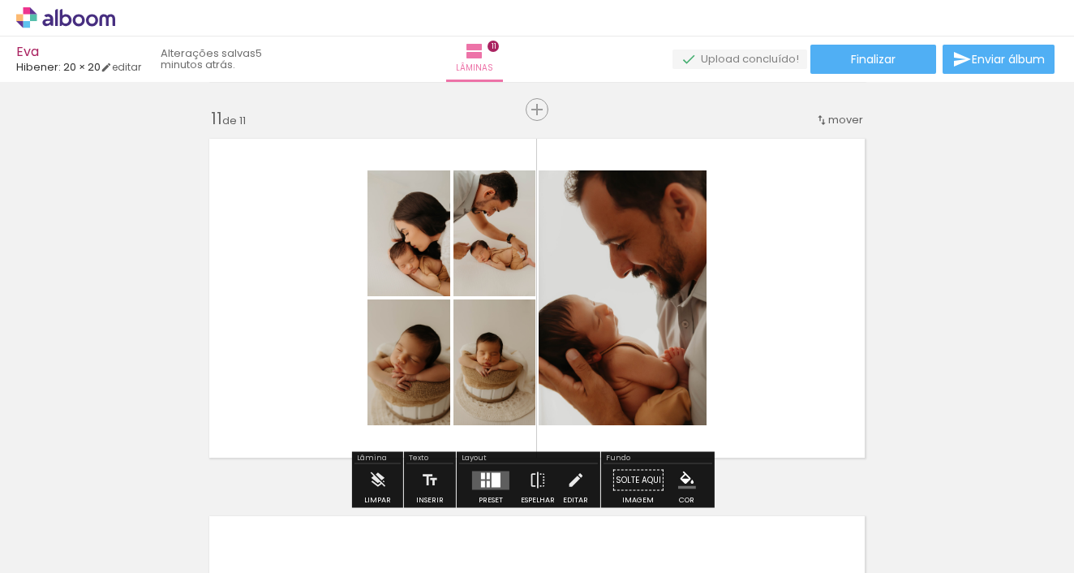
scroll to position [4037, 0]
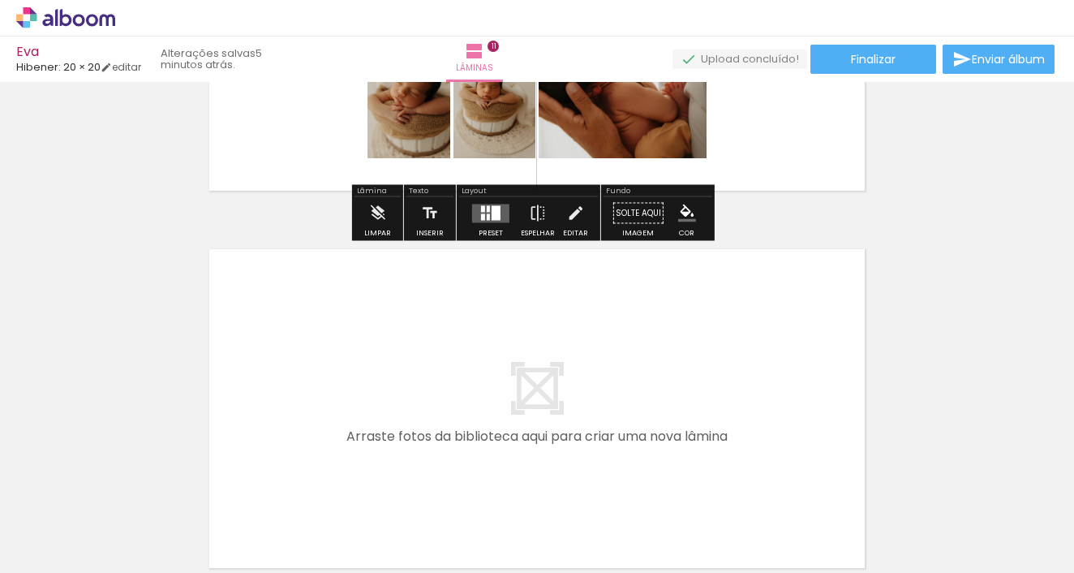
click at [498, 203] on div at bounding box center [491, 213] width 44 height 32
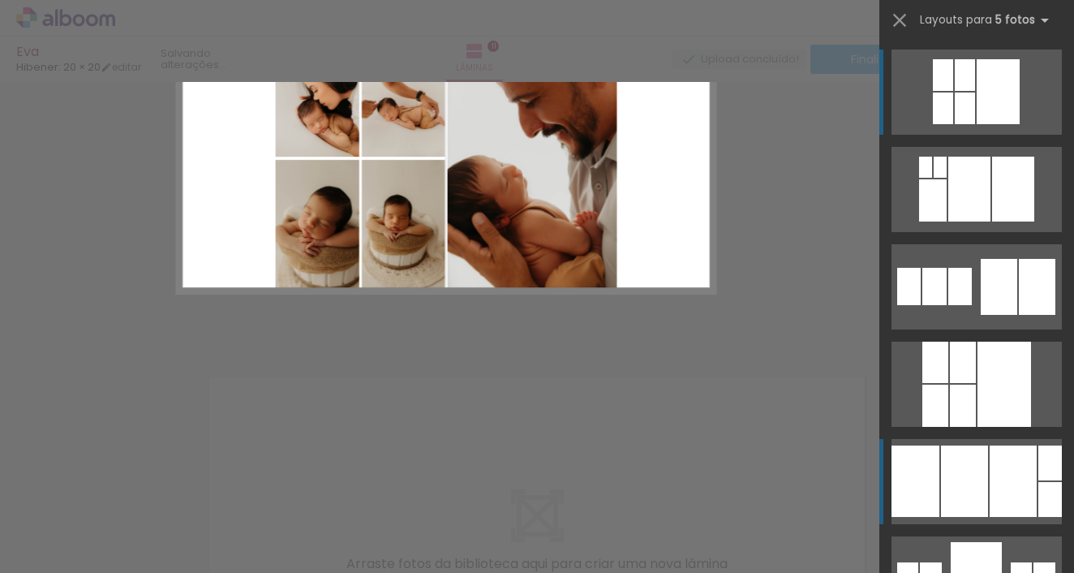
scroll to position [3791, 0]
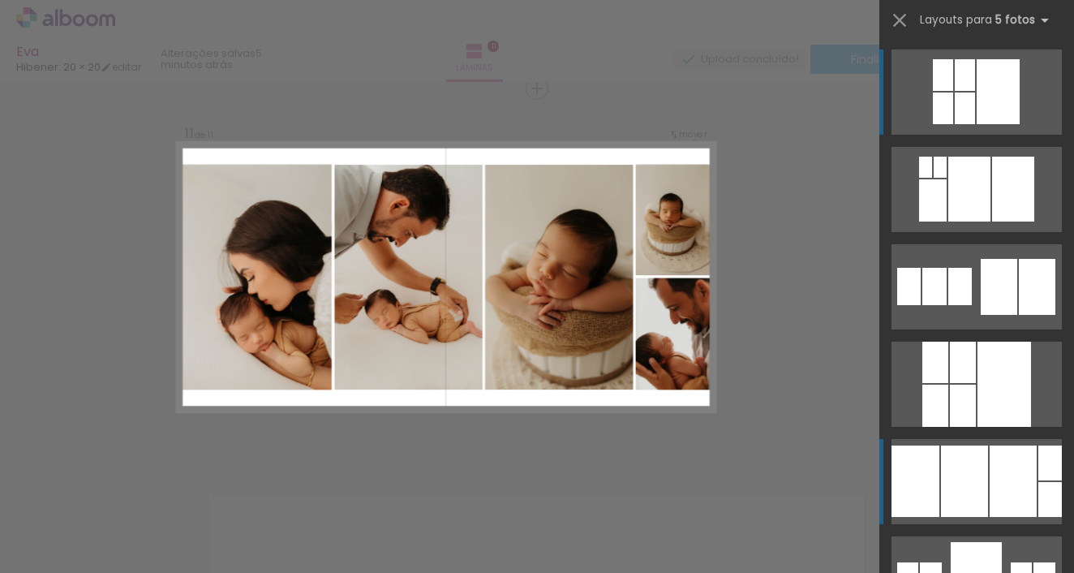
click at [972, 305] on div at bounding box center [960, 286] width 24 height 37
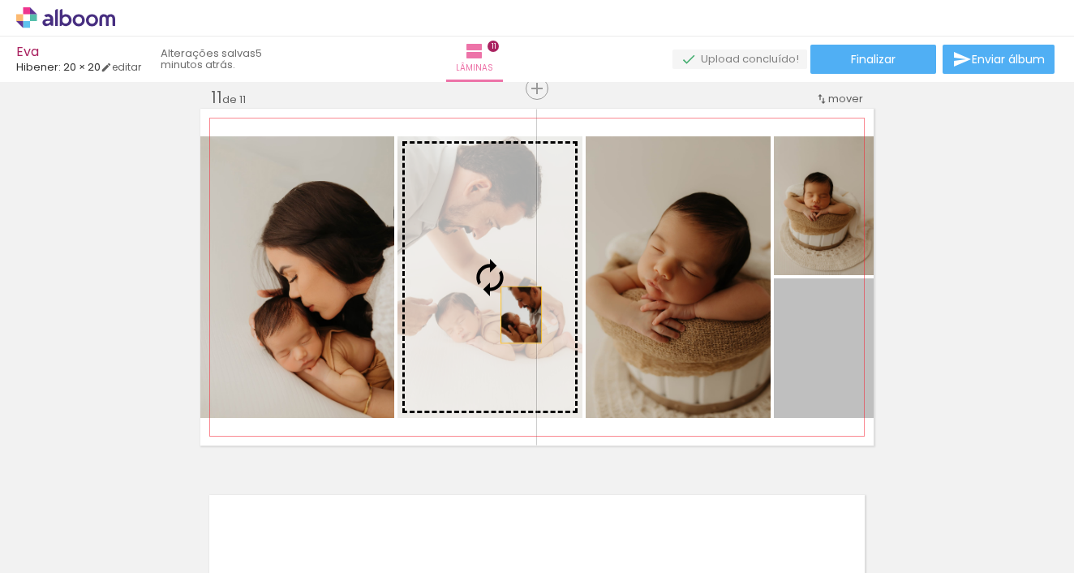
drag, startPoint x: 821, startPoint y: 399, endPoint x: 515, endPoint y: 315, distance: 317.9
click at [0, 0] on slot at bounding box center [0, 0] width 0 height 0
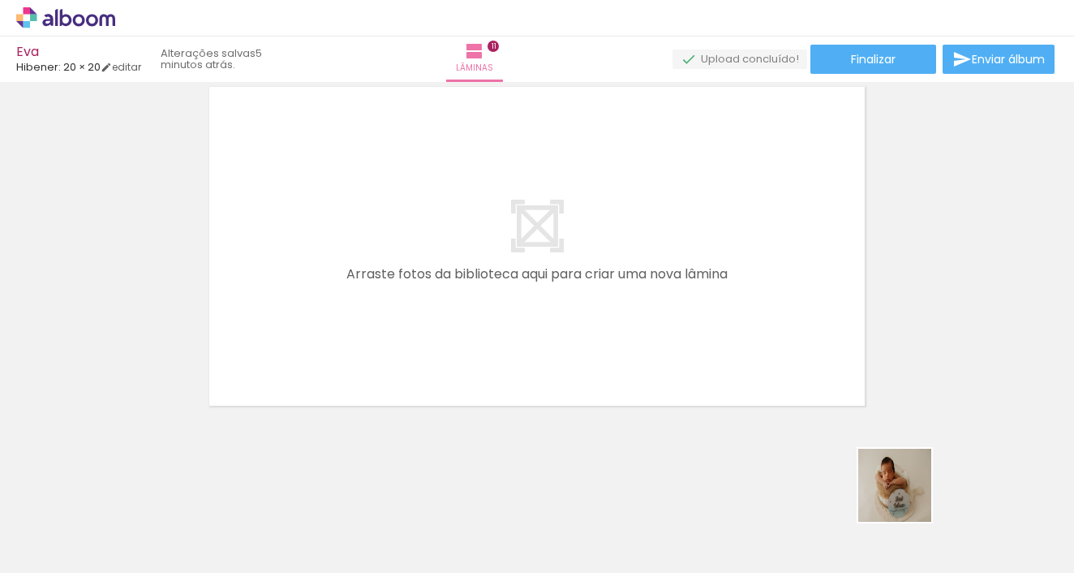
drag, startPoint x: 965, startPoint y: 543, endPoint x: 440, endPoint y: 296, distance: 580.4
click at [440, 296] on quentale-workspace at bounding box center [537, 286] width 1074 height 573
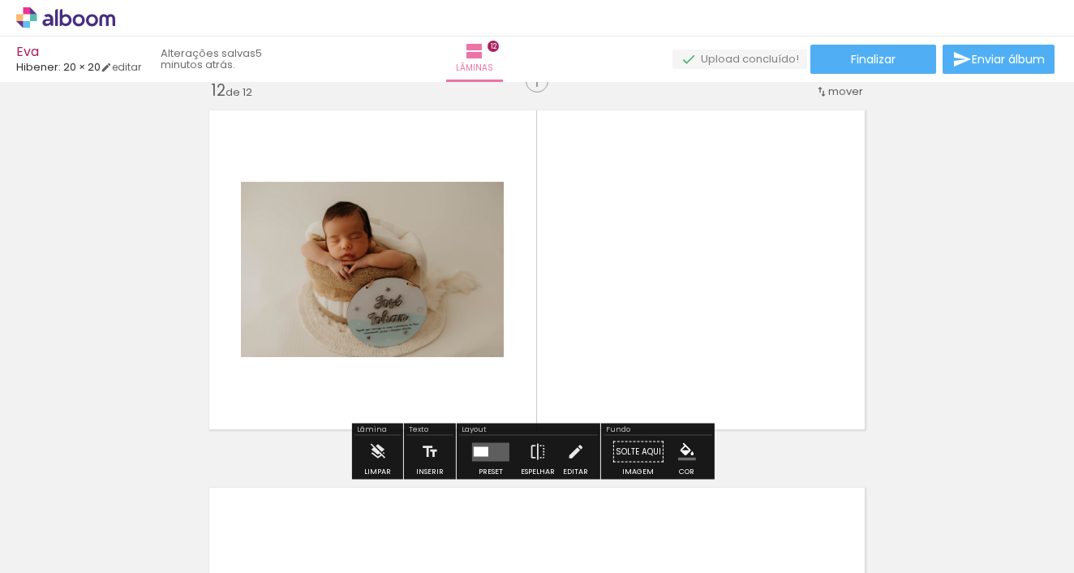
scroll to position [4168, 0]
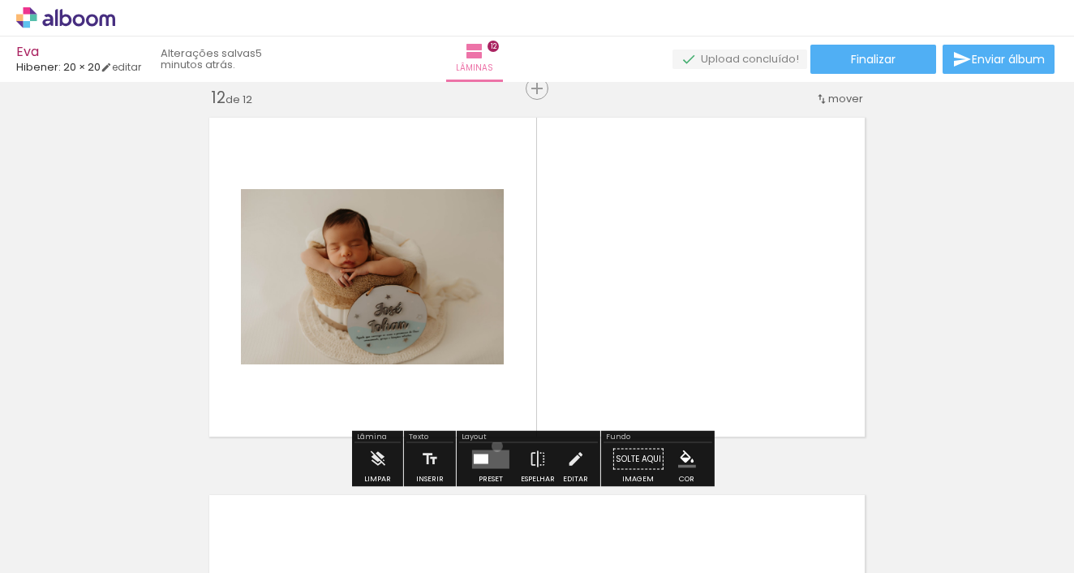
click at [493, 445] on div at bounding box center [491, 459] width 44 height 32
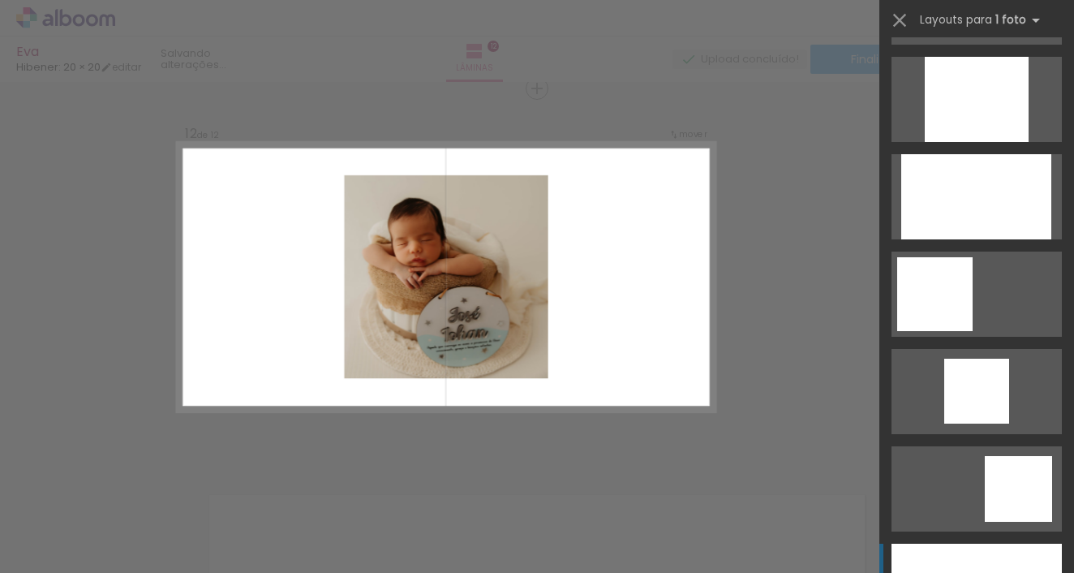
scroll to position [1299, 0]
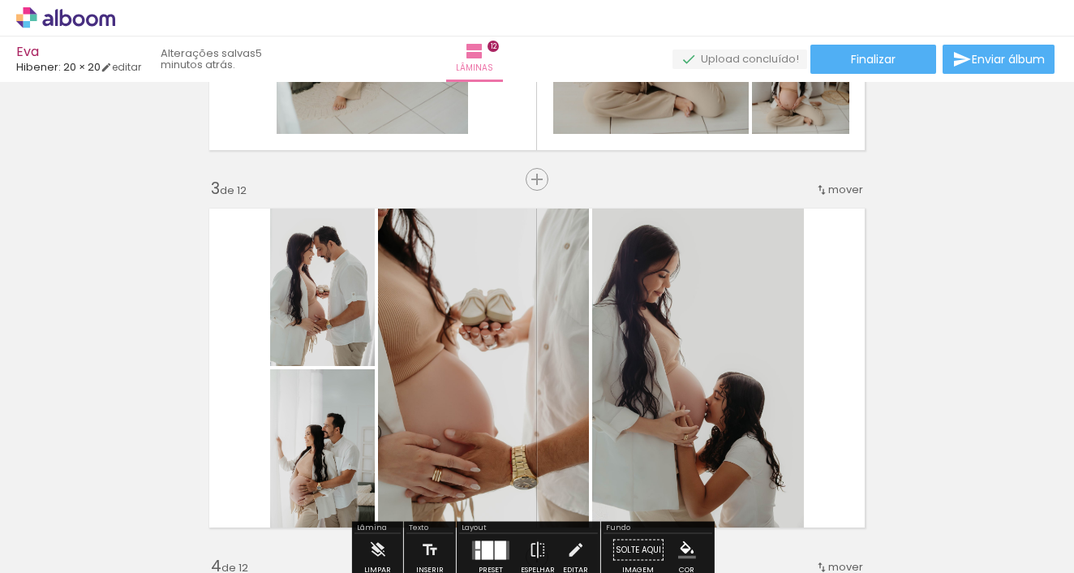
scroll to position [0, 0]
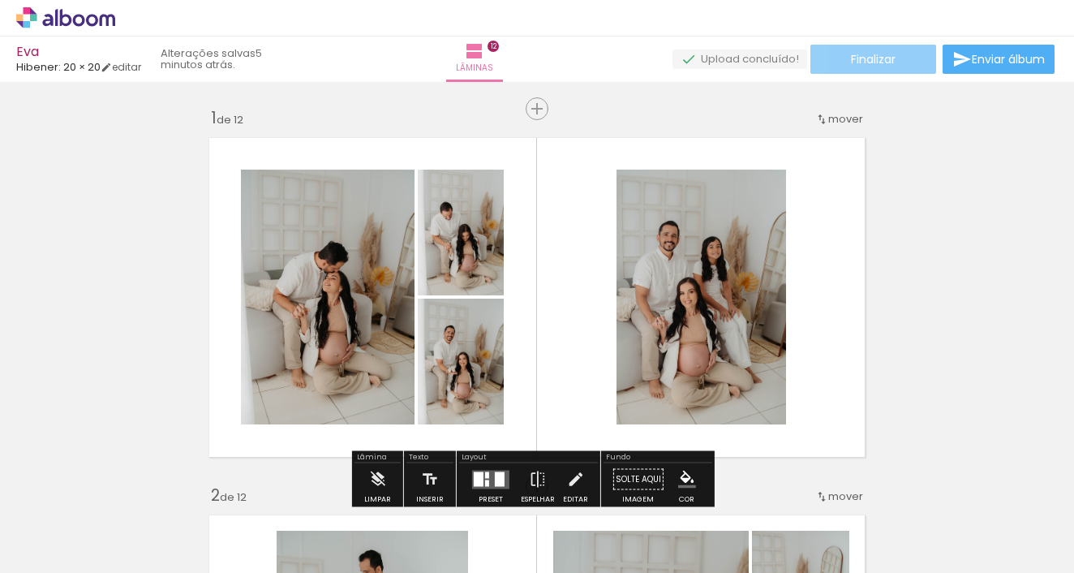
click at [847, 67] on paper-button "Finalizar" at bounding box center [873, 59] width 126 height 29
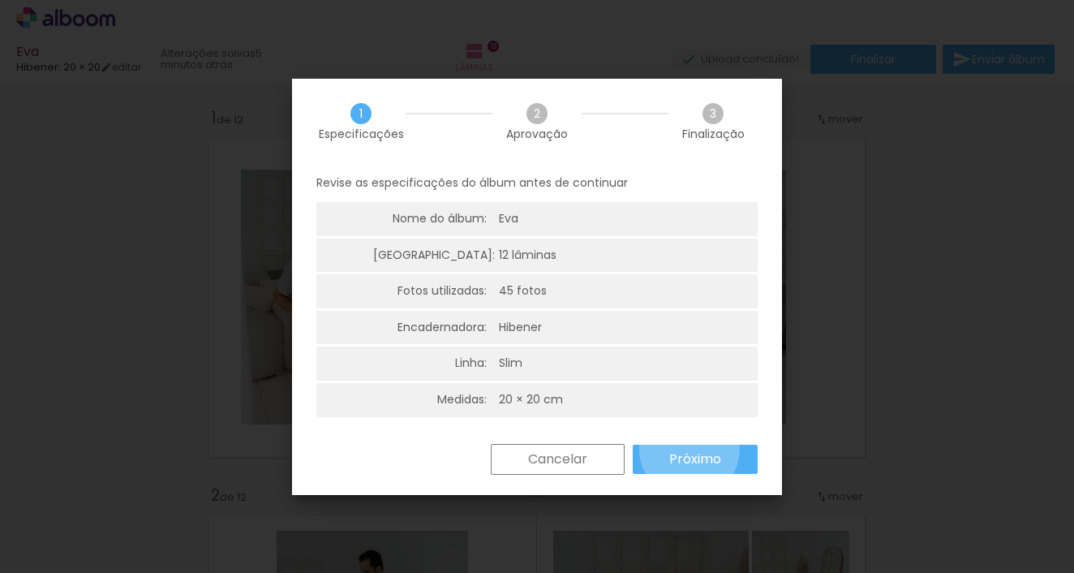
click at [0, 0] on slot "Próximo" at bounding box center [0, 0] width 0 height 0
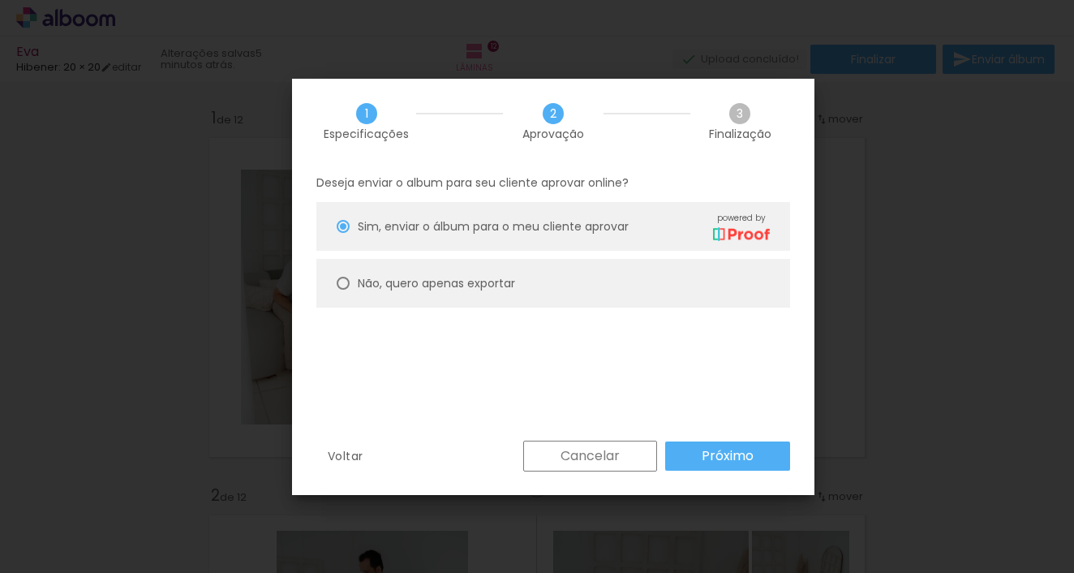
click at [519, 293] on paper-radio-button "Não, quero apenas exportar" at bounding box center [553, 283] width 474 height 49
type paper-radio-button "on"
click at [685, 451] on paper-button "Próximo" at bounding box center [727, 455] width 125 height 29
type input "Alta, 300 DPI"
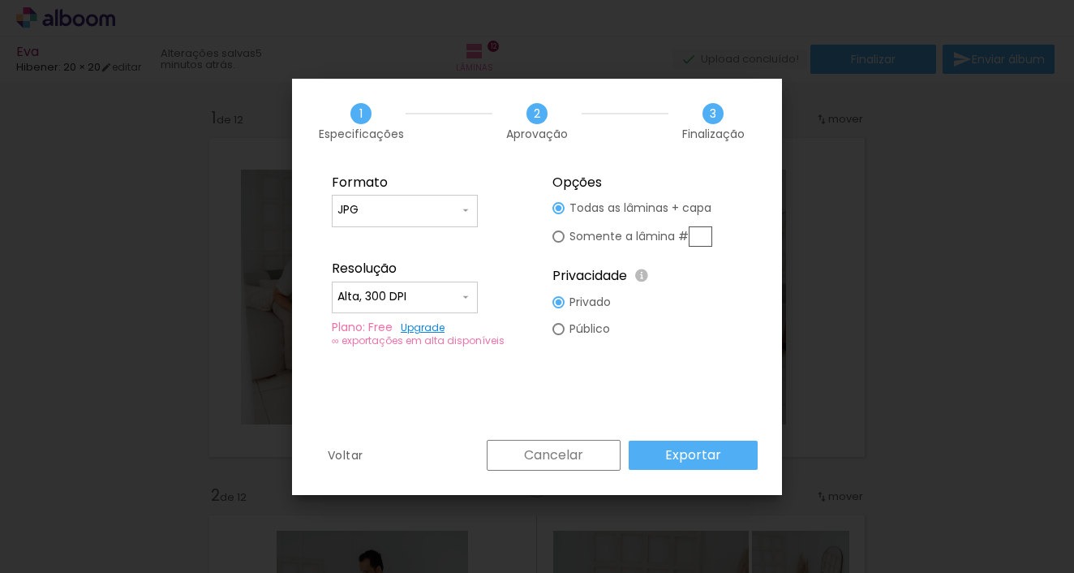
click at [0, 0] on slot "Exportar" at bounding box center [0, 0] width 0 height 0
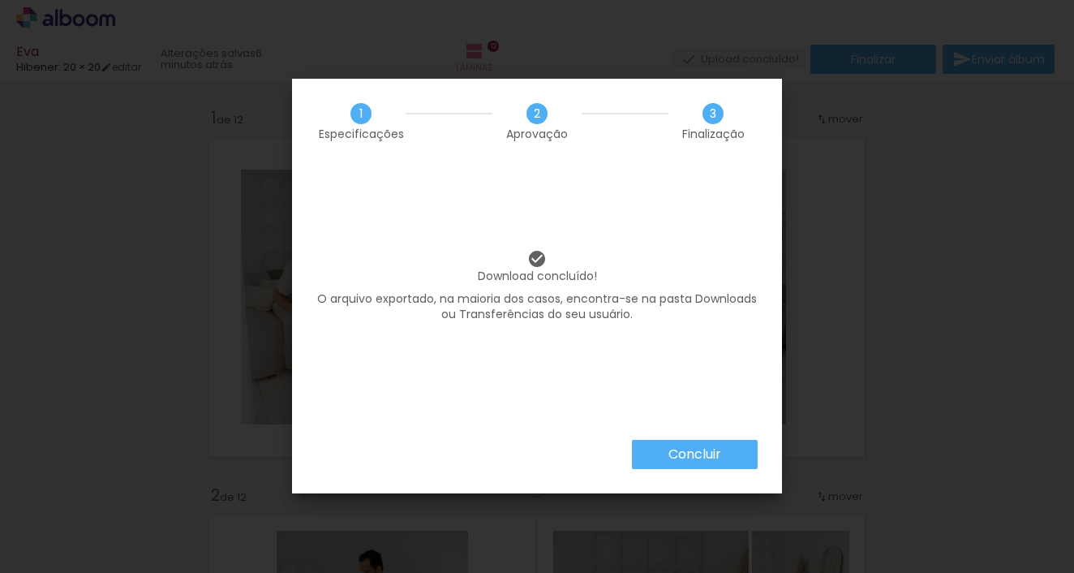
scroll to position [0, 3589]
click at [719, 464] on paper-button "Concluir" at bounding box center [695, 454] width 126 height 29
